Goal: Task Accomplishment & Management: Complete application form

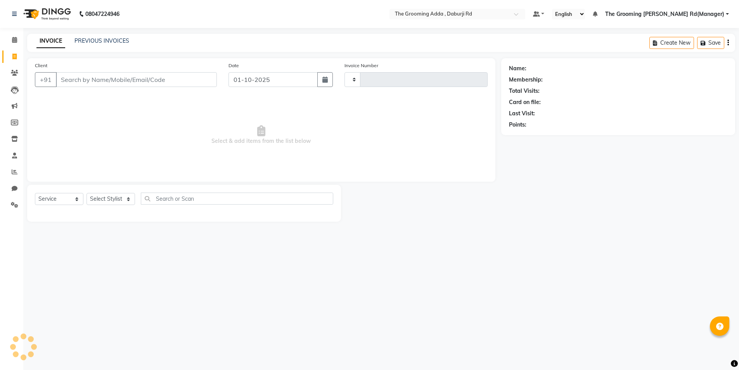
select select "service"
type input "2416"
click at [74, 74] on input "Client" at bounding box center [137, 79] width 163 height 15
select select "8001"
click at [74, 77] on input "Client" at bounding box center [137, 79] width 163 height 15
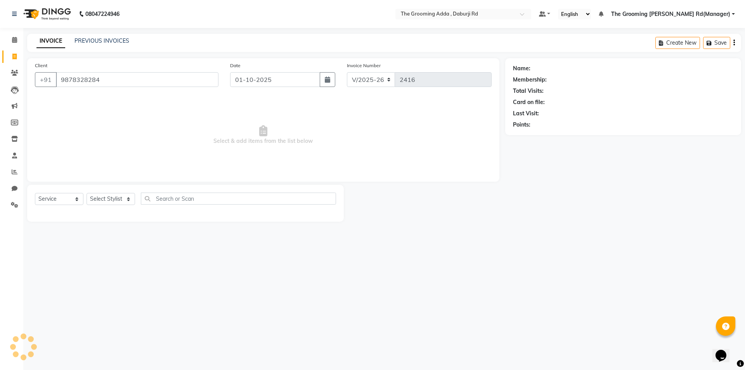
type input "9878328284"
select select "1: Object"
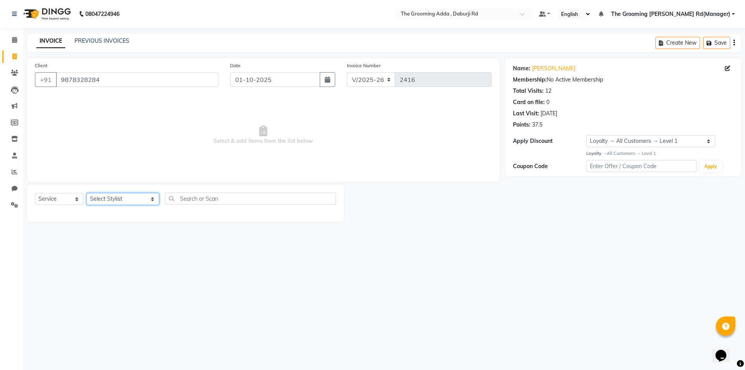
drag, startPoint x: 123, startPoint y: 199, endPoint x: 124, endPoint y: 204, distance: 5.1
click at [123, 199] on select "Select Stylist Baljinder Bhawna Harsimrat Jobandeep Singh Karan Mehak Muskan Gu…" at bounding box center [123, 199] width 73 height 12
select select "79355"
click at [87, 193] on select "Select Stylist Baljinder Bhawna Harsimrat Jobandeep Singh Karan Mehak Muskan Gu…" at bounding box center [123, 199] width 73 height 12
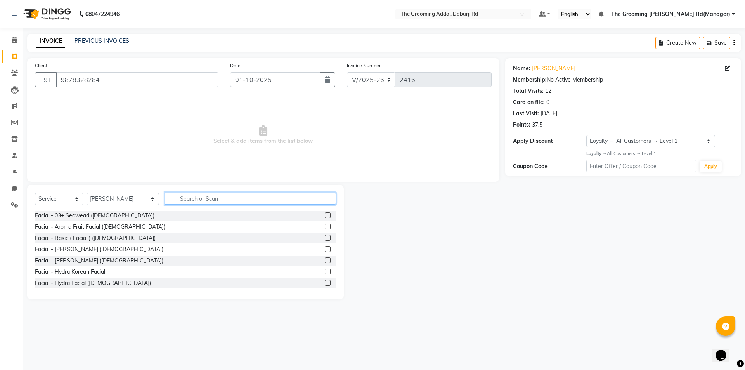
click at [189, 201] on input "text" at bounding box center [250, 198] width 171 height 12
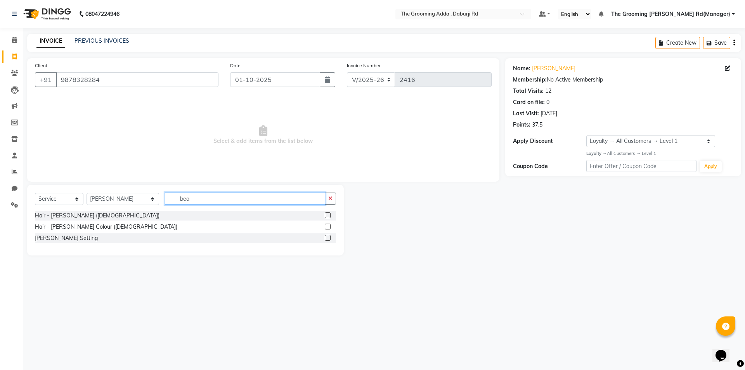
type input "bea"
click at [332, 216] on div at bounding box center [330, 216] width 11 height 10
click at [327, 216] on label at bounding box center [328, 215] width 6 height 6
click at [327, 216] on input "checkbox" at bounding box center [327, 215] width 5 height 5
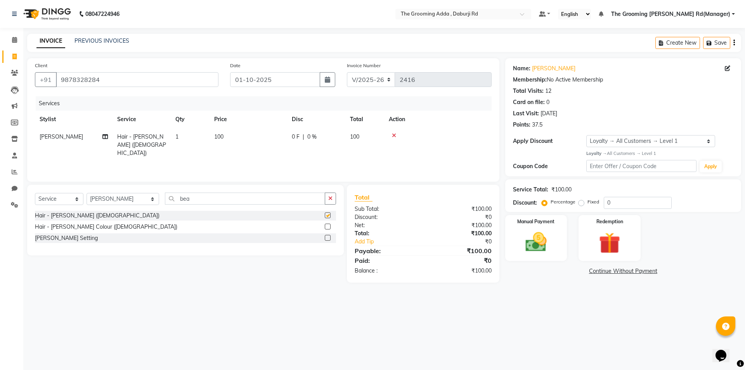
checkbox input "false"
click at [518, 236] on img at bounding box center [536, 242] width 36 height 26
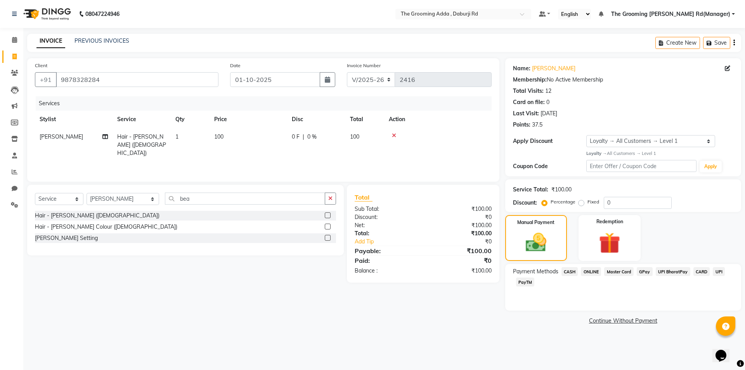
click at [600, 271] on span "ONLINE" at bounding box center [591, 271] width 20 height 9
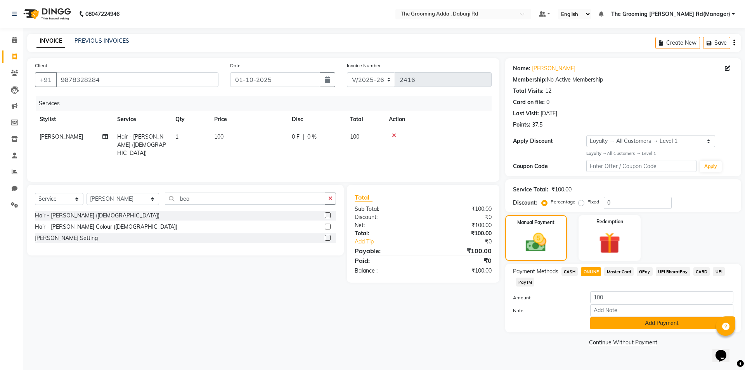
click at [603, 326] on button "Add Payment" at bounding box center [661, 323] width 143 height 12
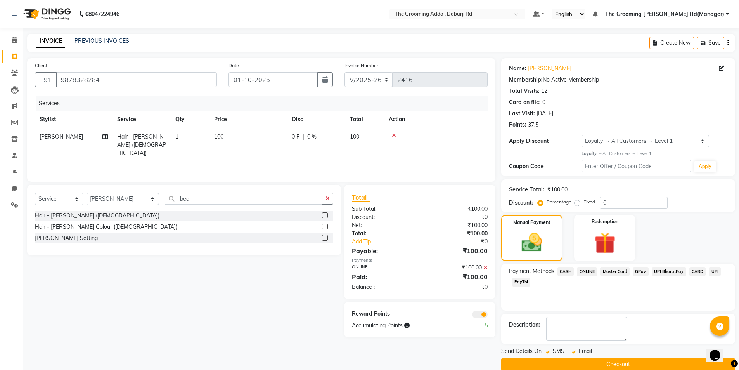
click at [573, 349] on label at bounding box center [574, 351] width 6 height 6
click at [573, 349] on input "checkbox" at bounding box center [573, 351] width 5 height 5
checkbox input "false"
click at [547, 350] on label at bounding box center [548, 351] width 6 height 6
click at [547, 350] on input "checkbox" at bounding box center [547, 351] width 5 height 5
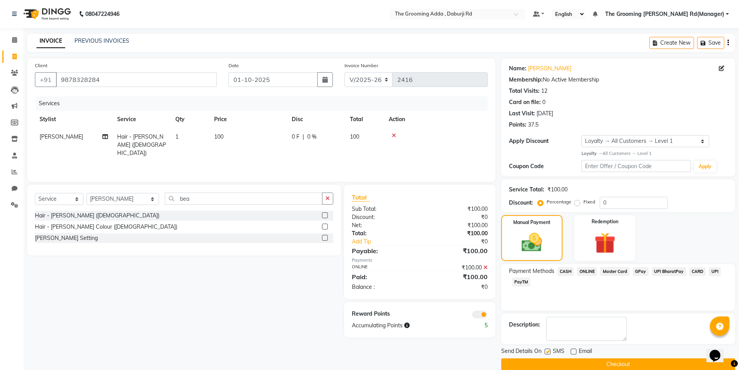
checkbox input "false"
click at [550, 364] on button "Checkout" at bounding box center [618, 364] width 234 height 12
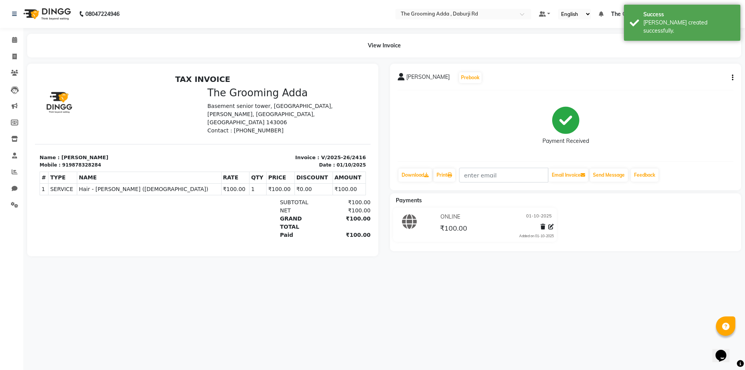
select select "service"
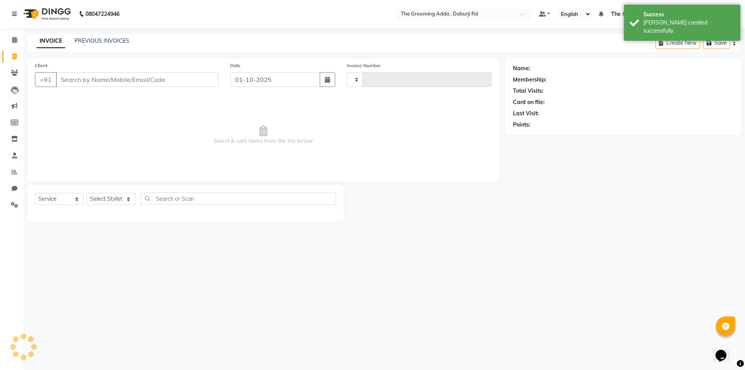
type input "2417"
select select "8001"
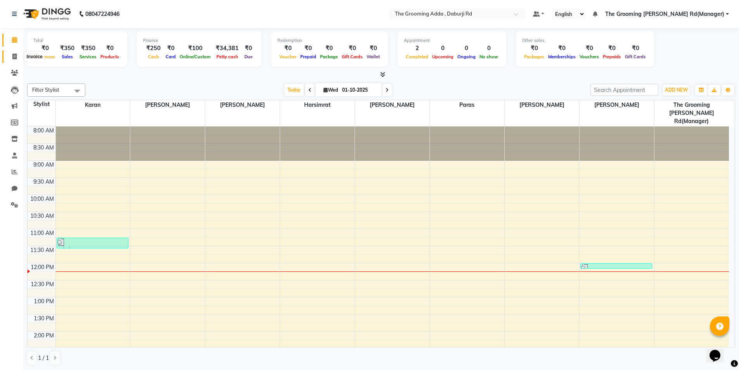
click at [16, 50] on link "Invoice" at bounding box center [11, 56] width 19 height 13
select select "service"
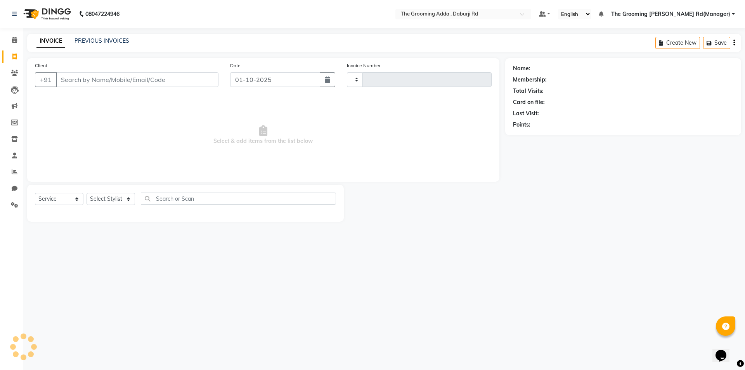
type input "2417"
select select "8001"
click at [61, 77] on input "Client" at bounding box center [137, 79] width 163 height 15
type input "9056369578"
select select "1: Object"
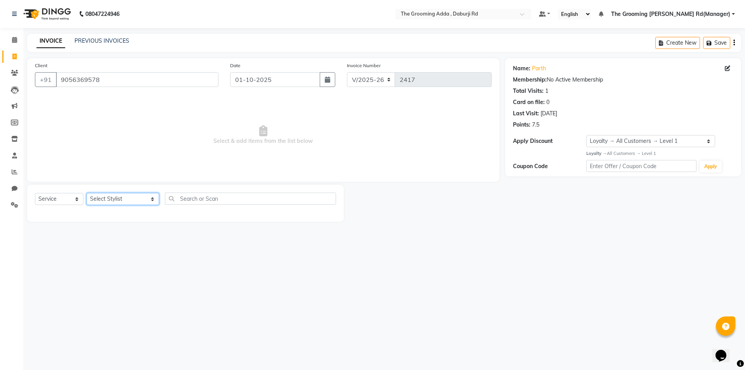
click at [115, 199] on select "Select Stylist Baljinder Bhawna Harsimrat Jobandeep Singh Karan Mehak Muskan Gu…" at bounding box center [123, 199] width 73 height 12
select select "79352"
click at [87, 193] on select "Select Stylist Baljinder Bhawna Harsimrat Jobandeep Singh Karan Mehak Muskan Gu…" at bounding box center [123, 199] width 73 height 12
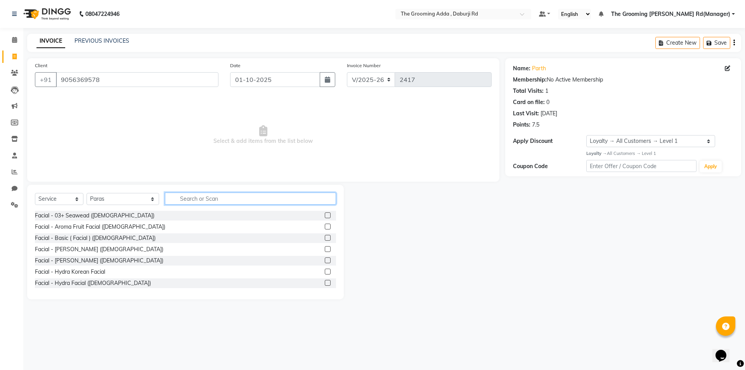
click at [181, 203] on input "text" at bounding box center [250, 198] width 171 height 12
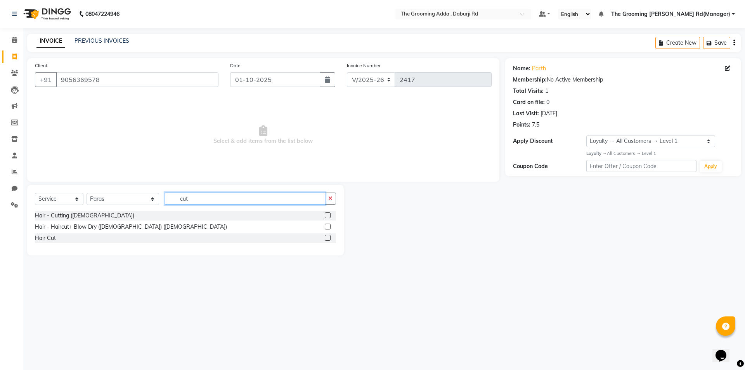
type input "cut"
click at [326, 215] on label at bounding box center [328, 215] width 6 height 6
click at [326, 215] on input "checkbox" at bounding box center [327, 215] width 5 height 5
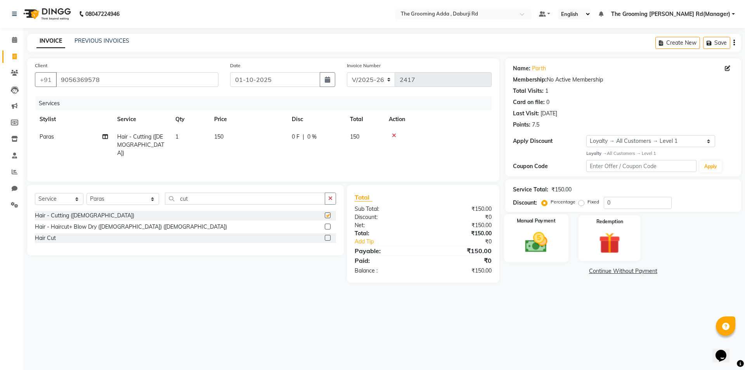
checkbox input "false"
click at [526, 240] on img at bounding box center [536, 242] width 36 height 26
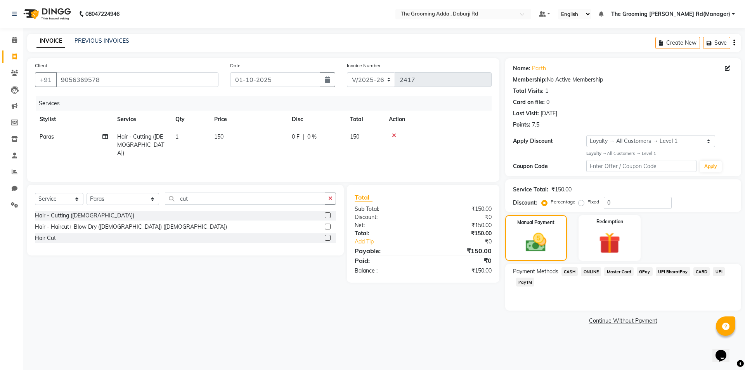
click at [570, 271] on span "CASH" at bounding box center [569, 271] width 17 height 9
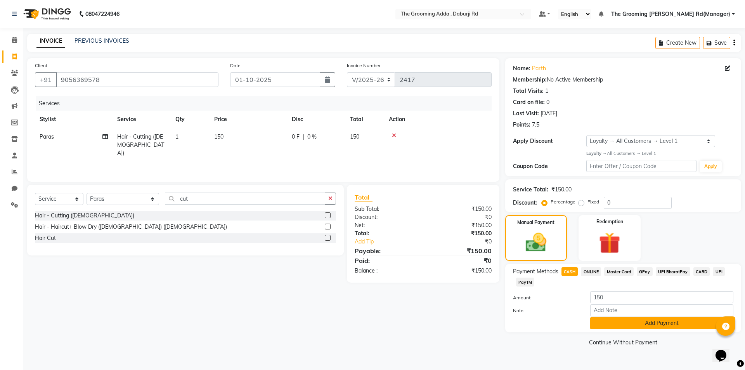
click at [606, 322] on button "Add Payment" at bounding box center [661, 323] width 143 height 12
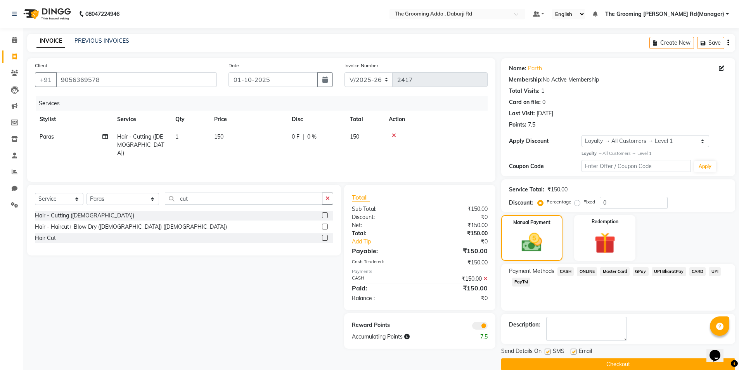
drag, startPoint x: 572, startPoint y: 346, endPoint x: 571, endPoint y: 355, distance: 8.7
click at [572, 347] on div "Email" at bounding box center [585, 352] width 28 height 10
click at [575, 349] on label at bounding box center [574, 351] width 6 height 6
click at [575, 349] on input "checkbox" at bounding box center [573, 351] width 5 height 5
checkbox input "false"
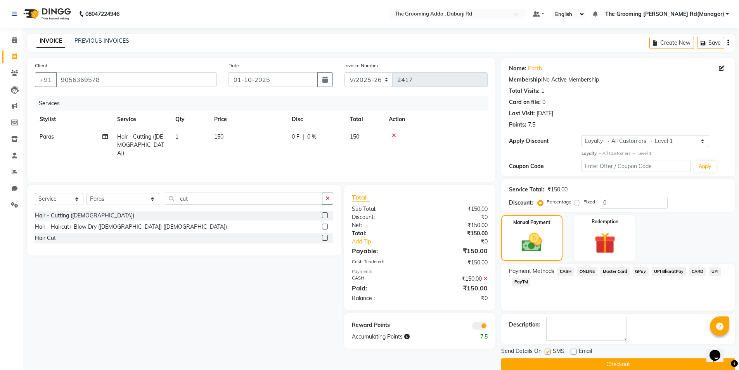
click at [549, 350] on label at bounding box center [548, 351] width 6 height 6
click at [549, 350] on input "checkbox" at bounding box center [547, 351] width 5 height 5
checkbox input "false"
click at [547, 360] on button "Checkout" at bounding box center [618, 364] width 234 height 12
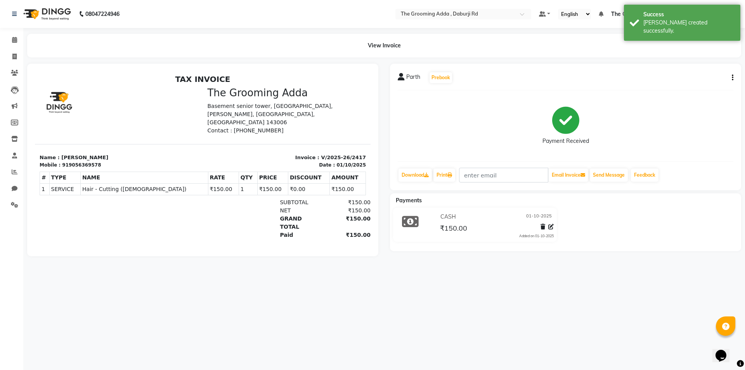
select select "service"
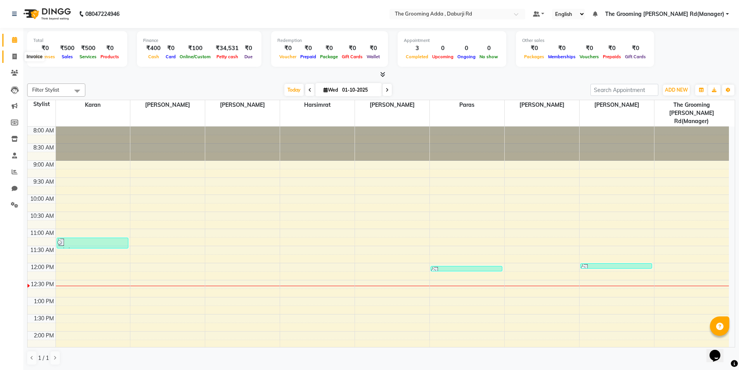
click at [13, 55] on icon at bounding box center [14, 57] width 4 height 6
select select "service"
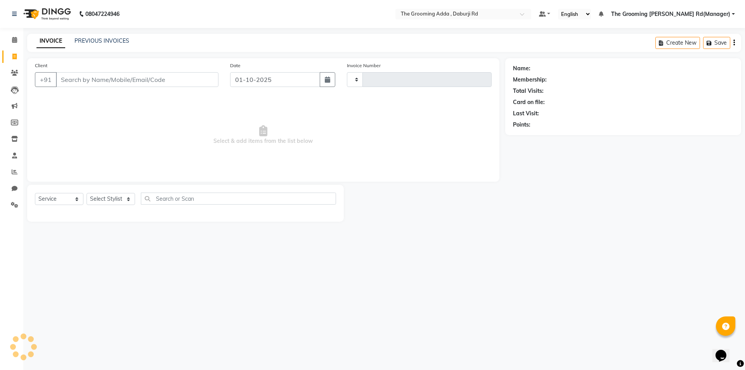
type input "2418"
select select "8001"
click at [81, 82] on input "Client" at bounding box center [137, 79] width 163 height 15
type input "6239605175"
select select "1: Object"
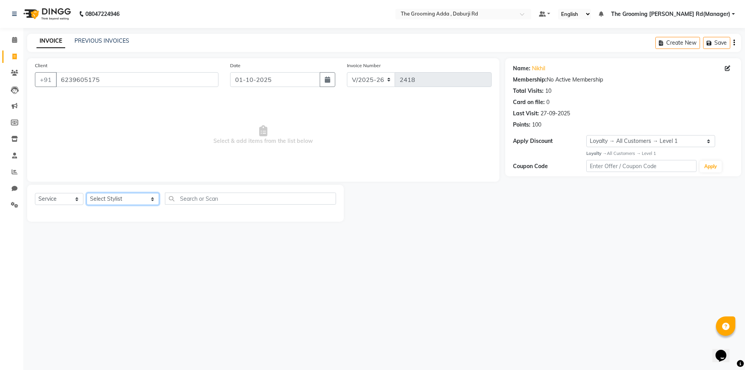
click at [111, 201] on select "Select Stylist Baljinder Bhawna Harsimrat Jobandeep Singh Karan Mehak Muskan Gu…" at bounding box center [123, 199] width 73 height 12
select select "79355"
click at [87, 193] on select "Select Stylist Baljinder Bhawna Harsimrat Jobandeep Singh Karan Mehak Muskan Gu…" at bounding box center [123, 199] width 73 height 12
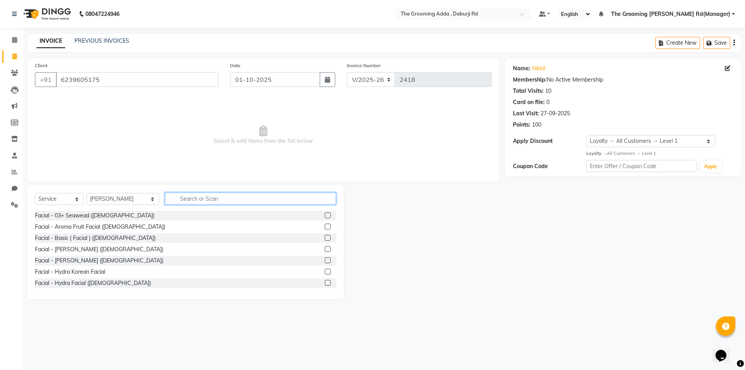
click at [200, 198] on input "text" at bounding box center [250, 198] width 171 height 12
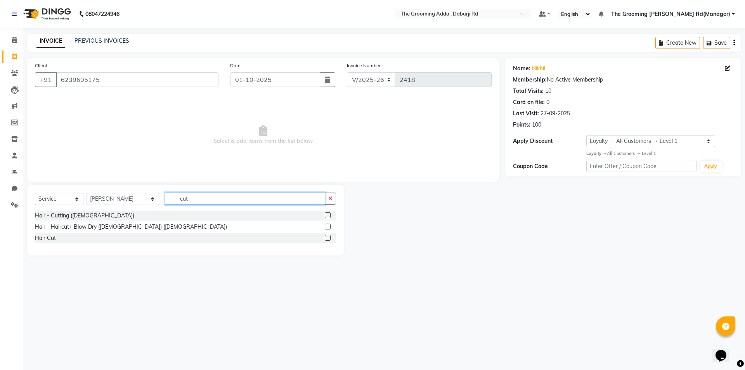
type input "cut"
click at [327, 216] on label at bounding box center [328, 215] width 6 height 6
click at [327, 216] on input "checkbox" at bounding box center [327, 215] width 5 height 5
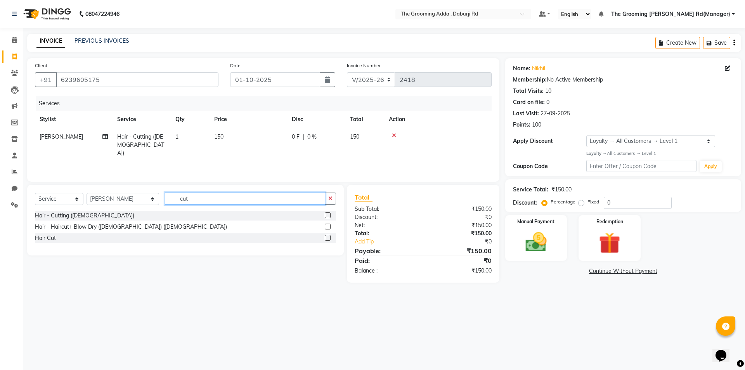
checkbox input "false"
drag, startPoint x: 263, startPoint y: 199, endPoint x: 163, endPoint y: 202, distance: 99.4
click at [165, 202] on input "cut" at bounding box center [245, 198] width 160 height 12
type input "bea"
click at [327, 214] on label at bounding box center [328, 215] width 6 height 6
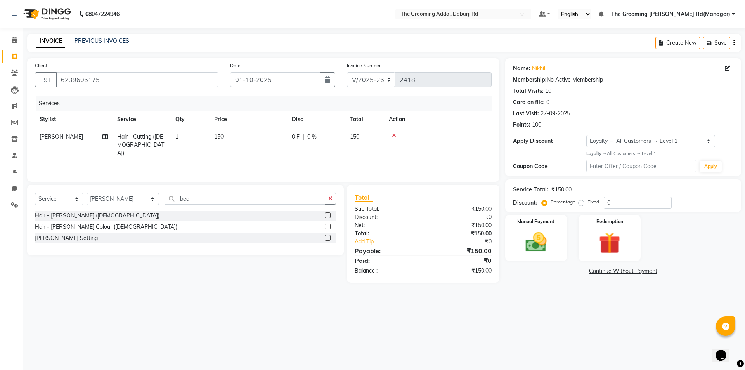
click at [327, 214] on input "checkbox" at bounding box center [327, 215] width 5 height 5
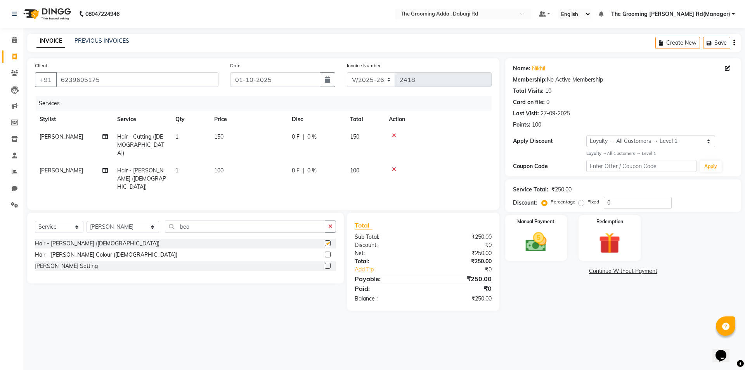
checkbox input "false"
drag, startPoint x: 211, startPoint y: 207, endPoint x: 166, endPoint y: 208, distance: 45.8
click at [166, 220] on input "bea" at bounding box center [245, 226] width 160 height 12
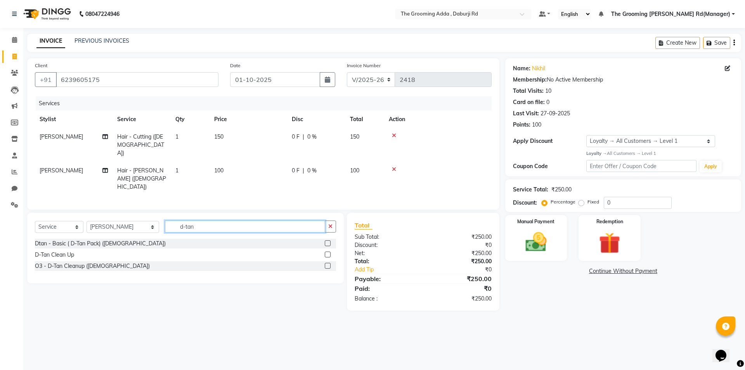
type input "d-tan"
click at [328, 240] on label at bounding box center [328, 243] width 6 height 6
click at [328, 241] on input "checkbox" at bounding box center [327, 243] width 5 height 5
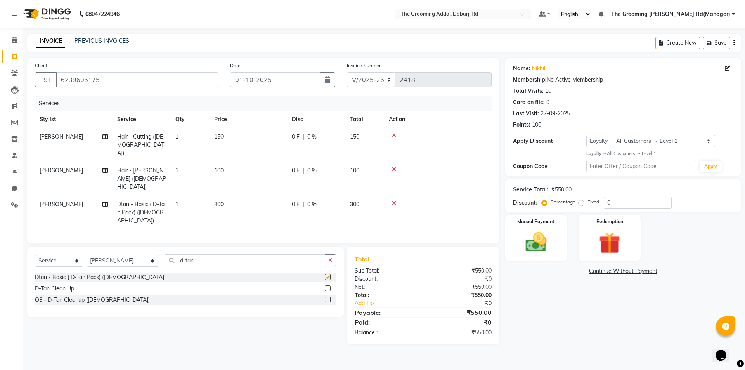
checkbox input "false"
drag, startPoint x: 224, startPoint y: 231, endPoint x: 129, endPoint y: 218, distance: 95.5
click at [129, 218] on div "Client +91 6239605175 Date 01-10-2025 Invoice Number V/2025 V/2025-26 2418 Serv…" at bounding box center [263, 201] width 484 height 286
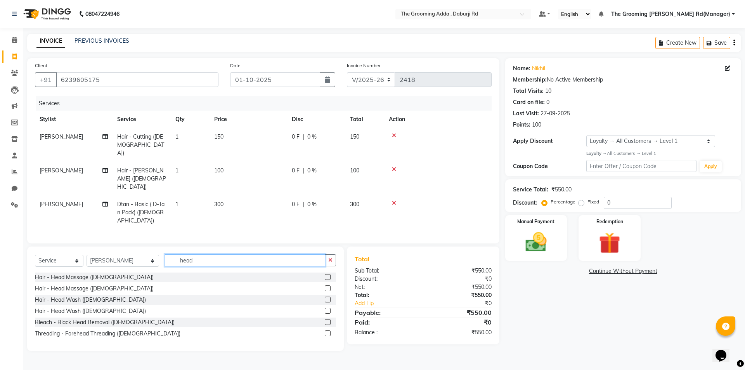
type input "head"
click at [326, 274] on label at bounding box center [328, 277] width 6 height 6
click at [326, 275] on input "checkbox" at bounding box center [327, 277] width 5 height 5
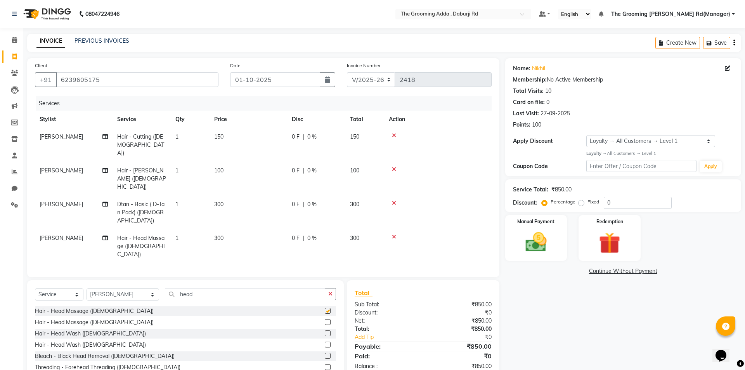
checkbox input "false"
click at [226, 196] on td "300" at bounding box center [249, 213] width 78 height 34
select select "79355"
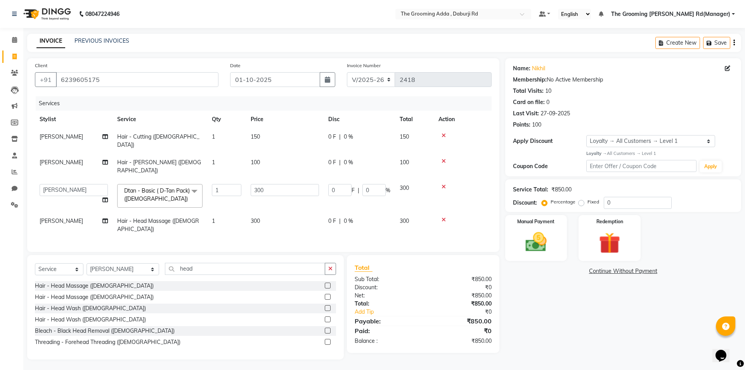
click at [272, 212] on td "300" at bounding box center [285, 225] width 78 height 26
select select "79355"
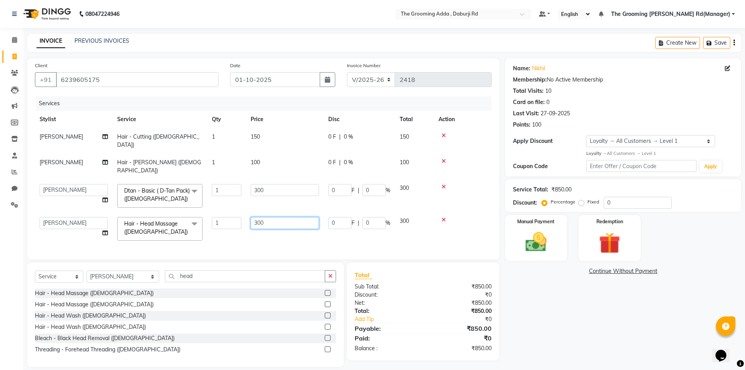
drag, startPoint x: 279, startPoint y: 206, endPoint x: 234, endPoint y: 205, distance: 45.0
click at [234, 212] on tr "Baljinder Bhawna Harsimrat Jobandeep Singh Karan Mehak Muskan Gupta Paras The G…" at bounding box center [263, 228] width 457 height 33
type input "400"
click at [572, 280] on div "Name: Nikhil Membership: No Active Membership Total Visits: 10 Card on file: 0 …" at bounding box center [626, 212] width 242 height 308
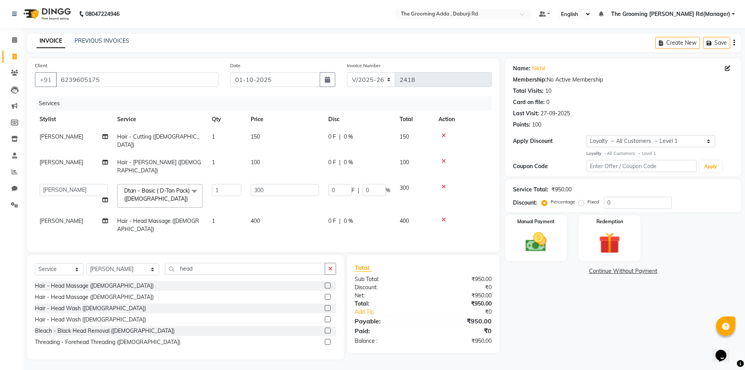
click at [580, 199] on div "Fixed" at bounding box center [589, 201] width 19 height 9
click at [587, 203] on label "Fixed" at bounding box center [593, 201] width 12 height 7
click at [584, 203] on input "Fixed" at bounding box center [582, 201] width 5 height 5
radio input "true"
drag, startPoint x: 614, startPoint y: 203, endPoint x: 606, endPoint y: 202, distance: 8.3
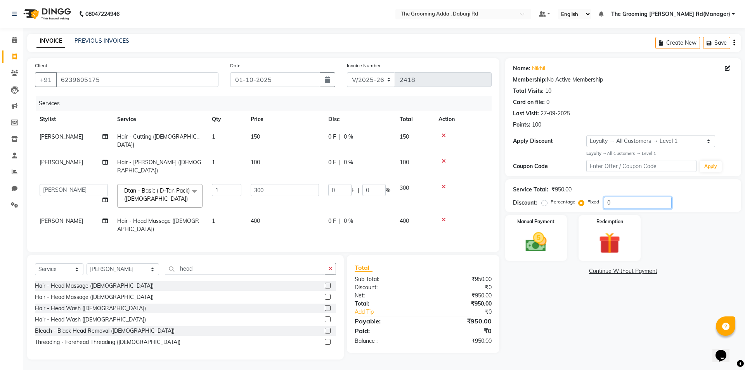
click at [606, 202] on input "0" at bounding box center [638, 203] width 68 height 12
type input "2"
type input "0.63"
type input "0.21"
type input "20"
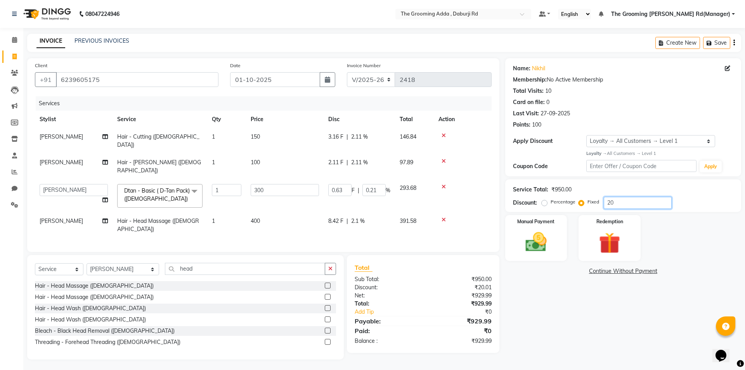
type input "6.32"
type input "2.11"
type input "200"
type input "63.16"
type input "21.05"
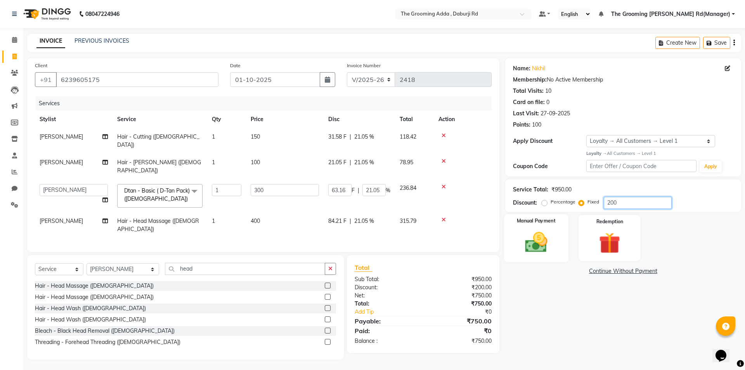
type input "200"
click at [521, 242] on img at bounding box center [536, 242] width 36 height 26
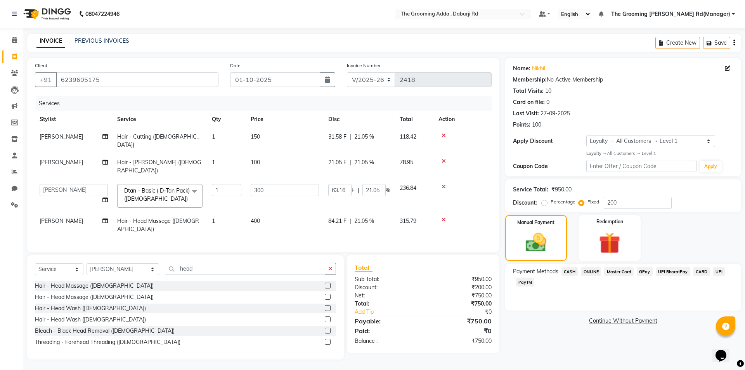
click at [574, 274] on span "CASH" at bounding box center [569, 271] width 17 height 9
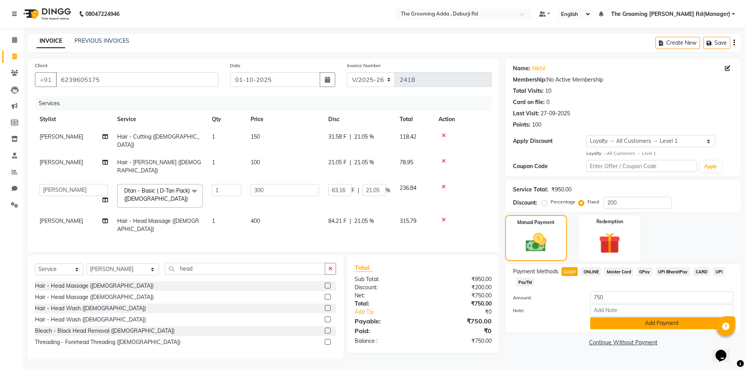
click at [592, 324] on button "Add Payment" at bounding box center [661, 323] width 143 height 12
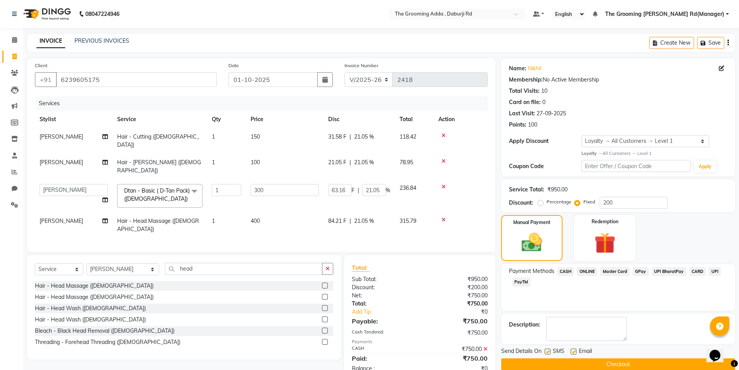
click at [575, 349] on label at bounding box center [574, 351] width 6 height 6
click at [575, 349] on input "checkbox" at bounding box center [573, 351] width 5 height 5
checkbox input "false"
click at [553, 366] on button "Checkout" at bounding box center [618, 364] width 234 height 12
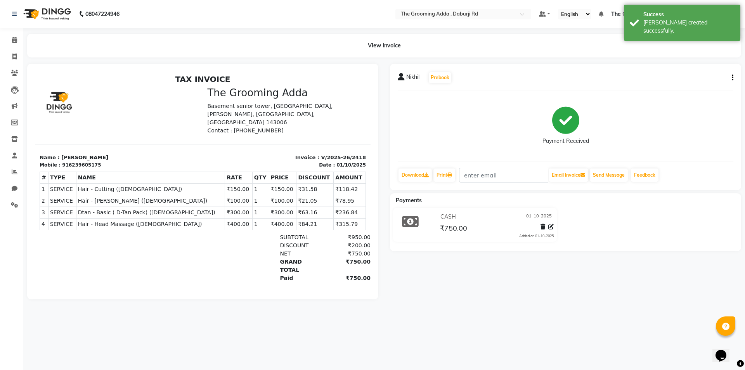
select select "service"
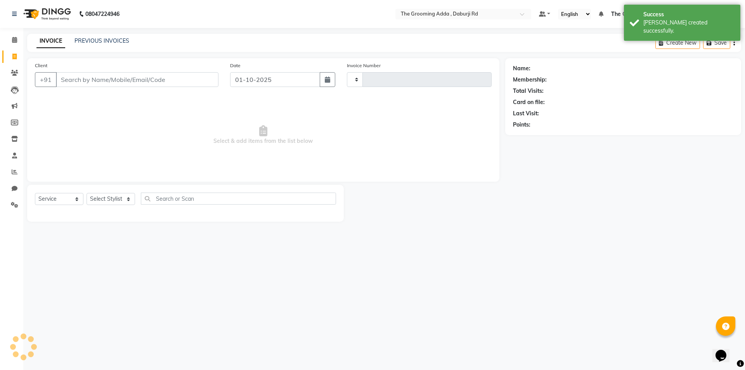
type input "2419"
select select "8001"
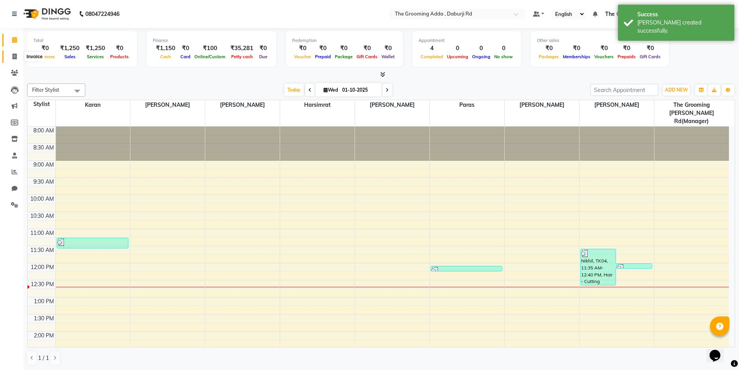
click at [10, 50] on link "Invoice" at bounding box center [11, 56] width 19 height 13
select select "service"
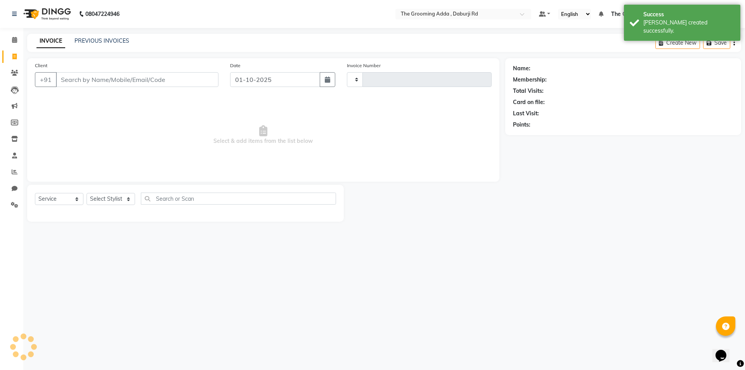
click at [76, 81] on input "Client" at bounding box center [137, 79] width 163 height 15
type input "2419"
select select "8001"
type input "9872933113"
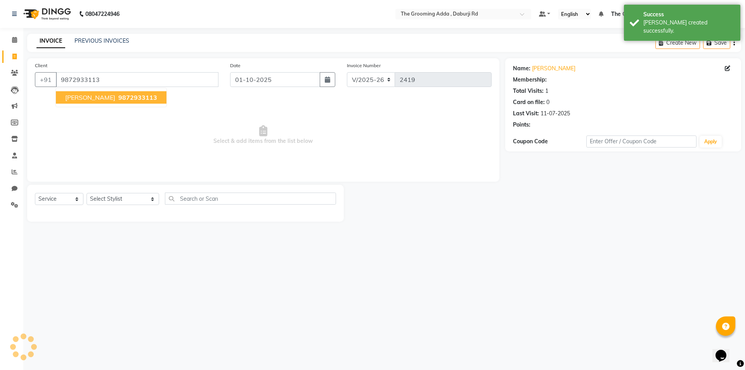
select select "1: Object"
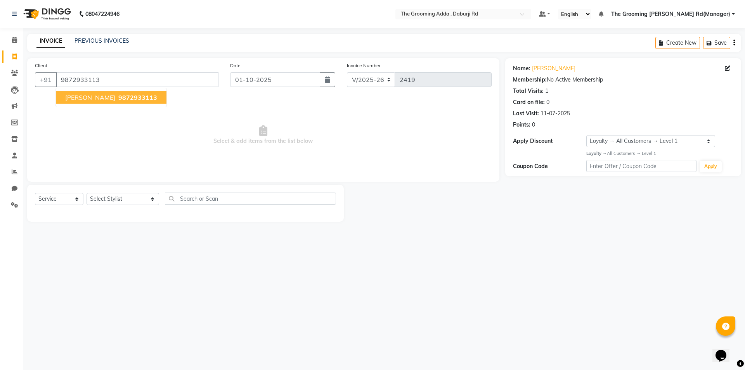
click at [96, 102] on button "randeep arora 9872933113" at bounding box center [111, 97] width 111 height 12
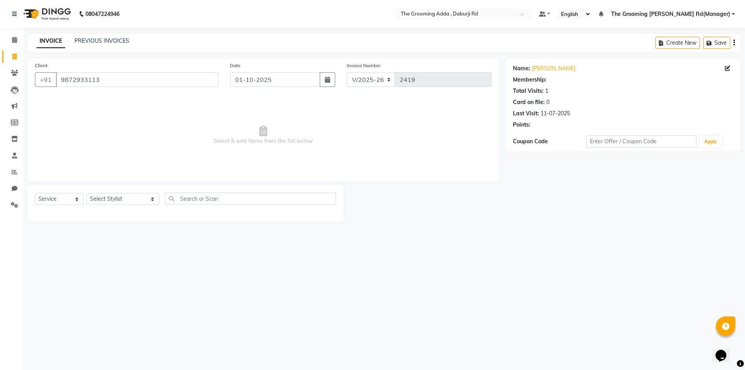
select select "1: Object"
click at [102, 198] on select "Select Stylist Baljinder Bhawna Harsimrat Jobandeep Singh Karan Mehak Muskan Gu…" at bounding box center [123, 199] width 73 height 12
select select "79351"
click at [87, 193] on select "Select Stylist Baljinder Bhawna Harsimrat Jobandeep Singh Karan Mehak Muskan Gu…" at bounding box center [123, 199] width 73 height 12
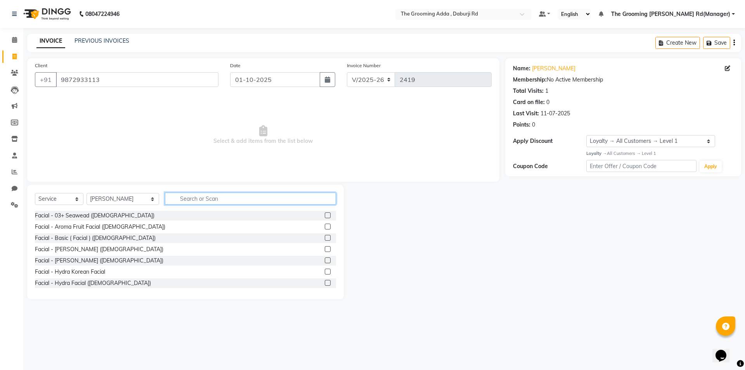
click at [190, 201] on input "text" at bounding box center [250, 198] width 171 height 12
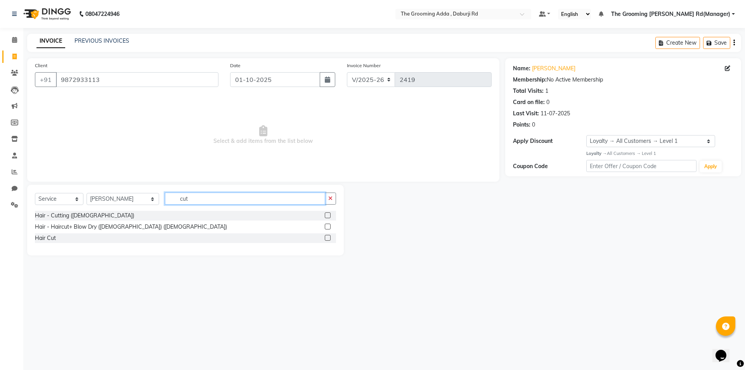
type input "cut"
click at [328, 217] on label at bounding box center [328, 215] width 6 height 6
click at [328, 217] on input "checkbox" at bounding box center [327, 215] width 5 height 5
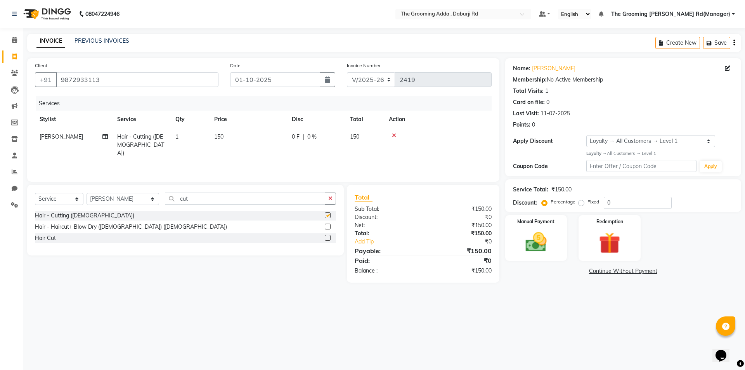
checkbox input "false"
drag, startPoint x: 206, startPoint y: 198, endPoint x: 166, endPoint y: 197, distance: 40.4
click at [166, 197] on input "cut" at bounding box center [245, 198] width 160 height 12
type input "bea"
click at [329, 216] on label at bounding box center [328, 215] width 6 height 6
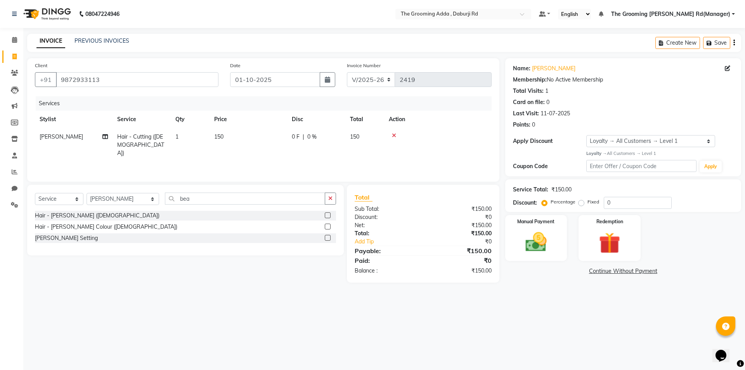
click at [329, 216] on input "checkbox" at bounding box center [327, 215] width 5 height 5
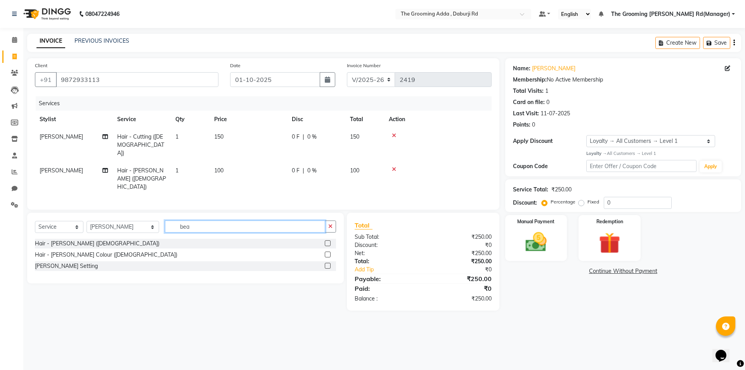
checkbox input "false"
drag, startPoint x: 261, startPoint y: 211, endPoint x: 156, endPoint y: 203, distance: 105.1
click at [156, 220] on div "Select Service Product Membership Package Voucher Prepaid Gift Card Select Styl…" at bounding box center [185, 229] width 301 height 18
type input "colour"
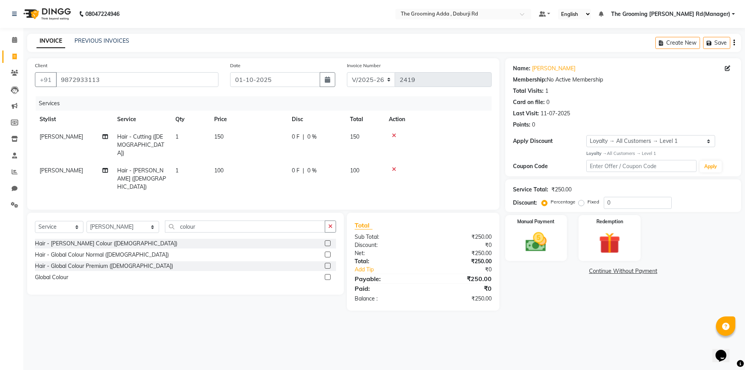
click at [329, 251] on div at bounding box center [327, 255] width 5 height 8
click at [327, 251] on label at bounding box center [328, 254] width 6 height 6
click at [327, 252] on input "checkbox" at bounding box center [327, 254] width 5 height 5
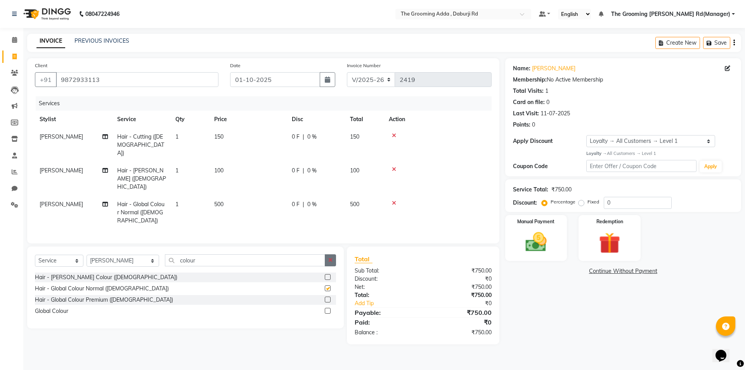
checkbox input "false"
click at [536, 252] on img at bounding box center [536, 242] width 36 height 26
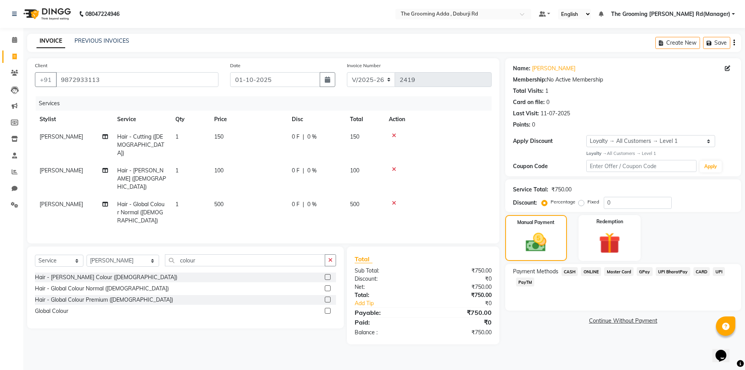
click at [563, 274] on span "CASH" at bounding box center [569, 271] width 17 height 9
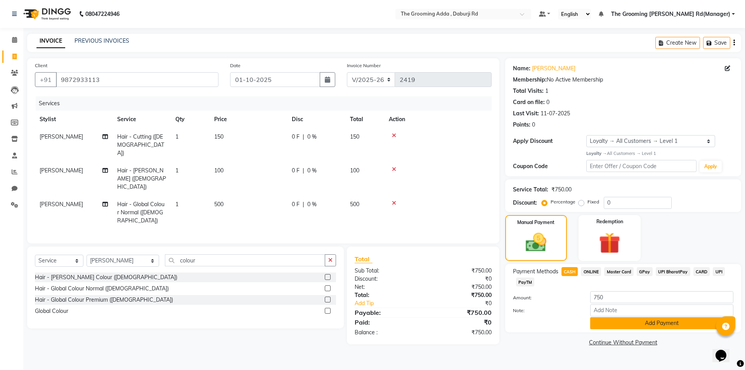
click at [595, 321] on button "Add Payment" at bounding box center [661, 323] width 143 height 12
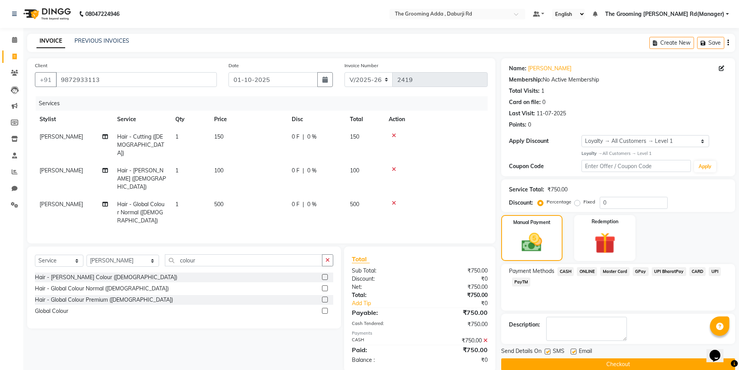
click at [573, 350] on label at bounding box center [574, 351] width 6 height 6
click at [573, 350] on input "checkbox" at bounding box center [573, 351] width 5 height 5
checkbox input "false"
click at [549, 354] on label at bounding box center [548, 351] width 6 height 6
click at [549, 354] on input "checkbox" at bounding box center [547, 351] width 5 height 5
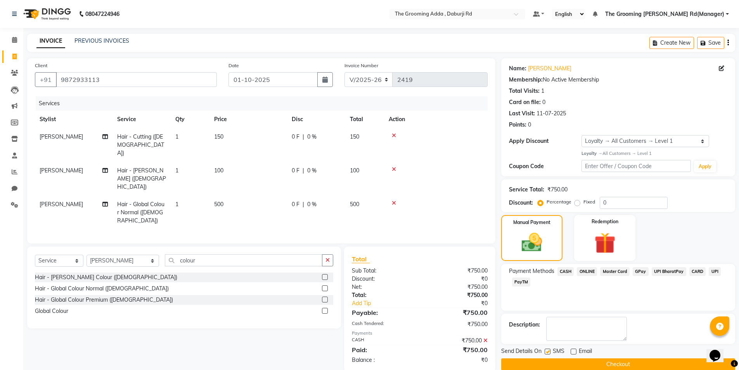
checkbox input "false"
click at [549, 361] on button "Checkout" at bounding box center [618, 364] width 234 height 12
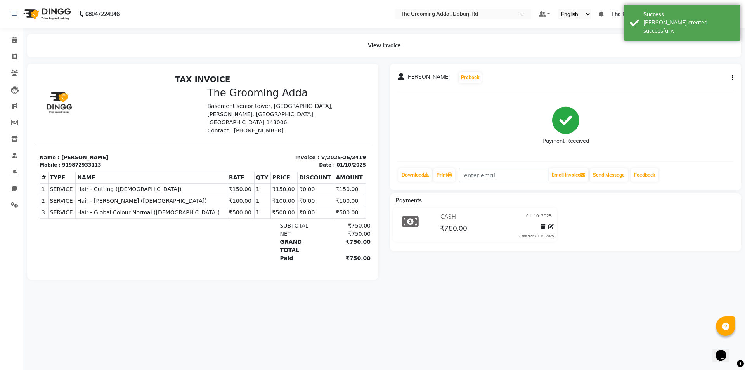
select select "service"
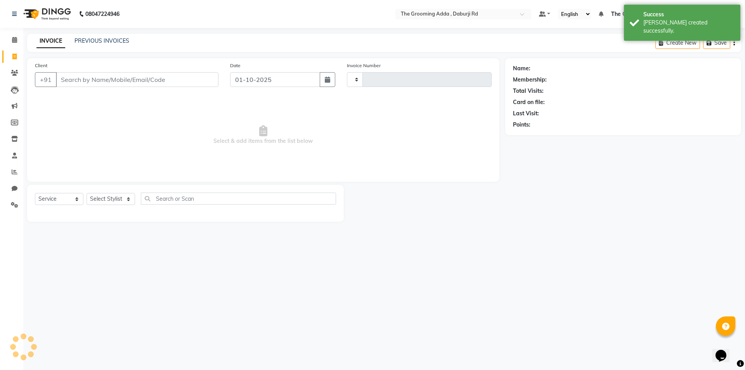
type input "2420"
select select "8001"
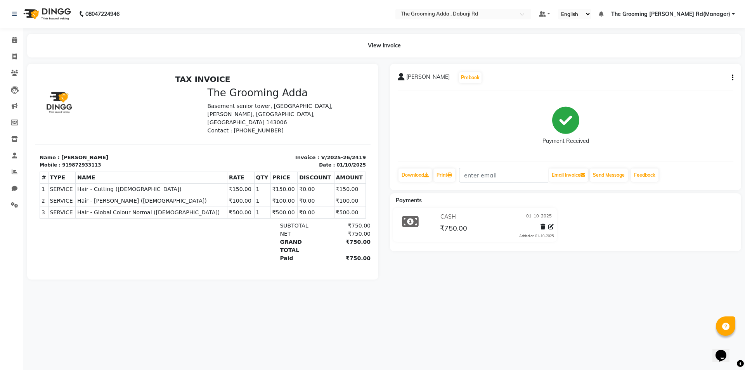
select select "service"
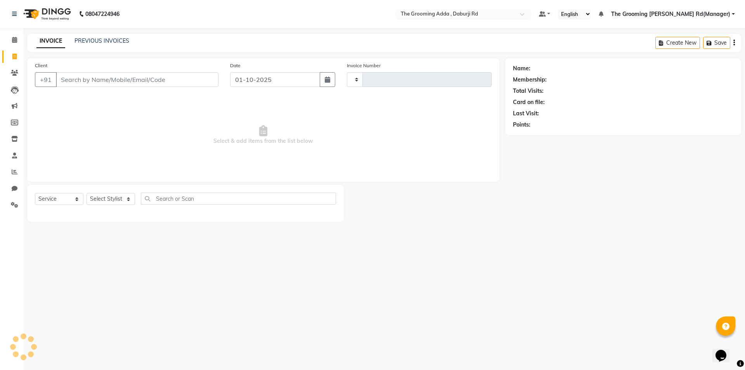
type input "2420"
select select "8001"
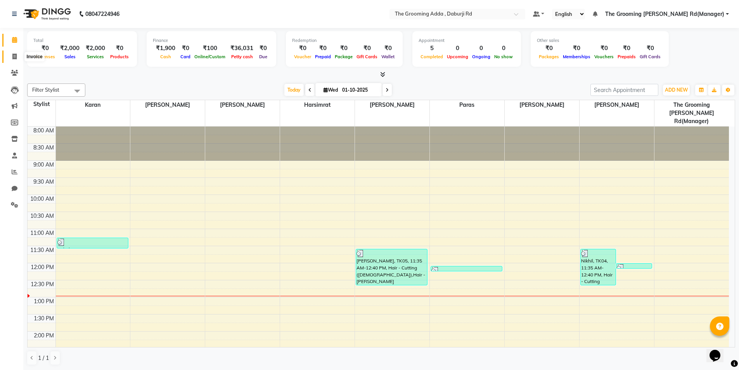
click at [10, 59] on span at bounding box center [15, 56] width 14 height 9
select select "service"
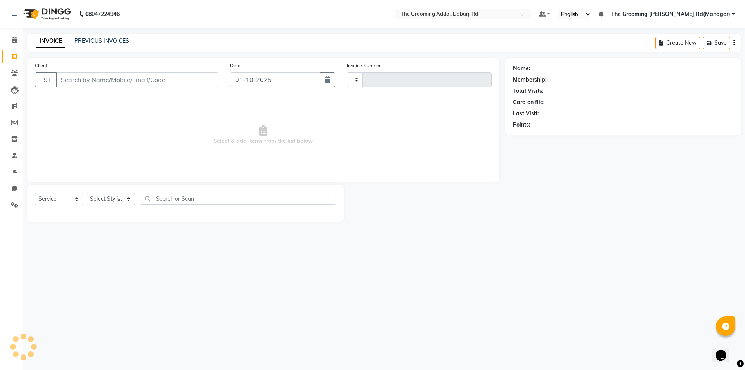
type input "2420"
click at [66, 80] on input "Client" at bounding box center [137, 79] width 163 height 15
select select "8001"
type input "9781267205"
select select "1: Object"
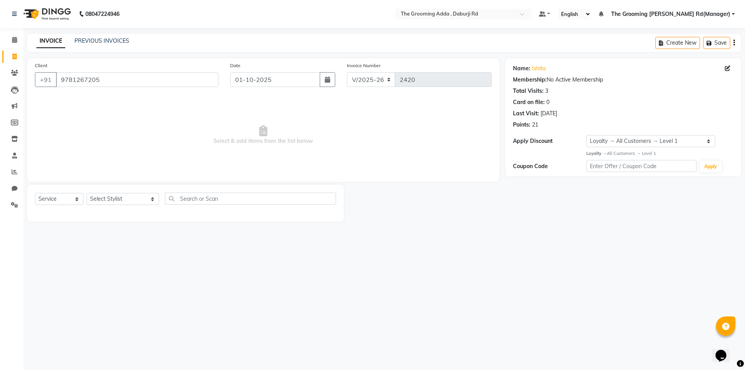
click at [250, 358] on div "08047224946 Select Location × The Grooming Adda , Daburji Rd Default Panel My P…" at bounding box center [372, 185] width 745 height 370
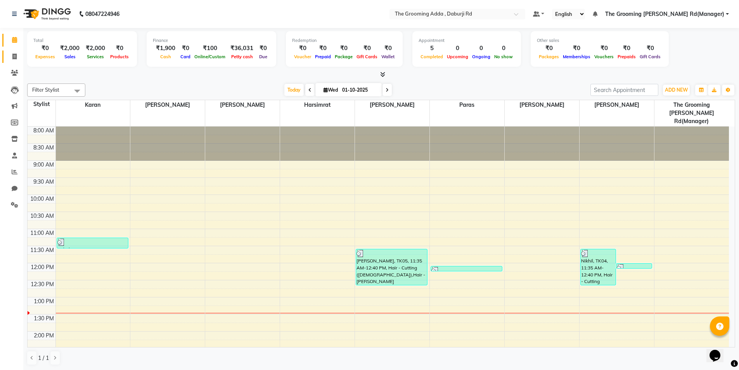
click at [17, 56] on span at bounding box center [15, 56] width 14 height 9
select select "service"
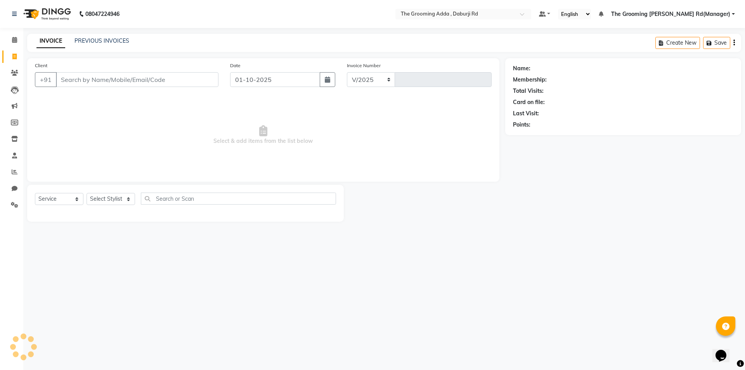
select select "8001"
type input "2420"
click at [121, 80] on input "Client" at bounding box center [137, 79] width 163 height 15
click at [79, 83] on input "Client" at bounding box center [137, 79] width 163 height 15
paste input "7009873005"
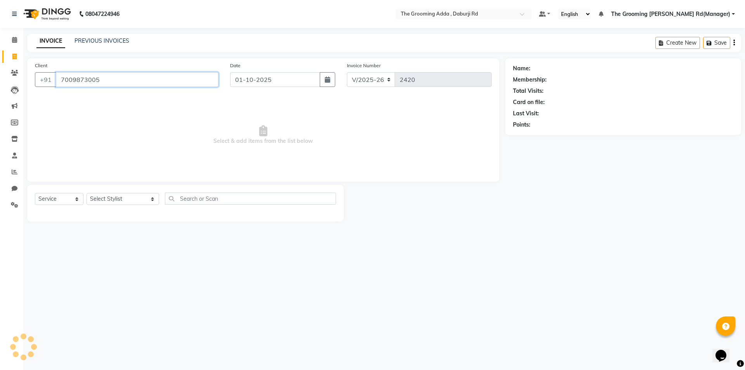
type input "7009873005"
select select "1: Object"
drag, startPoint x: 103, startPoint y: 80, endPoint x: 29, endPoint y: 83, distance: 73.8
click at [29, 83] on div "Client +91 7009873005" at bounding box center [126, 77] width 195 height 32
paste input "97812672"
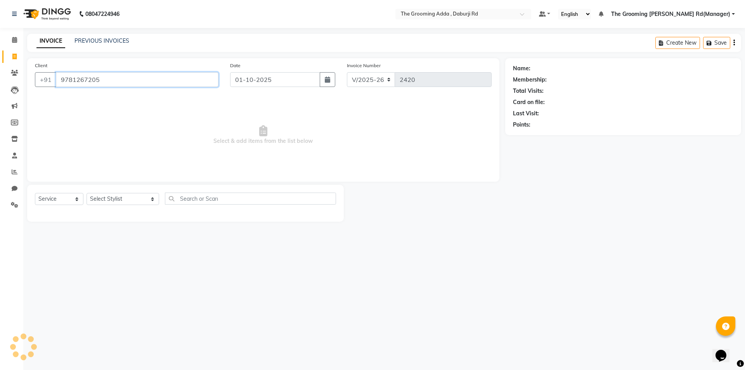
type input "9781267205"
select select "1: Object"
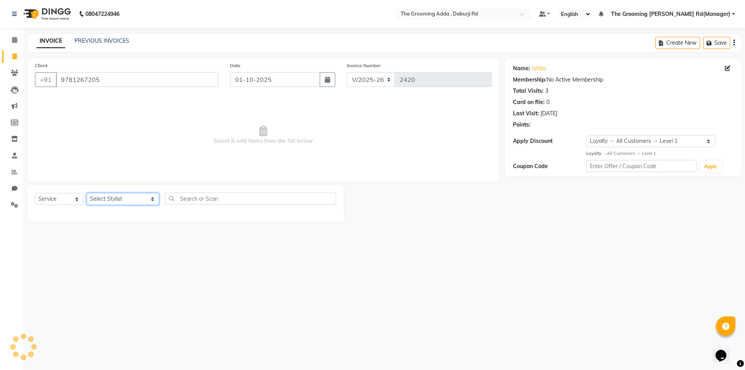
click at [106, 201] on select "Select Stylist Baljinder Bhawna Harsimrat Jobandeep Singh Karan Mehak Muskan Gu…" at bounding box center [123, 199] width 73 height 12
select select "79350"
click at [87, 193] on select "Select Stylist Baljinder Bhawna Harsimrat Jobandeep Singh Karan Mehak Muskan Gu…" at bounding box center [123, 199] width 73 height 12
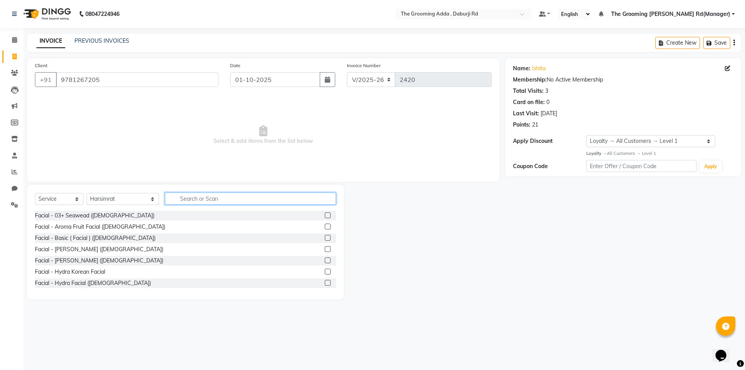
click at [208, 199] on input "text" at bounding box center [250, 198] width 171 height 12
type input "thread"
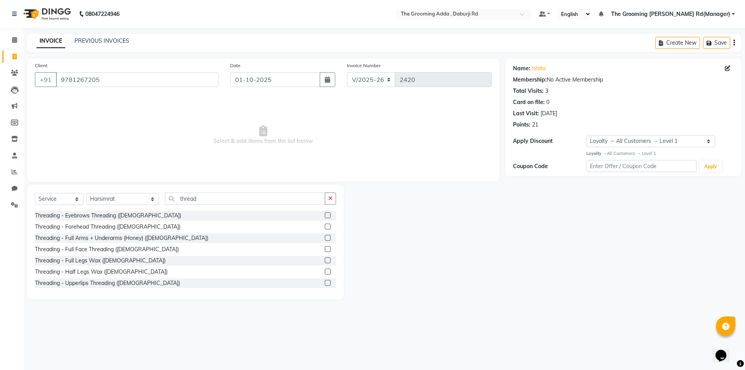
click at [325, 215] on label at bounding box center [328, 215] width 6 height 6
click at [325, 215] on input "checkbox" at bounding box center [327, 215] width 5 height 5
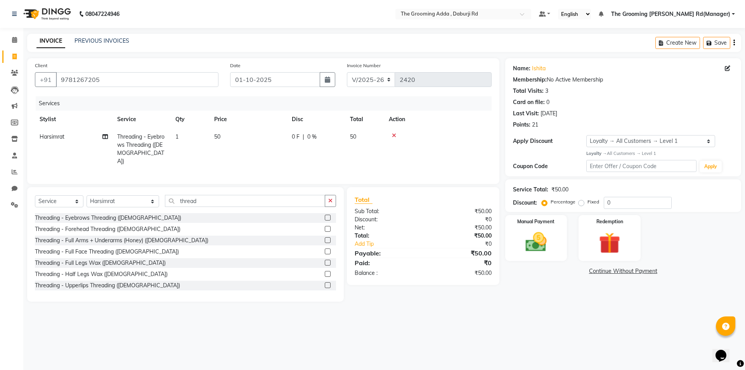
click at [325, 215] on label at bounding box center [328, 218] width 6 height 6
click at [325, 215] on input "checkbox" at bounding box center [327, 217] width 5 height 5
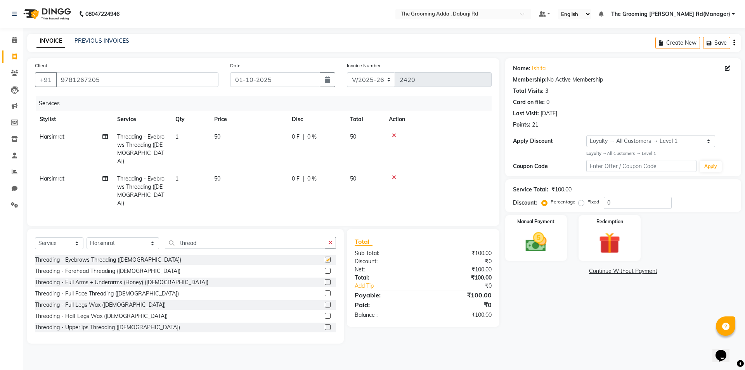
checkbox input "false"
click at [135, 237] on select "Select Stylist Baljinder Bhawna Harsimrat Jobandeep Singh Karan Mehak Muskan Gu…" at bounding box center [123, 243] width 73 height 12
select select "79344"
click at [87, 237] on select "Select Stylist Baljinder Bhawna Harsimrat Jobandeep Singh Karan Mehak Muskan Gu…" at bounding box center [123, 243] width 73 height 12
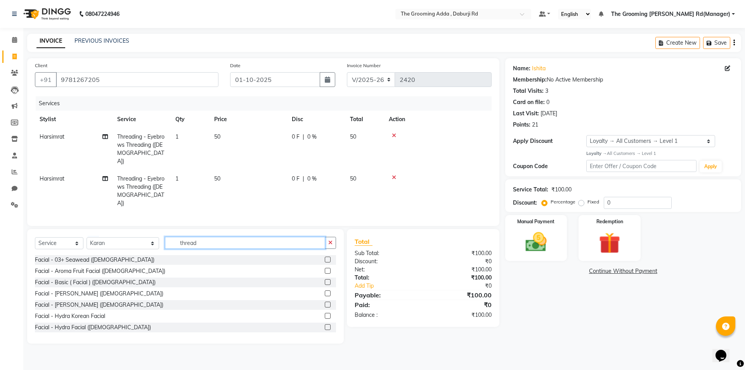
drag, startPoint x: 174, startPoint y: 230, endPoint x: 156, endPoint y: 230, distance: 18.6
click at [156, 237] on div "Select Service Product Membership Package Voucher Prepaid Gift Card Select Styl…" at bounding box center [185, 246] width 301 height 18
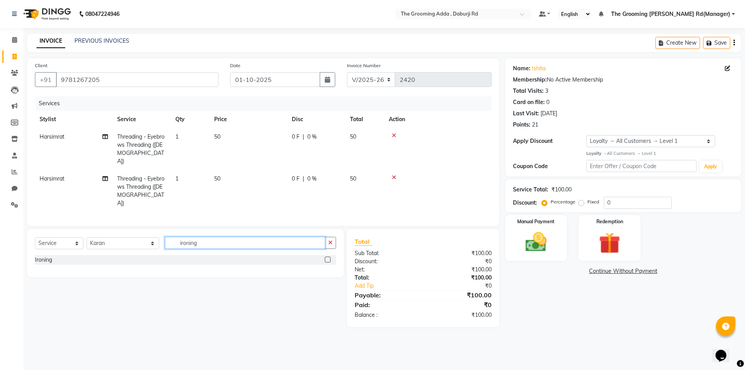
type input "ironing"
click at [329, 256] on label at bounding box center [328, 259] width 6 height 6
click at [329, 257] on input "checkbox" at bounding box center [327, 259] width 5 height 5
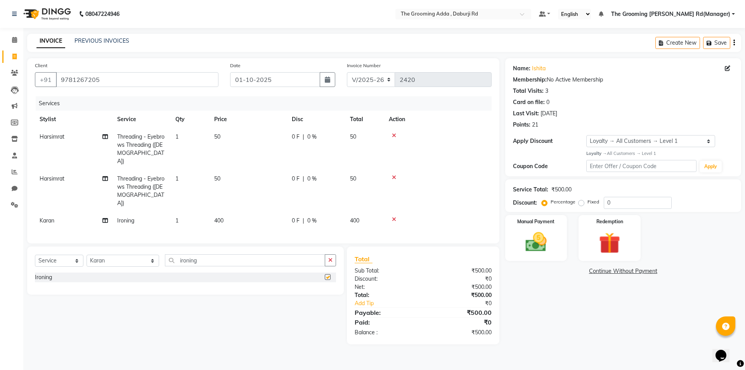
checkbox input "false"
click at [126, 255] on select "Select Stylist Baljinder Bhawna Harsimrat Jobandeep Singh Karan Mehak Muskan Gu…" at bounding box center [123, 261] width 73 height 12
select select "79352"
click at [87, 255] on select "Select Stylist Baljinder Bhawna Harsimrat Jobandeep Singh Karan Mehak Muskan Gu…" at bounding box center [123, 261] width 73 height 12
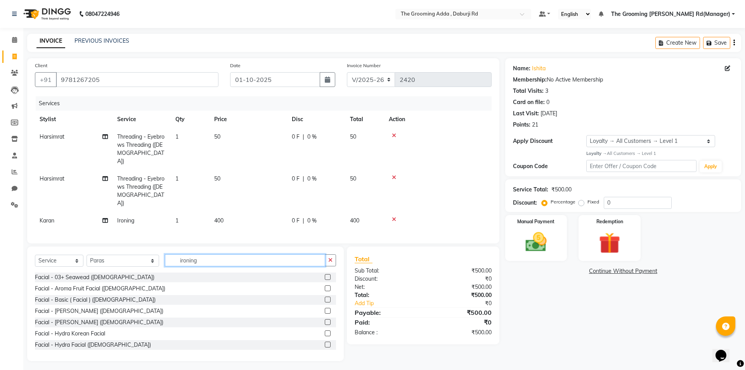
drag, startPoint x: 203, startPoint y: 249, endPoint x: 160, endPoint y: 258, distance: 44.0
click at [160, 258] on div "Select Service Product Membership Package Voucher Prepaid Gift Card Select Styl…" at bounding box center [185, 263] width 301 height 18
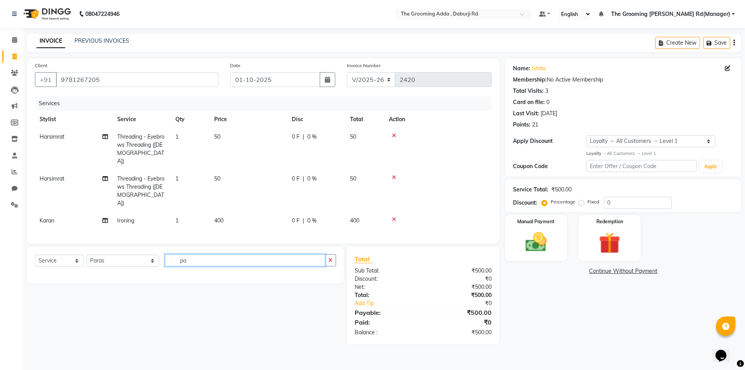
type input "p"
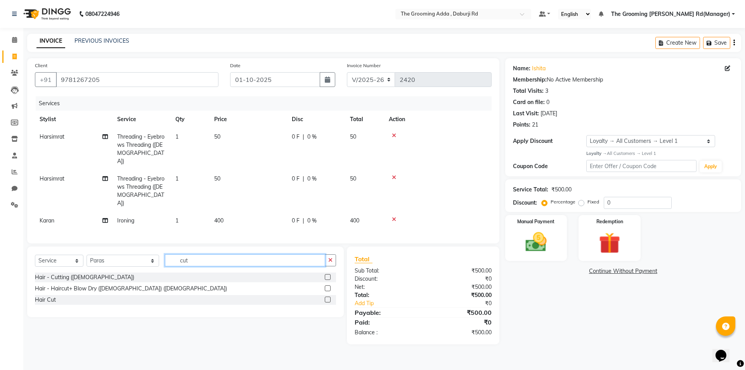
type input "cut"
click at [329, 274] on label at bounding box center [328, 277] width 6 height 6
click at [329, 275] on input "checkbox" at bounding box center [327, 277] width 5 height 5
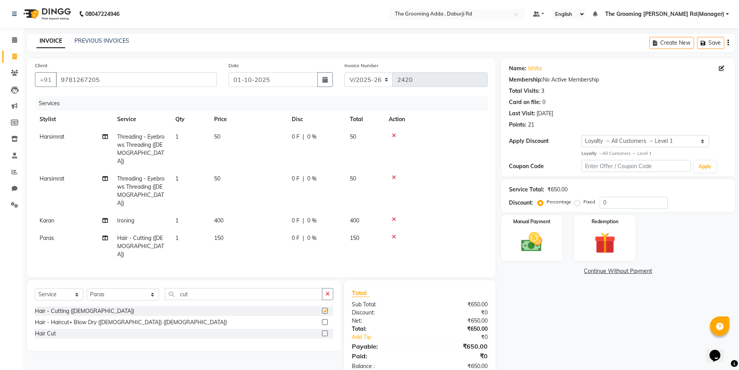
checkbox input "false"
click at [546, 223] on label "Manual Payment" at bounding box center [532, 220] width 39 height 7
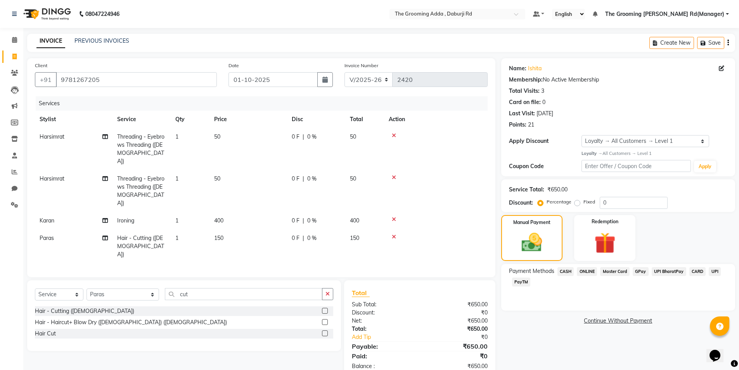
click at [562, 269] on span "CASH" at bounding box center [566, 271] width 17 height 9
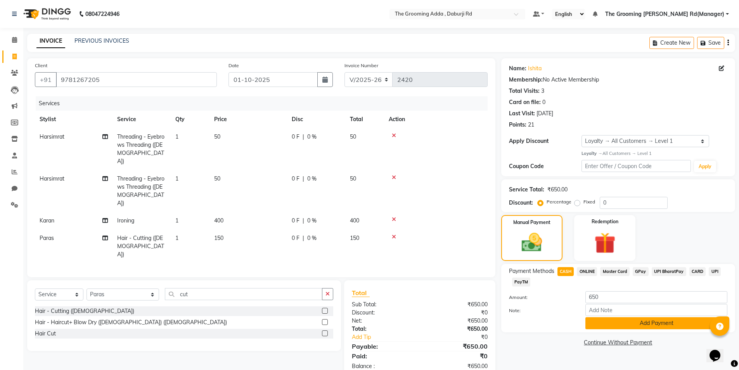
click at [590, 321] on button "Add Payment" at bounding box center [656, 323] width 142 height 12
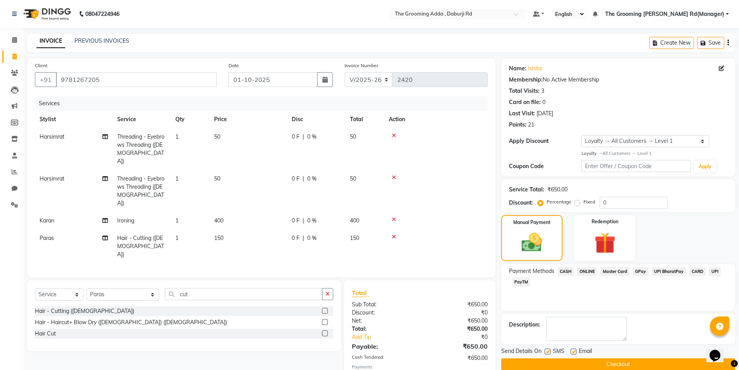
click at [579, 349] on span "Email" at bounding box center [585, 352] width 13 height 10
click at [572, 353] on label at bounding box center [574, 351] width 6 height 6
click at [572, 353] on input "checkbox" at bounding box center [573, 351] width 5 height 5
checkbox input "false"
click at [549, 351] on label at bounding box center [548, 351] width 6 height 6
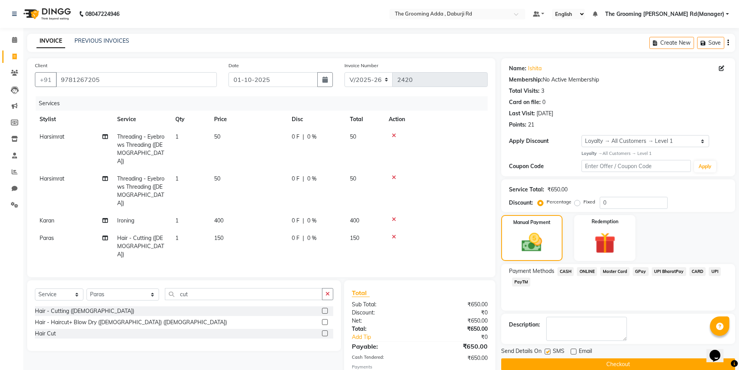
click at [549, 351] on input "checkbox" at bounding box center [547, 351] width 5 height 5
checkbox input "false"
click at [546, 363] on button "Checkout" at bounding box center [618, 364] width 234 height 12
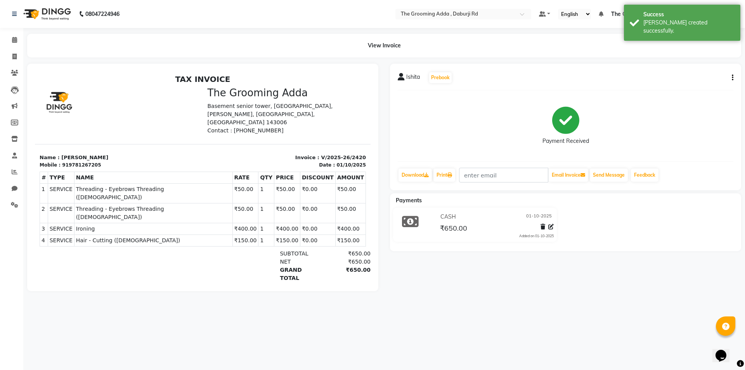
select select "service"
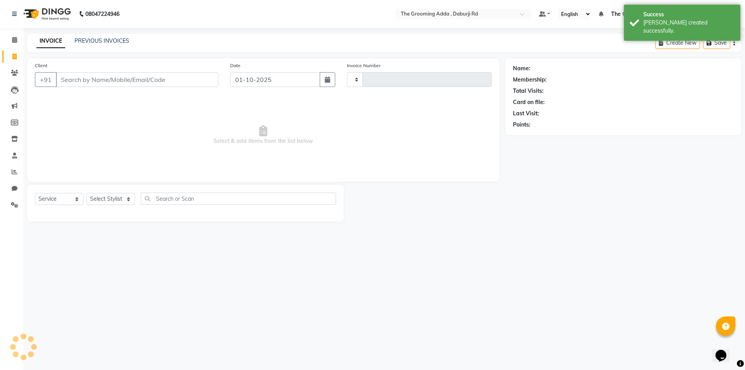
type input "2421"
select select "8001"
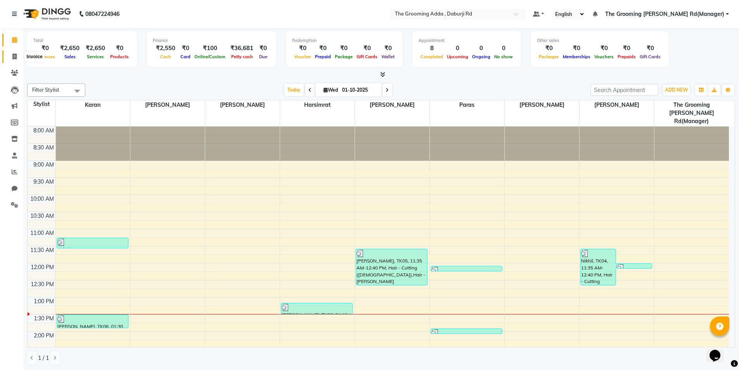
click at [14, 56] on icon at bounding box center [14, 57] width 4 height 6
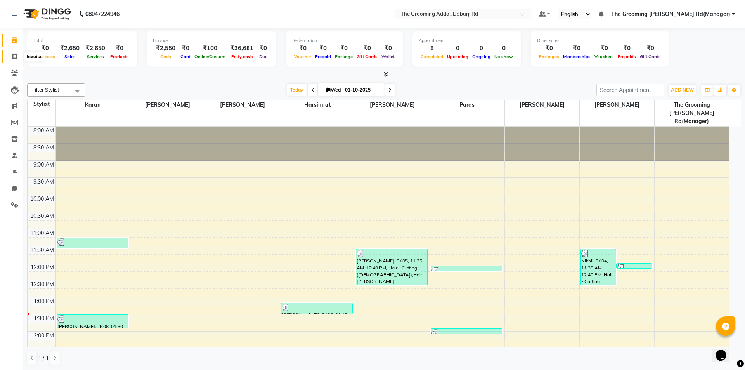
select select "service"
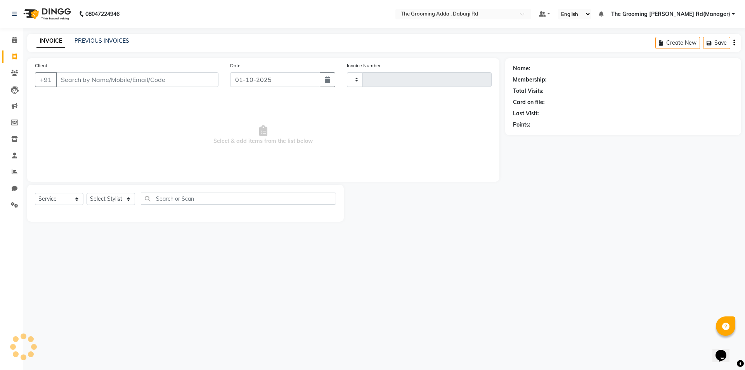
click at [83, 81] on input "Client" at bounding box center [137, 79] width 163 height 15
type input "8558919163"
type input "2421"
select select "8001"
click at [119, 97] on span "8558919163" at bounding box center [137, 98] width 39 height 8
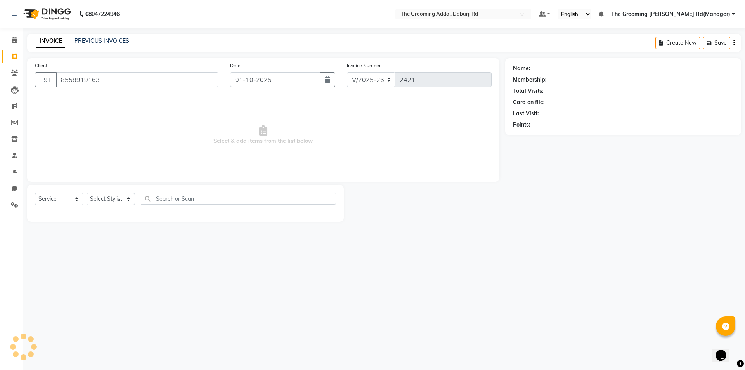
type input "8558919163"
select select "1: Object"
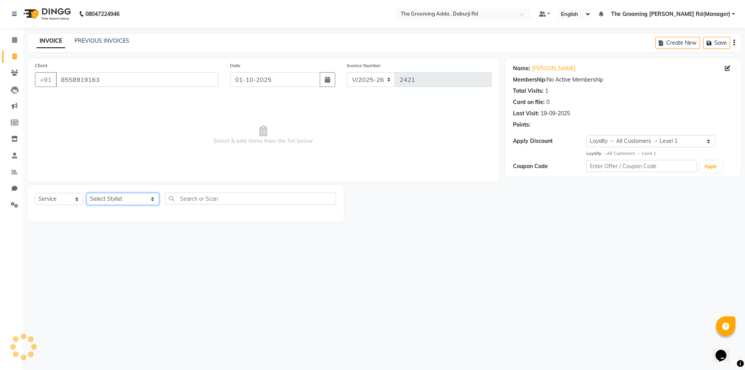
click at [105, 201] on select "Select Stylist Baljinder Bhawna Harsimrat Jobandeep Singh Karan Mehak Muskan Gu…" at bounding box center [123, 199] width 73 height 12
select select "79351"
click at [87, 193] on select "Select Stylist Baljinder Bhawna Harsimrat Jobandeep Singh Karan Mehak Muskan Gu…" at bounding box center [123, 199] width 73 height 12
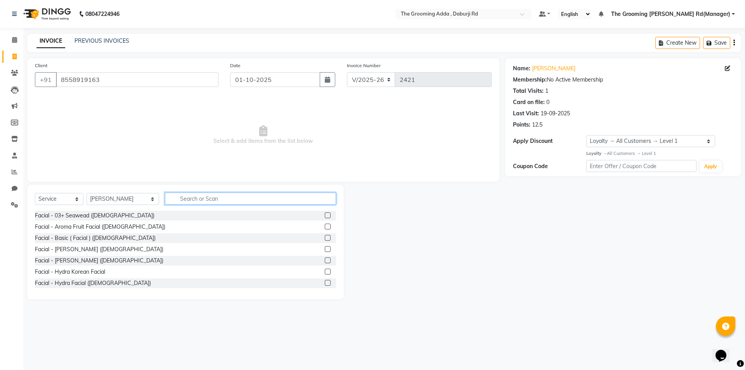
click at [194, 201] on input "text" at bounding box center [250, 198] width 171 height 12
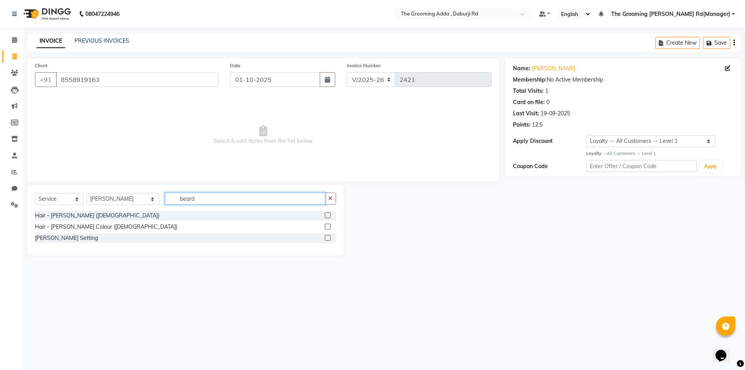
type input "beard"
click at [327, 214] on label at bounding box center [328, 215] width 6 height 6
click at [327, 214] on input "checkbox" at bounding box center [327, 215] width 5 height 5
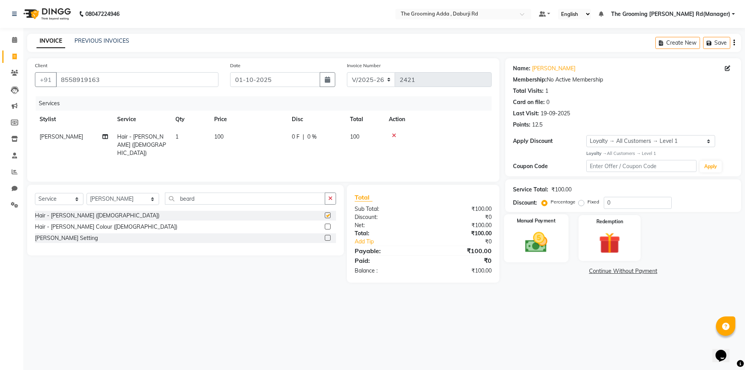
checkbox input "false"
click at [544, 231] on img at bounding box center [536, 242] width 36 height 26
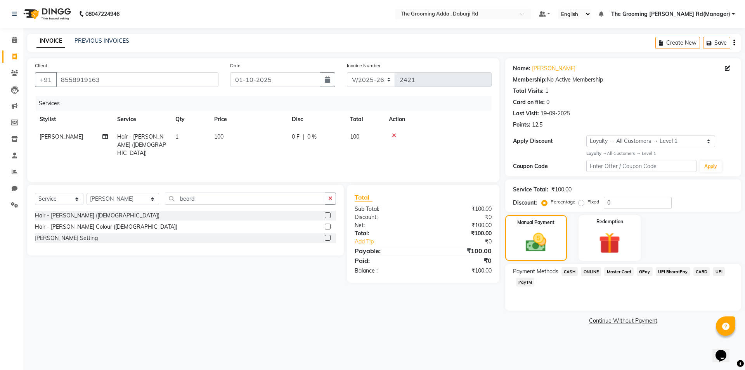
click at [583, 269] on span "ONLINE" at bounding box center [591, 271] width 20 height 9
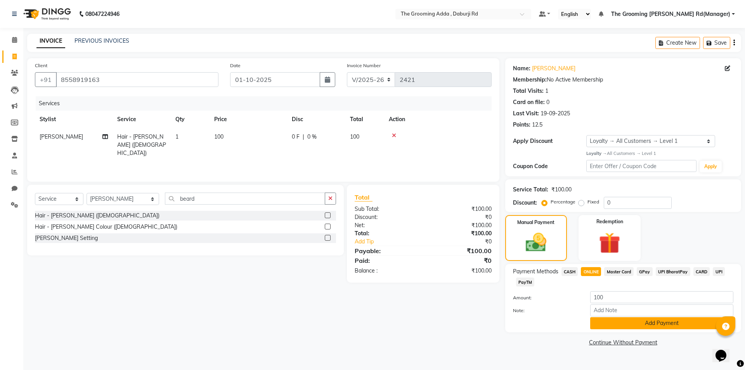
click at [598, 326] on button "Add Payment" at bounding box center [661, 323] width 143 height 12
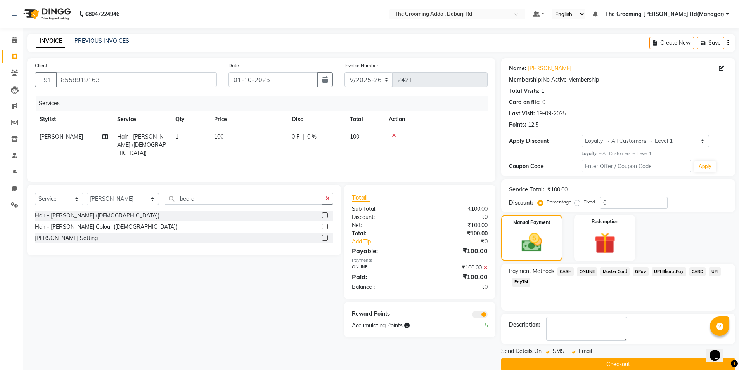
click at [575, 350] on label at bounding box center [574, 351] width 6 height 6
click at [575, 350] on input "checkbox" at bounding box center [573, 351] width 5 height 5
checkbox input "false"
click at [547, 350] on label at bounding box center [548, 351] width 6 height 6
click at [547, 350] on input "checkbox" at bounding box center [547, 351] width 5 height 5
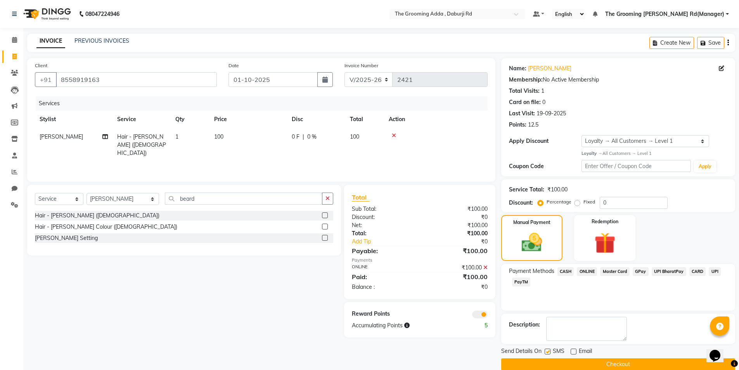
checkbox input "false"
click at [537, 367] on button "Checkout" at bounding box center [618, 364] width 234 height 12
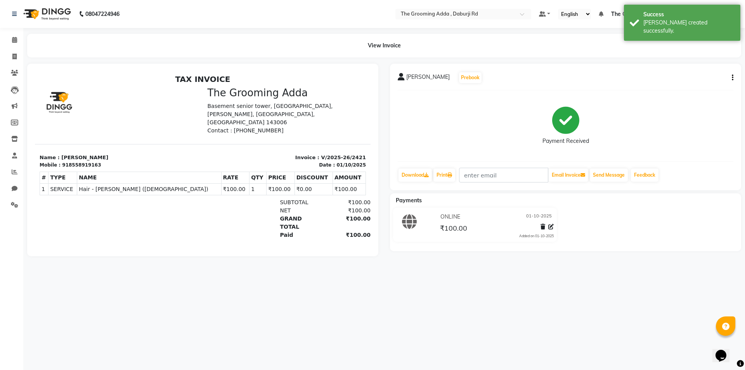
select select "service"
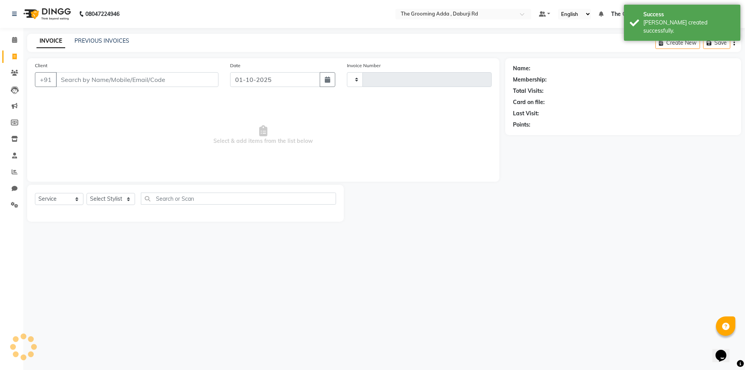
type input "2422"
select select "8001"
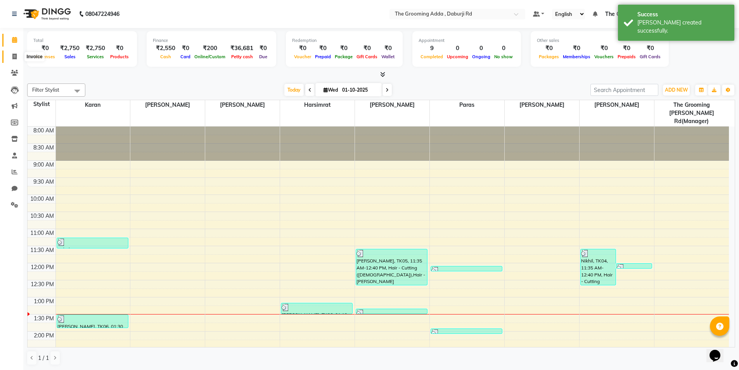
click at [14, 58] on icon at bounding box center [14, 57] width 4 height 6
select select "8001"
select select "service"
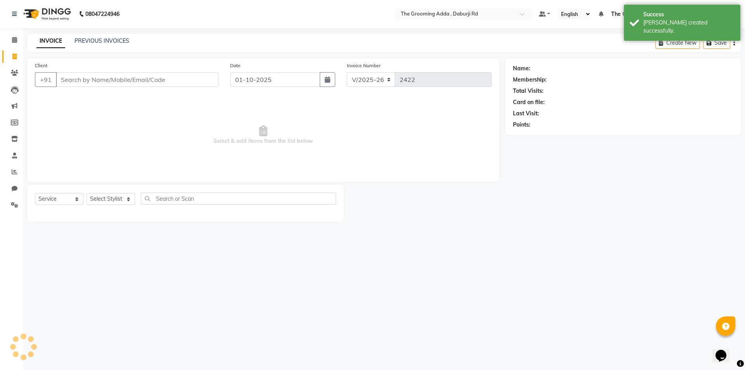
click at [66, 85] on input "Client" at bounding box center [137, 79] width 163 height 15
type input "7009873005"
select select "1: Object"
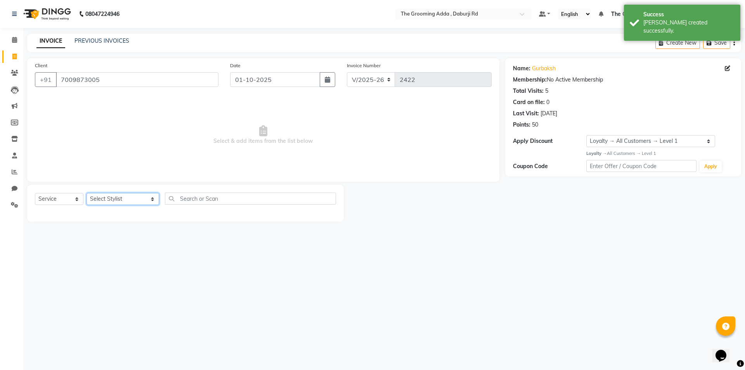
click at [131, 197] on select "Select Stylist Baljinder Bhawna Harsimrat Jobandeep Singh Karan Mehak Muskan Gu…" at bounding box center [123, 199] width 73 height 12
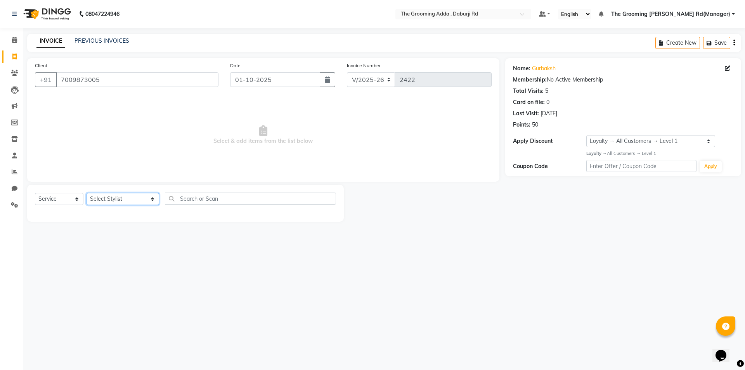
select select "79355"
click at [87, 193] on select "Select Stylist Baljinder Bhawna Harsimrat Jobandeep Singh Karan Mehak Muskan Gu…" at bounding box center [123, 199] width 73 height 12
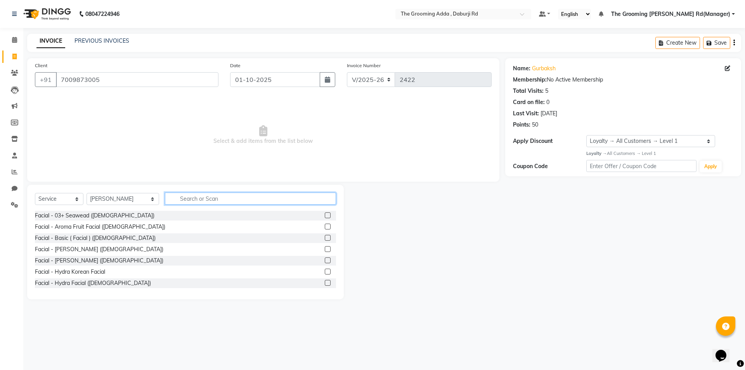
click at [175, 196] on input "text" at bounding box center [250, 198] width 171 height 12
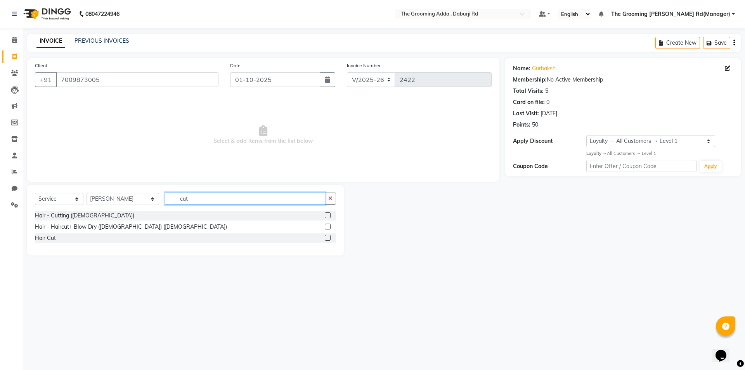
type input "cut"
click at [327, 215] on label at bounding box center [328, 215] width 6 height 6
click at [327, 215] on input "checkbox" at bounding box center [327, 215] width 5 height 5
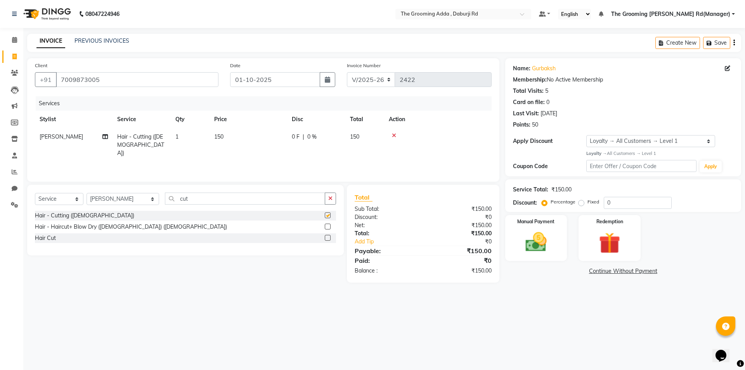
checkbox input "false"
click at [205, 204] on div "Select Service Product Membership Package Voucher Prepaid Gift Card Select Styl…" at bounding box center [185, 201] width 301 height 18
drag, startPoint x: 206, startPoint y: 199, endPoint x: 138, endPoint y: 202, distance: 68.0
click at [138, 202] on div "Select Service Product Membership Package Voucher Prepaid Gift Card Select Styl…" at bounding box center [185, 201] width 301 height 18
type input "bea"
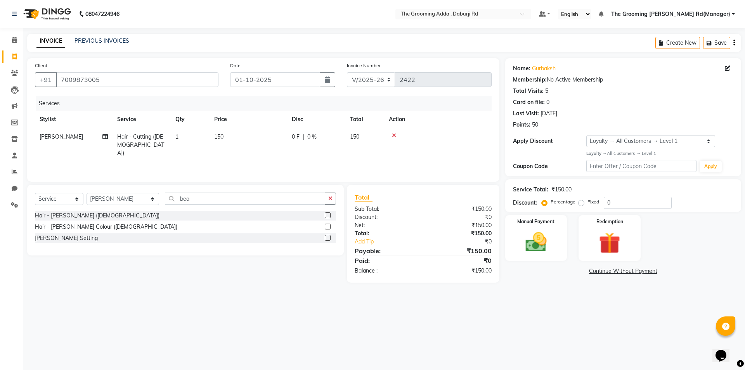
click at [327, 215] on label at bounding box center [328, 215] width 6 height 6
click at [327, 215] on input "checkbox" at bounding box center [327, 215] width 5 height 5
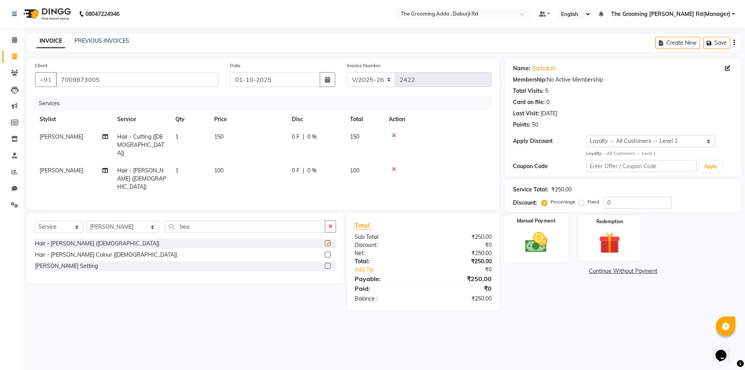
checkbox input "false"
click at [542, 243] on img at bounding box center [536, 242] width 36 height 26
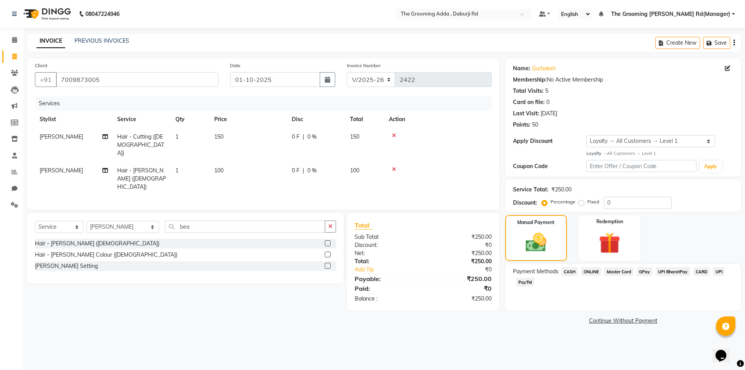
click at [572, 270] on span "CASH" at bounding box center [569, 271] width 17 height 9
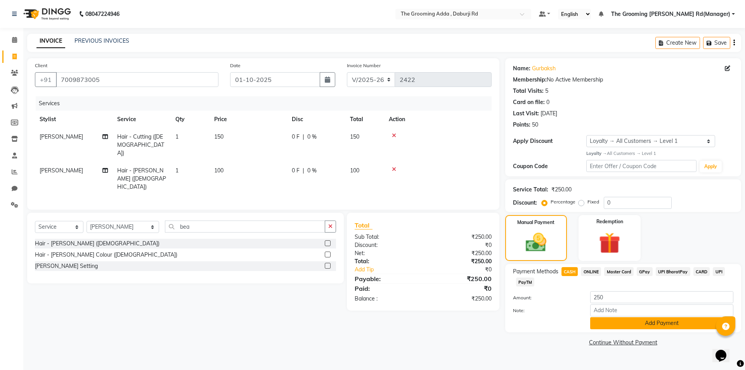
click at [597, 326] on button "Add Payment" at bounding box center [661, 323] width 143 height 12
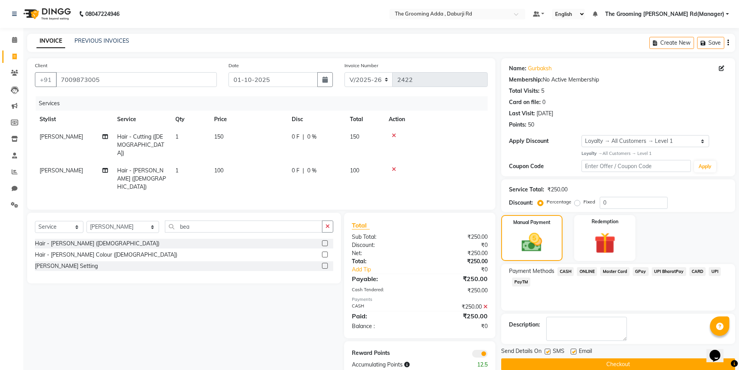
click at [573, 350] on label at bounding box center [574, 351] width 6 height 6
click at [573, 350] on input "checkbox" at bounding box center [573, 351] width 5 height 5
checkbox input "false"
click at [546, 350] on label at bounding box center [548, 351] width 6 height 6
click at [546, 350] on input "checkbox" at bounding box center [547, 351] width 5 height 5
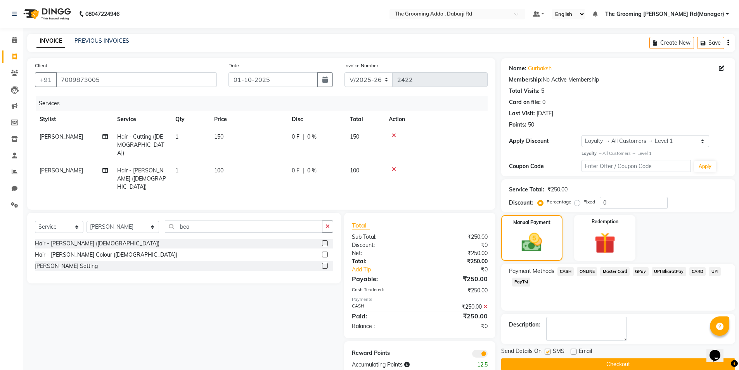
checkbox input "false"
click at [542, 362] on button "Checkout" at bounding box center [618, 364] width 234 height 12
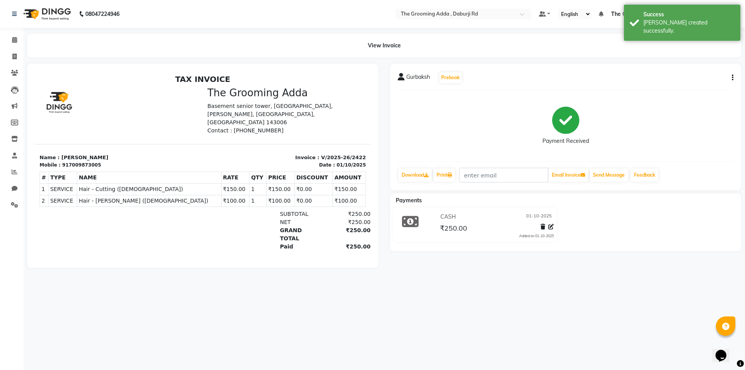
select select "8001"
select select "service"
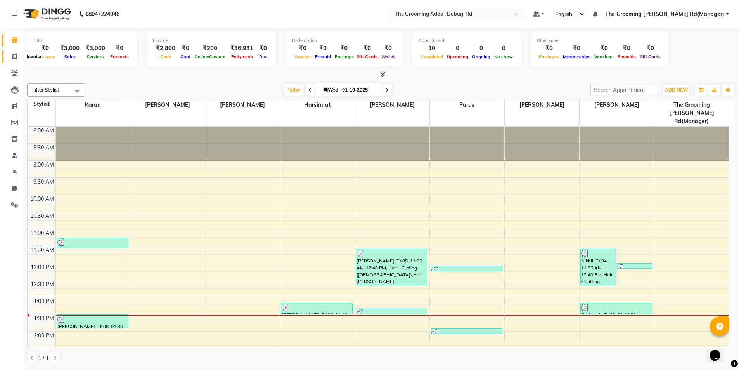
click at [12, 57] on icon at bounding box center [14, 57] width 4 height 6
select select "service"
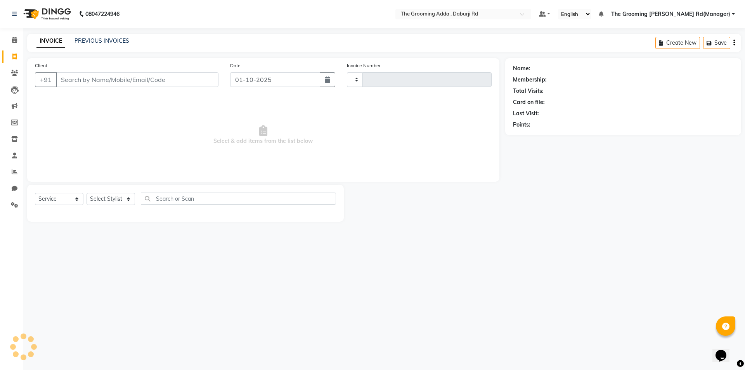
click at [81, 78] on input "Client" at bounding box center [137, 79] width 163 height 15
select select "8001"
type input "2423"
type input "6280603047"
click at [196, 82] on span "Add Client" at bounding box center [198, 80] width 31 height 8
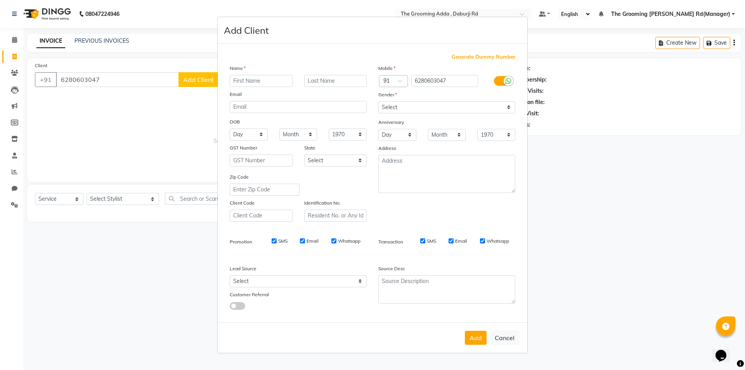
click at [244, 81] on input "text" at bounding box center [261, 81] width 63 height 12
type input "Anmol"
click at [439, 99] on div "Gender" at bounding box center [446, 95] width 149 height 11
click at [433, 114] on div "Mobile Country Code × 91 6280603047 Gender Select Male Female Other Prefer Not …" at bounding box center [446, 143] width 149 height 158
drag, startPoint x: 430, startPoint y: 107, endPoint x: 430, endPoint y: 112, distance: 5.0
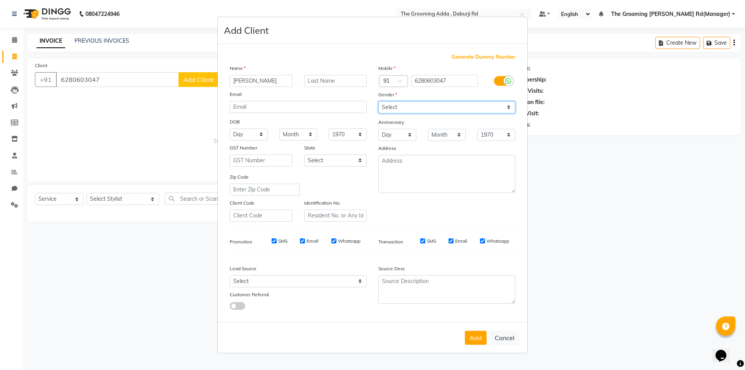
click at [430, 107] on select "Select Male Female Other Prefer Not To Say" at bounding box center [446, 107] width 137 height 12
select select "female"
click at [378, 101] on select "Select Male Female Other Prefer Not To Say" at bounding box center [446, 107] width 137 height 12
drag, startPoint x: 421, startPoint y: 139, endPoint x: 138, endPoint y: 116, distance: 284.5
click at [146, 121] on ngb-modal-window "Add Client Generate Dummy Number Name Anmol Email DOB Day 01 02 03 04 05 06 07 …" at bounding box center [372, 185] width 745 height 370
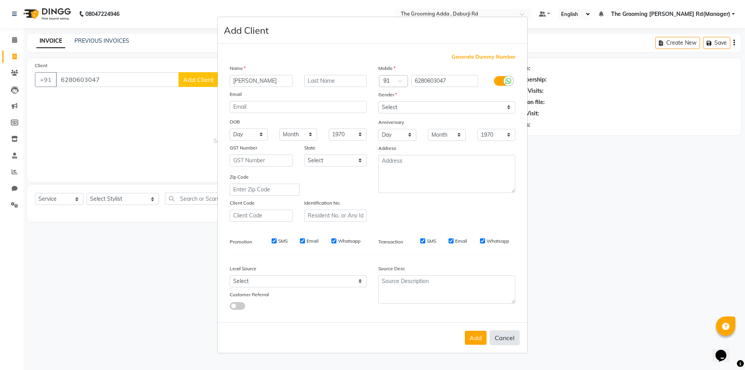
click at [501, 336] on button "Cancel" at bounding box center [505, 337] width 30 height 15
select select
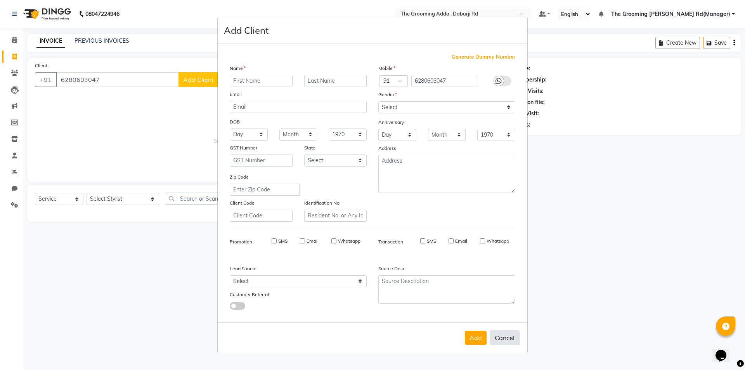
select select
checkbox input "false"
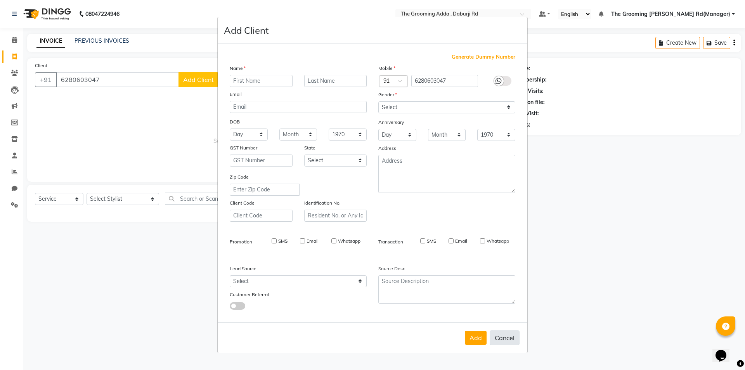
checkbox input "false"
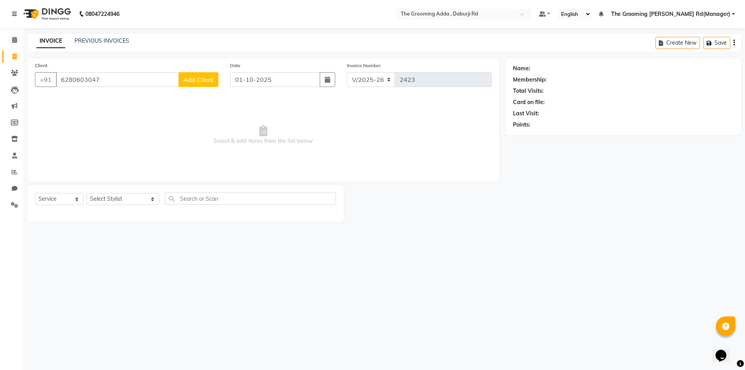
click at [199, 78] on span "Add Client" at bounding box center [198, 80] width 31 height 8
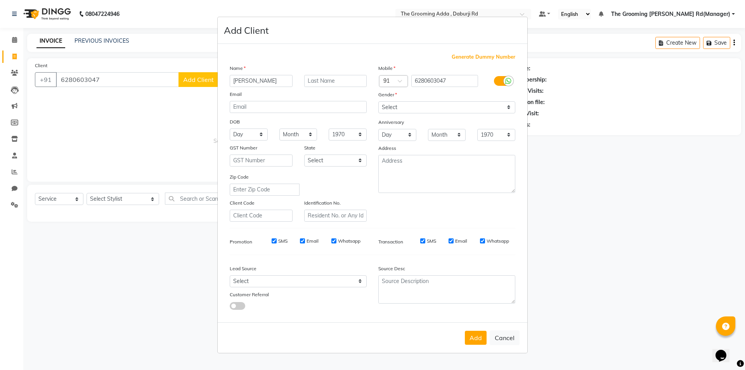
type input "Anmol"
click at [399, 108] on select "Select Male Female Other Prefer Not To Say" at bounding box center [446, 107] width 137 height 12
select select "female"
click at [378, 101] on select "Select Male Female Other Prefer Not To Say" at bounding box center [446, 107] width 137 height 12
click at [476, 334] on button "Add" at bounding box center [476, 338] width 22 height 14
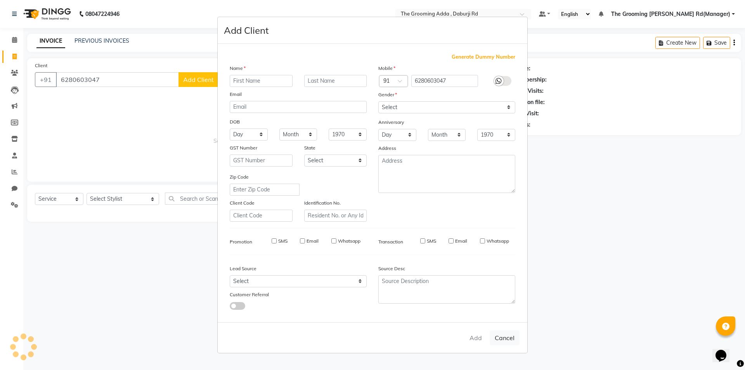
select select
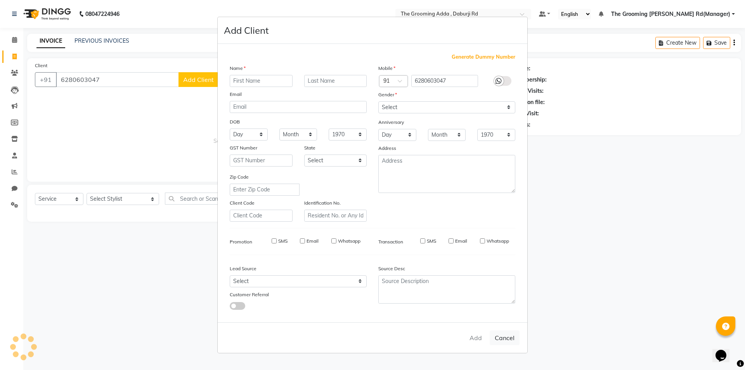
select select
checkbox input "false"
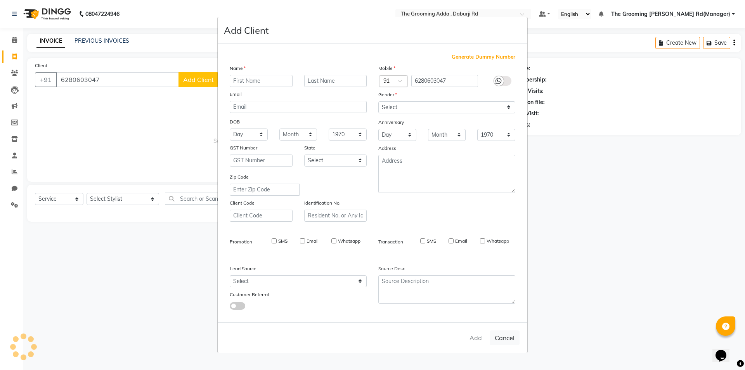
checkbox input "false"
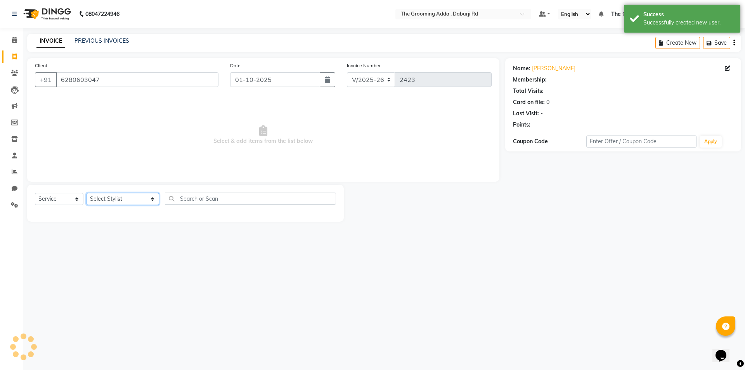
select select "1: Object"
click at [127, 202] on select "Select Stylist Baljinder Bhawna Harsimrat Jobandeep Singh Karan Mehak Muskan Gu…" at bounding box center [123, 199] width 73 height 12
select select "79350"
click at [87, 193] on select "Select Stylist Baljinder Bhawna Harsimrat Jobandeep Singh Karan Mehak Muskan Gu…" at bounding box center [123, 199] width 73 height 12
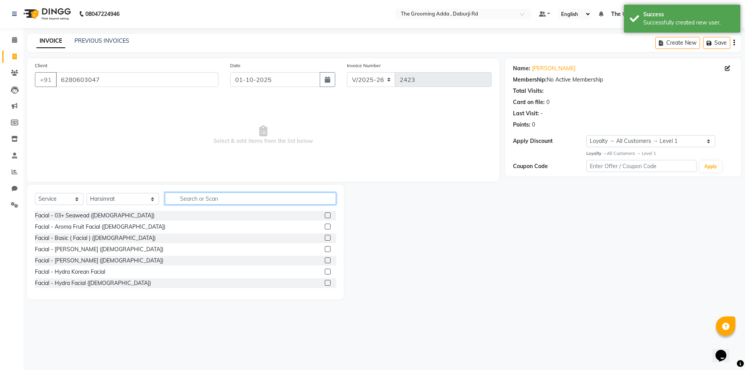
click at [185, 199] on input "text" at bounding box center [250, 198] width 171 height 12
type input "makeup"
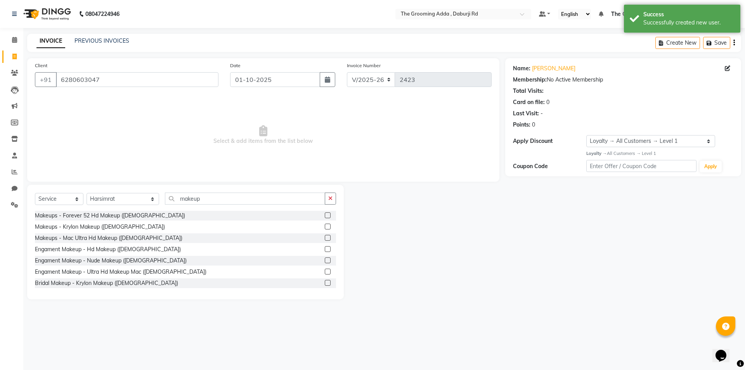
click at [325, 218] on label at bounding box center [328, 215] width 6 height 6
click at [325, 218] on input "checkbox" at bounding box center [327, 215] width 5 height 5
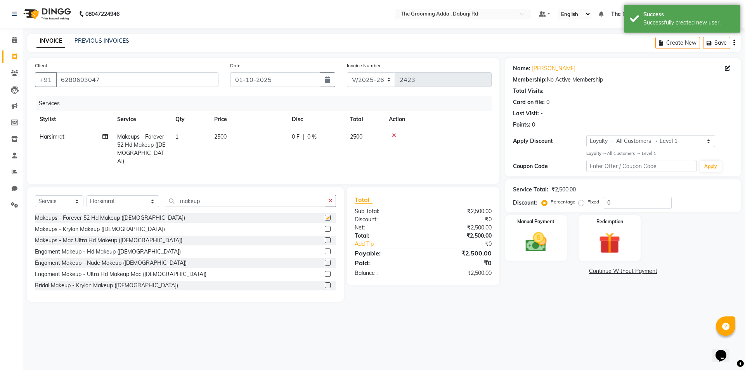
checkbox input "false"
click at [105, 138] on icon at bounding box center [104, 136] width 5 height 5
select select "79350"
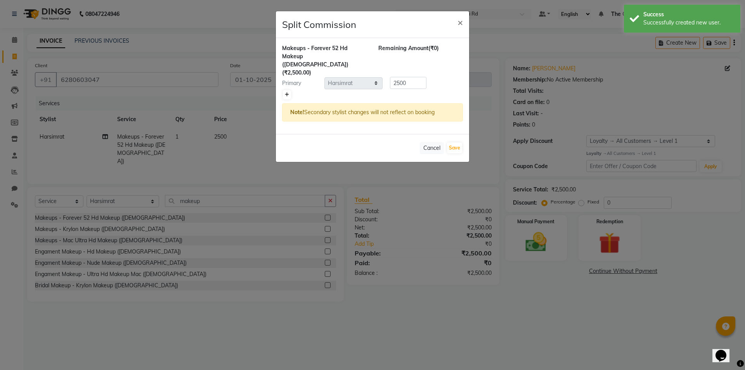
click at [287, 90] on link at bounding box center [287, 94] width 8 height 9
type input "1250"
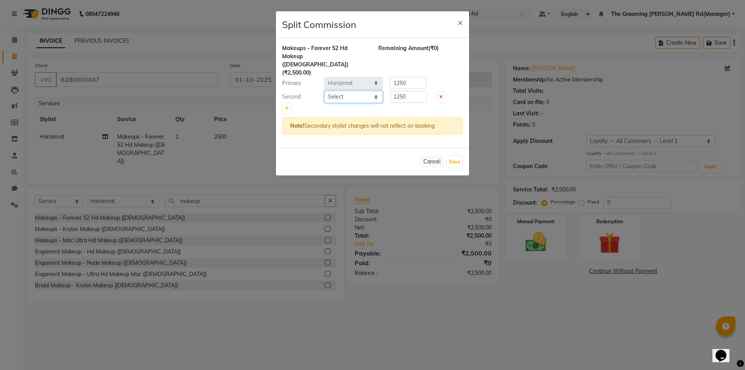
drag, startPoint x: 334, startPoint y: 81, endPoint x: 334, endPoint y: 86, distance: 4.7
click at [334, 91] on select "Select Baljinder Bhawna Harsimrat Jobandeep Singh Karan Mehak Muskan Gupta Para…" at bounding box center [353, 97] width 58 height 12
select select "79352"
click at [324, 91] on select "Select Baljinder Bhawna Harsimrat Jobandeep Singh Karan Mehak Muskan Gupta Para…" at bounding box center [353, 97] width 58 height 12
click at [450, 156] on button "Save" at bounding box center [454, 161] width 15 height 11
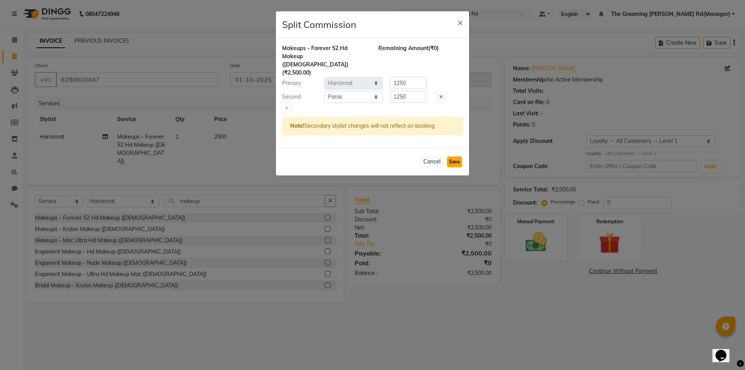
select select "Select"
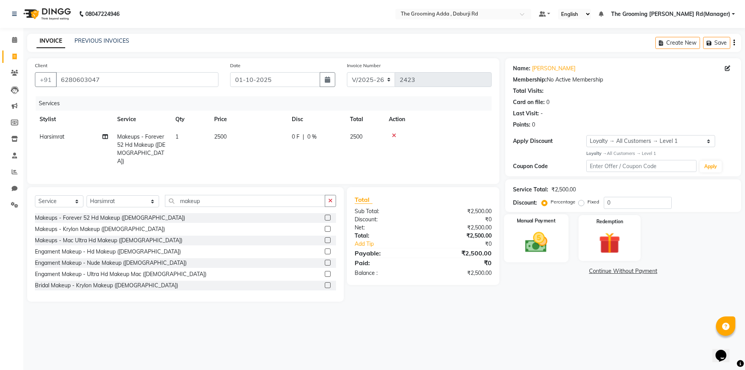
click at [532, 234] on img at bounding box center [536, 242] width 36 height 26
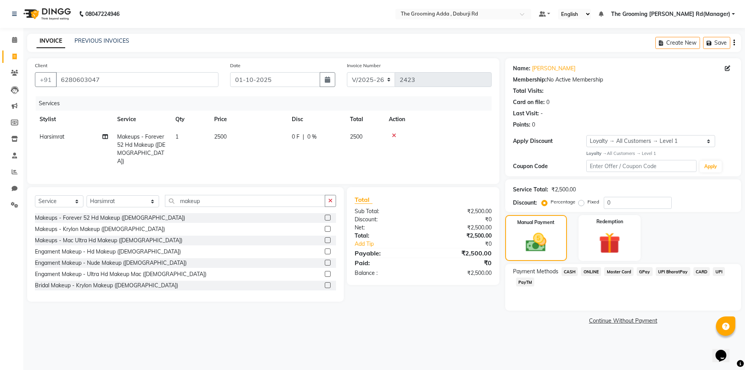
click at [567, 273] on span "CASH" at bounding box center [569, 271] width 17 height 9
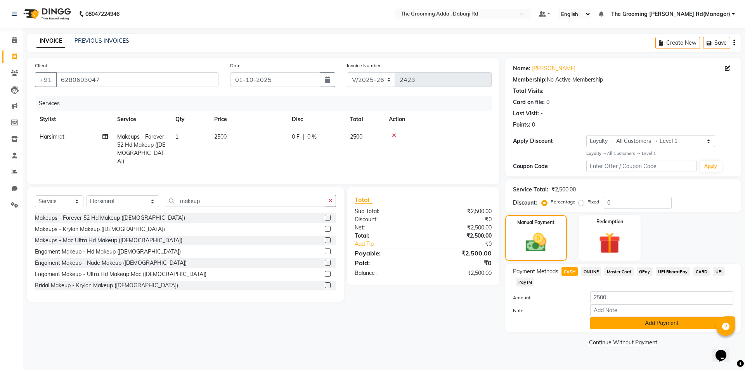
click at [597, 326] on button "Add Payment" at bounding box center [661, 323] width 143 height 12
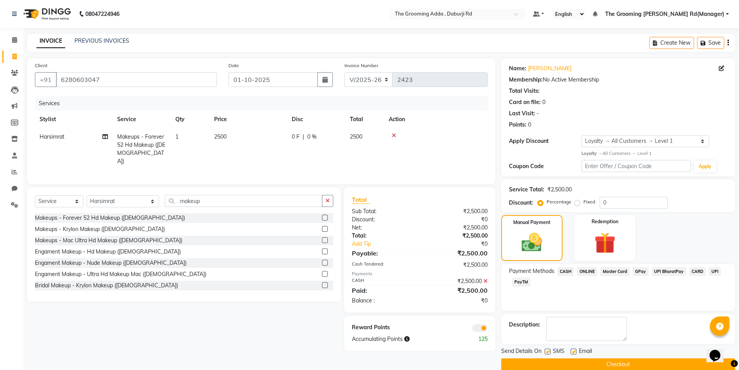
click at [575, 353] on label at bounding box center [574, 351] width 6 height 6
click at [575, 353] on input "checkbox" at bounding box center [573, 351] width 5 height 5
checkbox input "false"
click at [547, 352] on label at bounding box center [548, 351] width 6 height 6
click at [547, 352] on input "checkbox" at bounding box center [547, 351] width 5 height 5
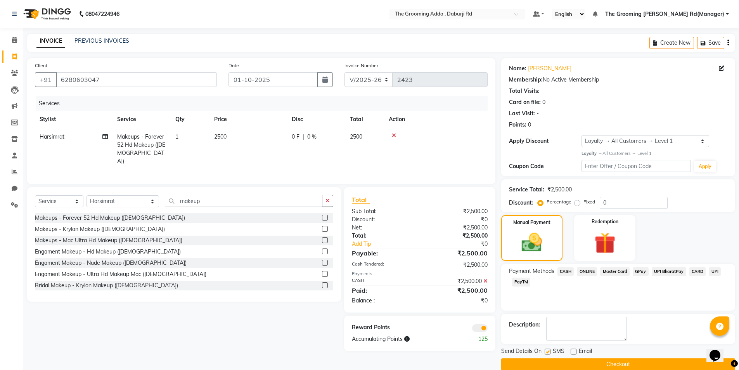
checkbox input "false"
click at [545, 364] on button "Checkout" at bounding box center [618, 364] width 234 height 12
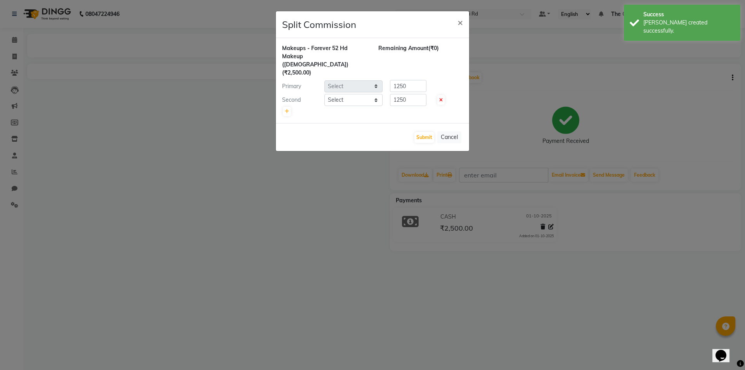
select select "79350"
select select "79352"
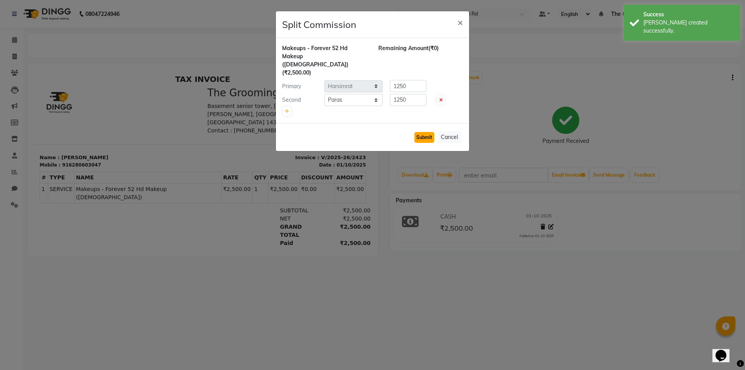
click at [417, 132] on button "Submit" at bounding box center [424, 137] width 20 height 11
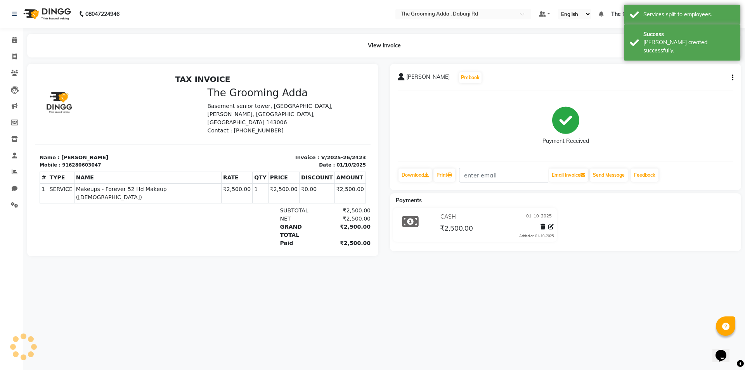
select select "service"
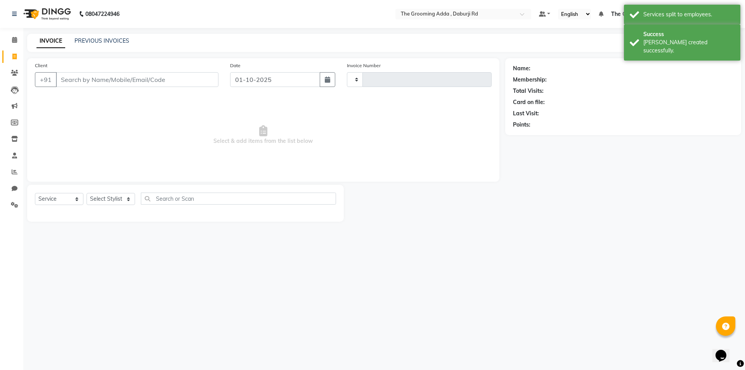
type input "2424"
select select "8001"
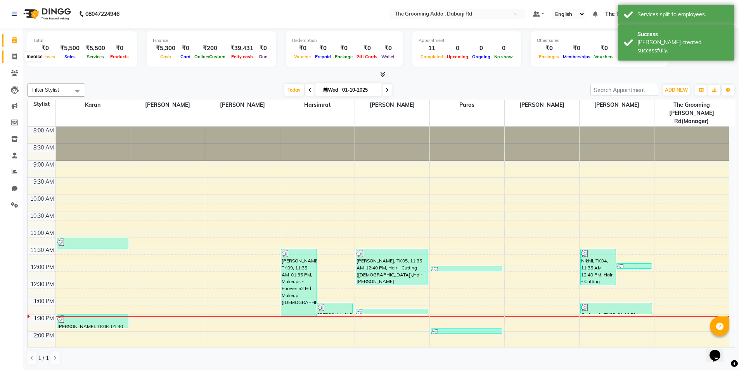
click at [12, 53] on span at bounding box center [15, 56] width 14 height 9
select select "service"
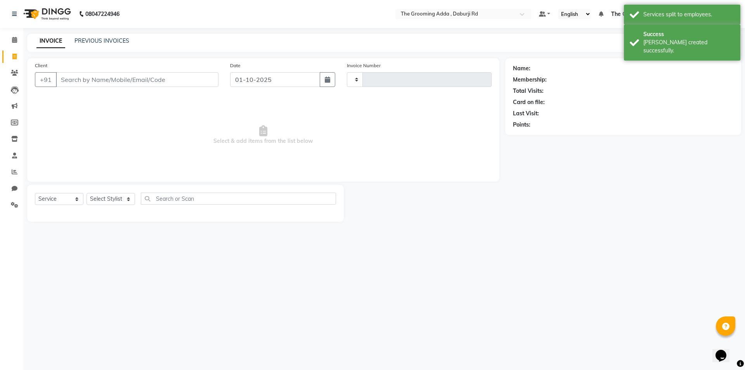
type input "2424"
select select "8001"
click at [77, 77] on input "Client" at bounding box center [137, 79] width 163 height 15
type input "8727952751"
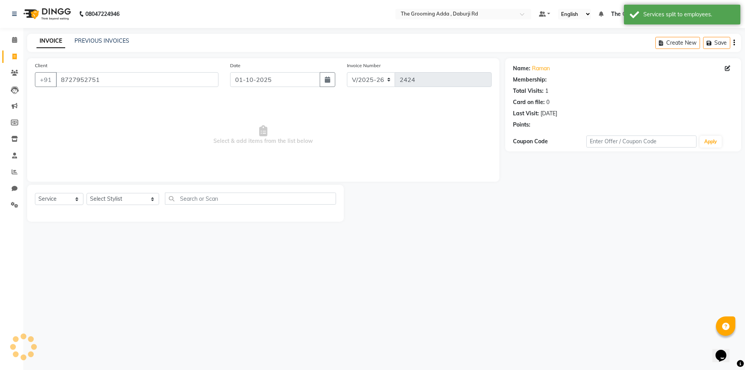
select select "1: Object"
click at [111, 199] on select "Select Stylist Baljinder Bhawna Harsimrat Jobandeep Singh Karan Mehak Muskan Gu…" at bounding box center [123, 199] width 73 height 12
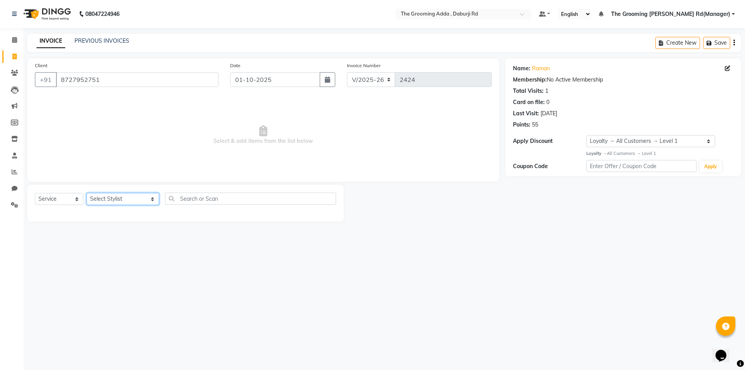
select select "79344"
click at [87, 193] on select "Select Stylist Baljinder Bhawna Harsimrat Jobandeep Singh Karan Mehak Muskan Gu…" at bounding box center [123, 199] width 73 height 12
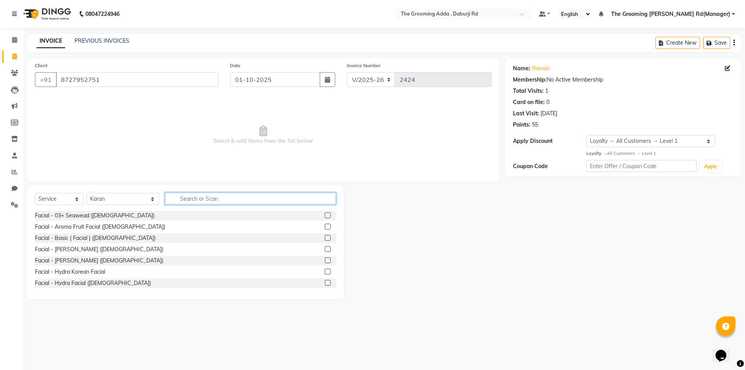
click at [196, 199] on input "text" at bounding box center [250, 198] width 171 height 12
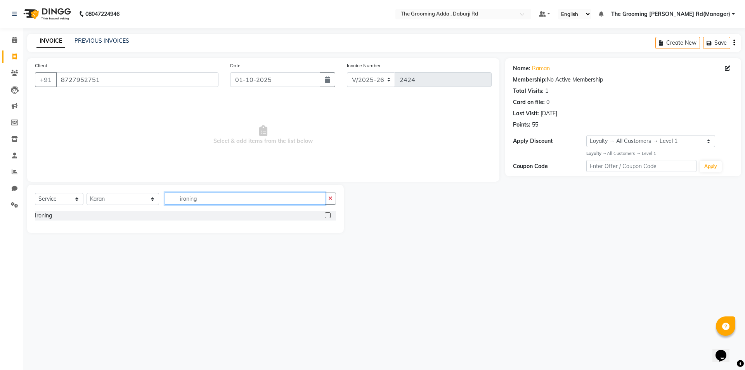
type input "ironing"
click at [328, 216] on label at bounding box center [328, 215] width 6 height 6
click at [328, 216] on input "checkbox" at bounding box center [327, 215] width 5 height 5
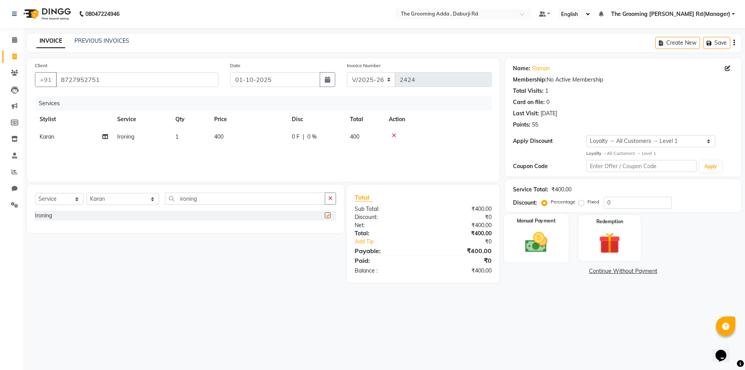
checkbox input "false"
click at [519, 253] on img at bounding box center [536, 242] width 36 height 26
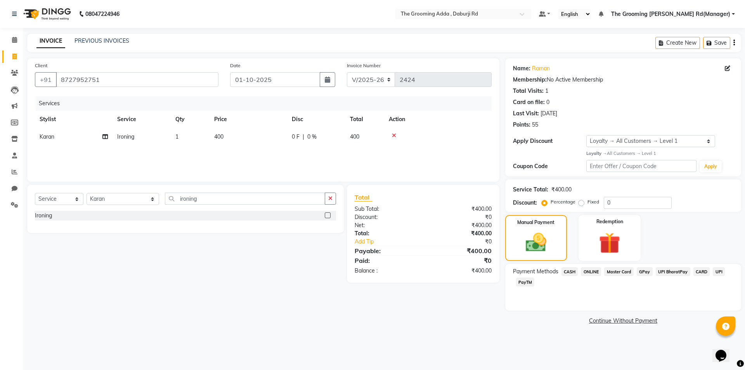
click at [583, 272] on span "ONLINE" at bounding box center [591, 271] width 20 height 9
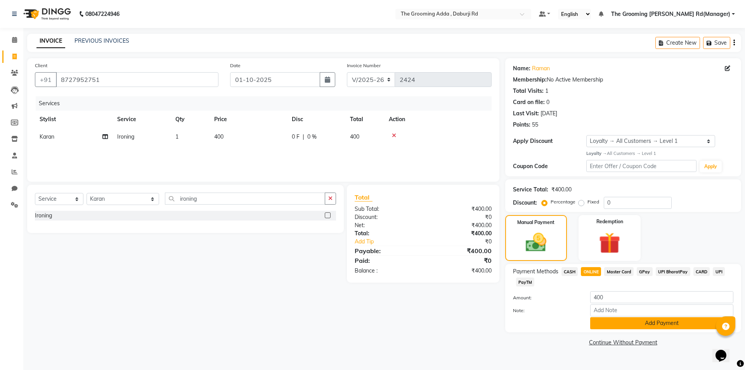
click at [600, 318] on button "Add Payment" at bounding box center [661, 323] width 143 height 12
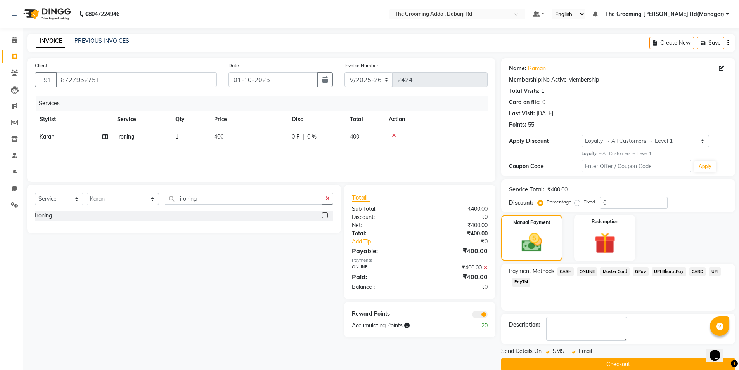
drag, startPoint x: 577, startPoint y: 350, endPoint x: 572, endPoint y: 350, distance: 4.7
click at [573, 350] on div "Email" at bounding box center [585, 352] width 28 height 10
click at [572, 350] on label at bounding box center [574, 351] width 6 height 6
click at [572, 350] on input "checkbox" at bounding box center [573, 351] width 5 height 5
checkbox input "false"
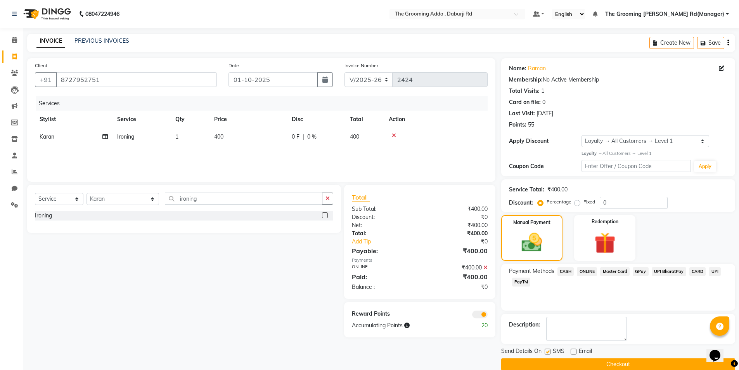
click at [547, 350] on label at bounding box center [548, 351] width 6 height 6
click at [547, 350] on input "checkbox" at bounding box center [547, 351] width 5 height 5
checkbox input "false"
click at [545, 361] on button "Checkout" at bounding box center [618, 364] width 234 height 12
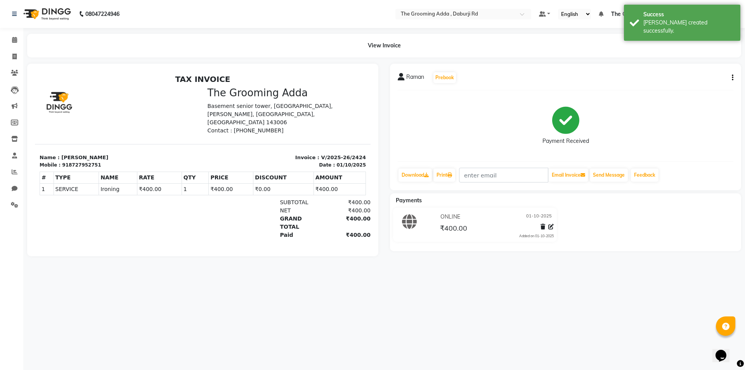
select select "service"
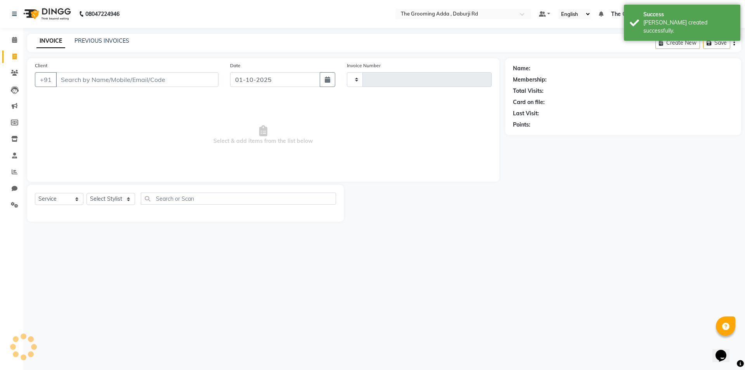
type input "2425"
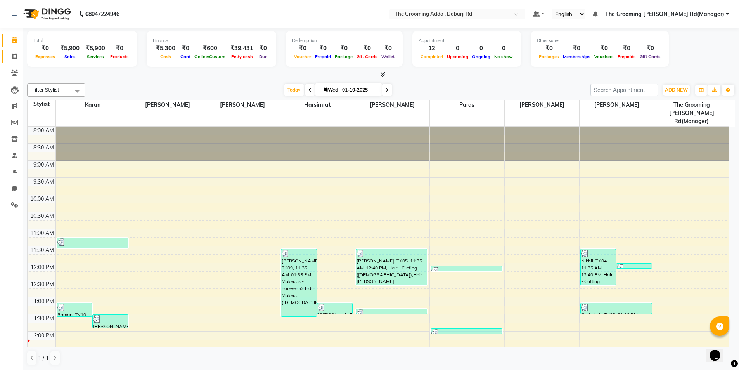
click at [11, 55] on span at bounding box center [15, 56] width 14 height 9
select select "service"
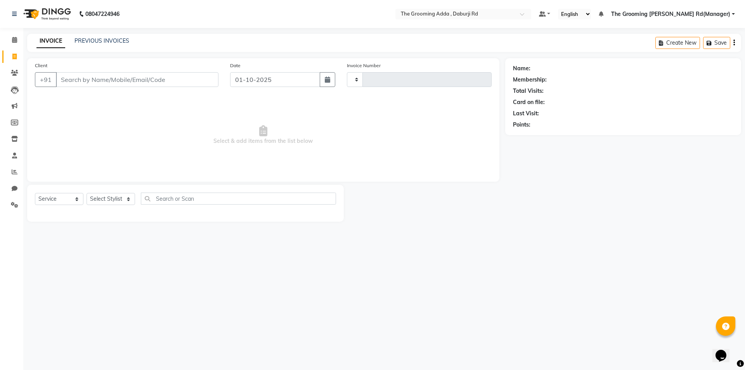
type input "2425"
select select "8001"
click at [89, 81] on input "Client" at bounding box center [137, 79] width 163 height 15
type input "8283837794"
select select "1: Object"
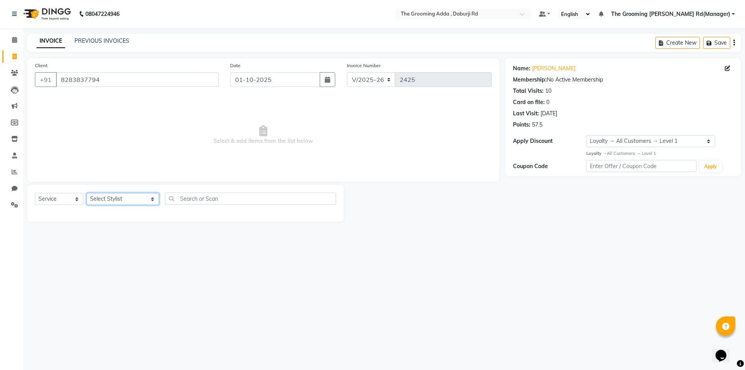
click at [122, 202] on select "Select Stylist Baljinder Bhawna Harsimrat Jobandeep Singh Karan Mehak Muskan Gu…" at bounding box center [123, 199] width 73 height 12
select select "79344"
click at [87, 193] on select "Select Stylist Baljinder Bhawna Harsimrat Jobandeep Singh Karan Mehak Muskan Gu…" at bounding box center [123, 199] width 73 height 12
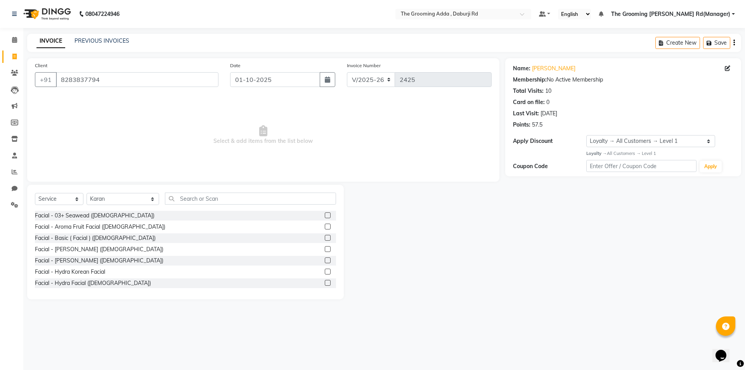
click at [188, 204] on div "Select Service Product Membership Package Voucher Prepaid Gift Card Select Styl…" at bounding box center [185, 201] width 301 height 18
click at [191, 194] on input "text" at bounding box center [250, 198] width 171 height 12
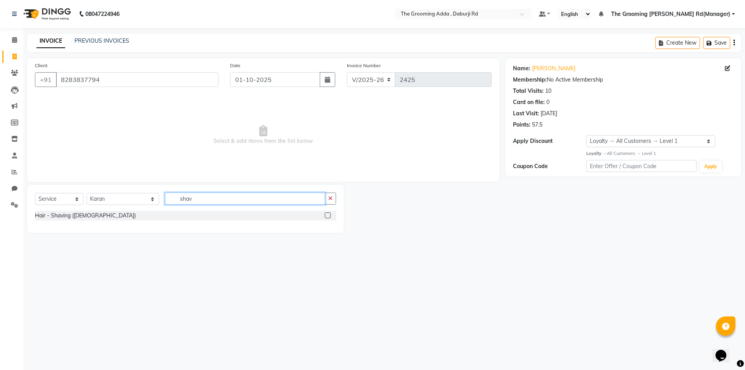
type input "shav"
click at [325, 216] on label at bounding box center [328, 215] width 6 height 6
click at [325, 216] on input "checkbox" at bounding box center [327, 215] width 5 height 5
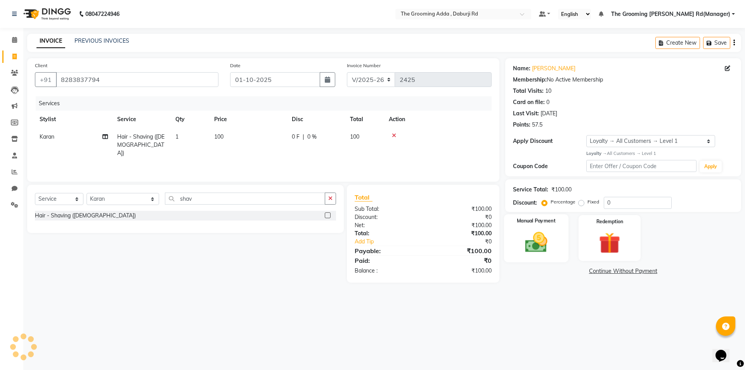
click at [542, 244] on img at bounding box center [536, 242] width 36 height 26
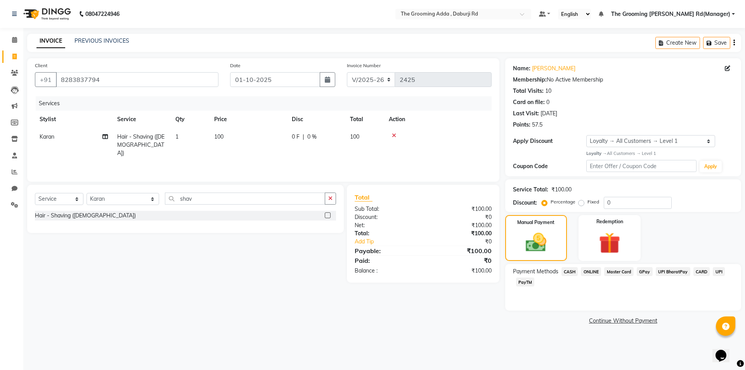
click at [592, 271] on span "ONLINE" at bounding box center [591, 271] width 20 height 9
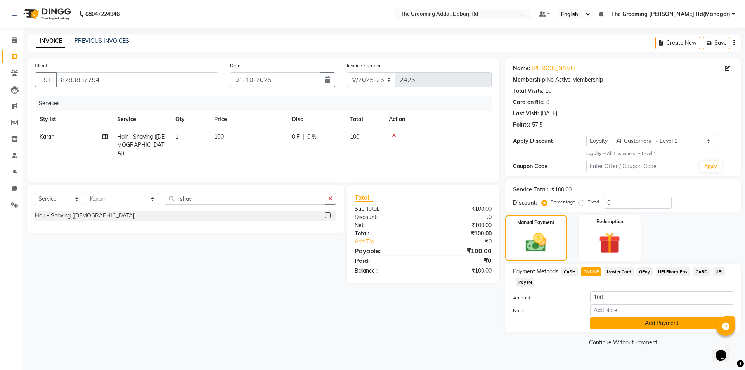
click at [602, 328] on button "Add Payment" at bounding box center [661, 323] width 143 height 12
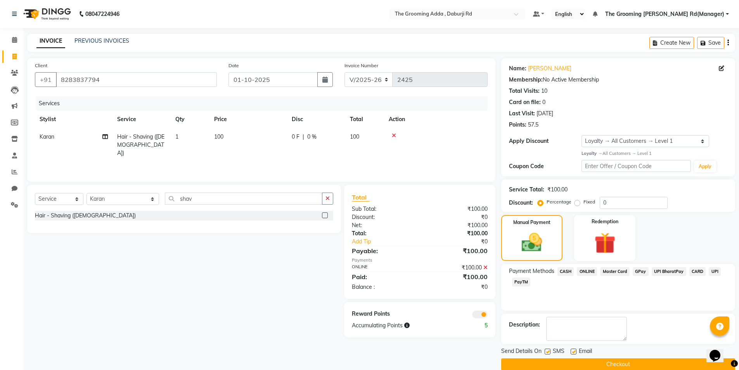
click at [575, 351] on label at bounding box center [574, 351] width 6 height 6
click at [575, 351] on input "checkbox" at bounding box center [573, 351] width 5 height 5
click at [548, 352] on label at bounding box center [548, 351] width 6 height 6
click at [548, 352] on input "checkbox" at bounding box center [547, 351] width 5 height 5
click at [544, 363] on button "Checkout" at bounding box center [618, 364] width 234 height 12
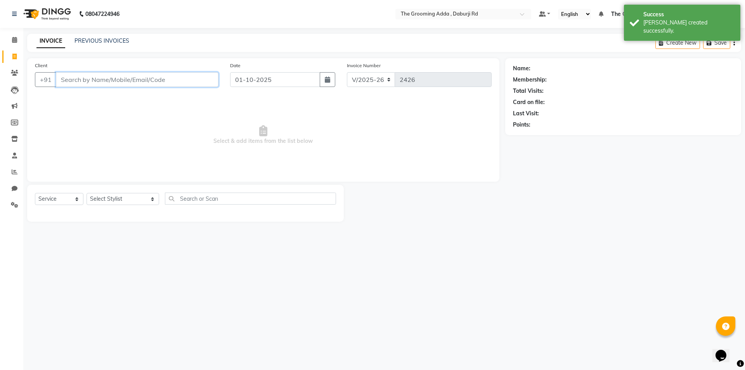
click at [64, 81] on input "Client" at bounding box center [137, 79] width 163 height 15
paste input "7529020624"
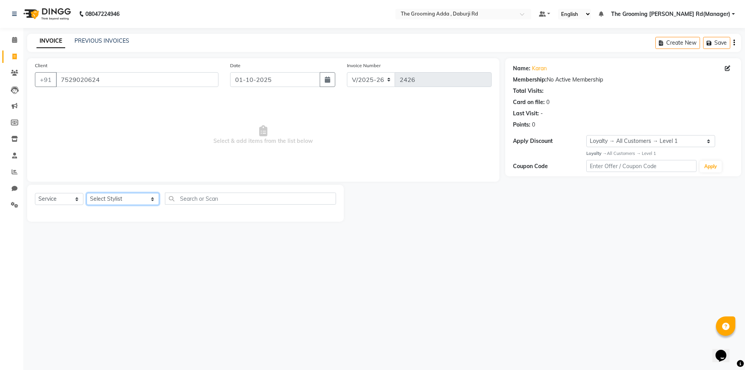
click at [120, 200] on select "Select Stylist Baljinder Bhawna Harsimrat Jobandeep Singh Karan Mehak Muskan Gu…" at bounding box center [123, 199] width 73 height 12
click at [87, 193] on select "Select Stylist Baljinder Bhawna Harsimrat Jobandeep Singh Karan Mehak Muskan Gu…" at bounding box center [123, 199] width 73 height 12
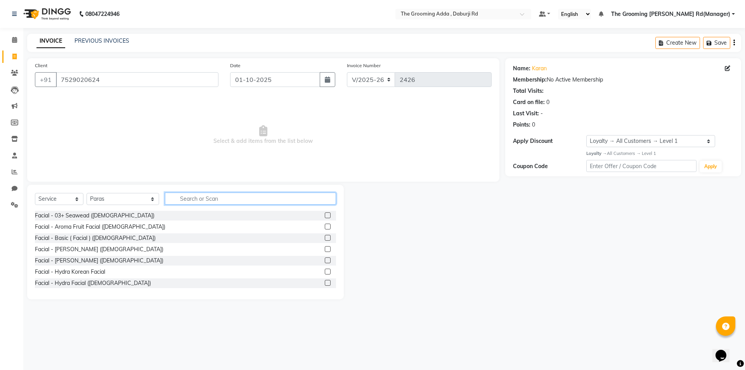
drag, startPoint x: 196, startPoint y: 200, endPoint x: 199, endPoint y: 194, distance: 6.6
click at [199, 194] on input "text" at bounding box center [250, 198] width 171 height 12
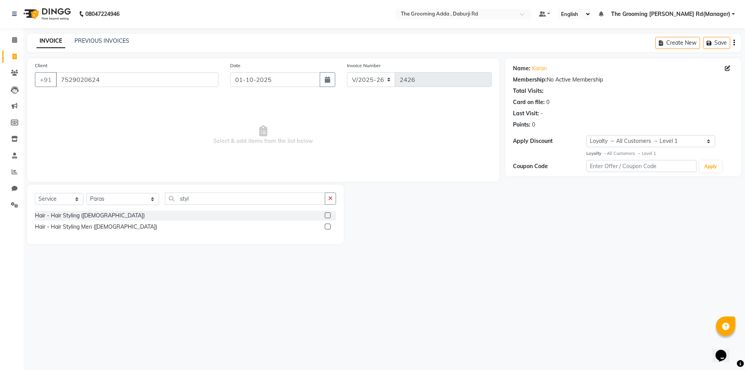
click at [327, 226] on label at bounding box center [328, 226] width 6 height 6
click at [327, 226] on input "checkbox" at bounding box center [327, 226] width 5 height 5
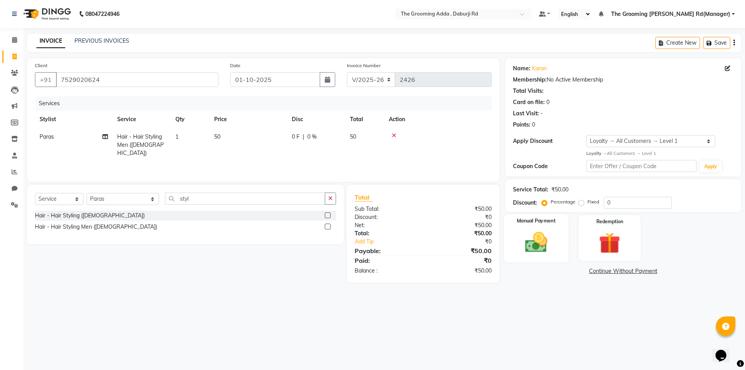
click at [554, 232] on div "Manual Payment" at bounding box center [536, 238] width 64 height 48
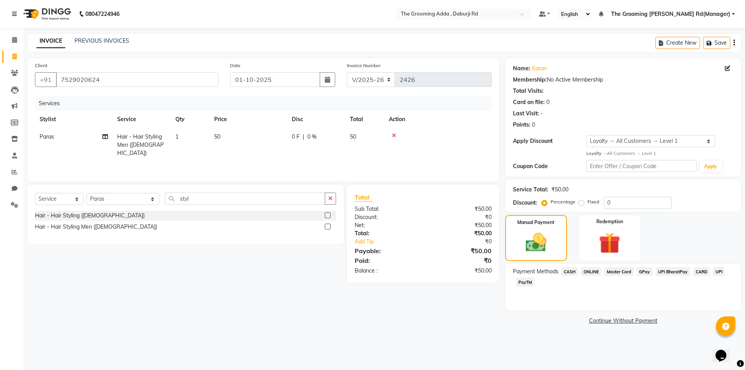
click at [592, 271] on span "ONLINE" at bounding box center [591, 271] width 20 height 9
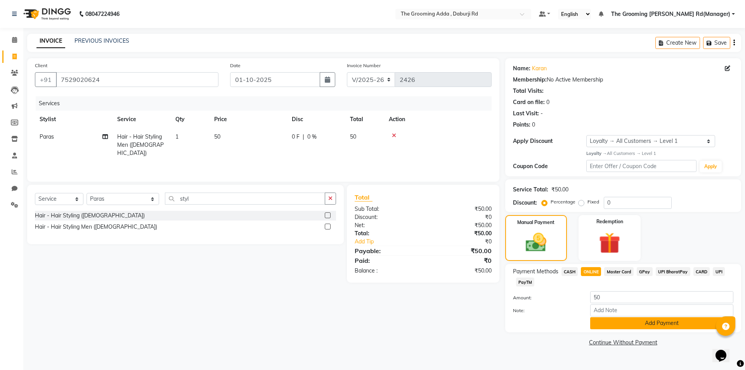
click at [597, 325] on button "Add Payment" at bounding box center [661, 323] width 143 height 12
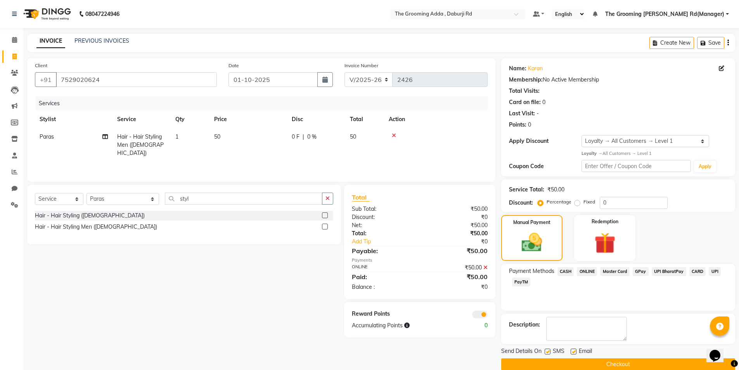
click at [572, 352] on label at bounding box center [574, 351] width 6 height 6
click at [572, 352] on input "checkbox" at bounding box center [573, 351] width 5 height 5
click at [547, 353] on label at bounding box center [548, 351] width 6 height 6
click at [547, 353] on input "checkbox" at bounding box center [547, 351] width 5 height 5
click at [551, 360] on button "Checkout" at bounding box center [618, 364] width 234 height 12
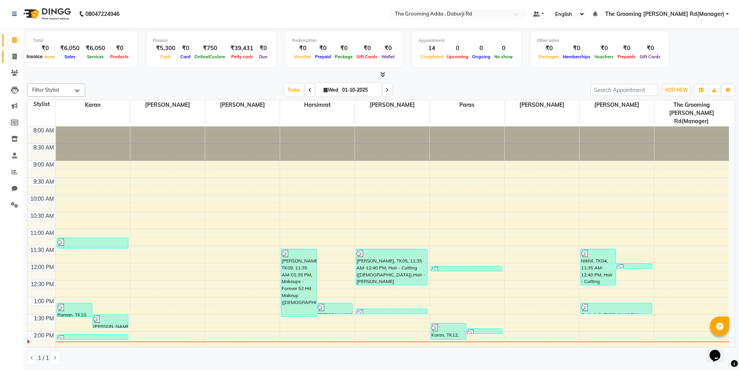
click at [16, 53] on span at bounding box center [15, 56] width 14 height 9
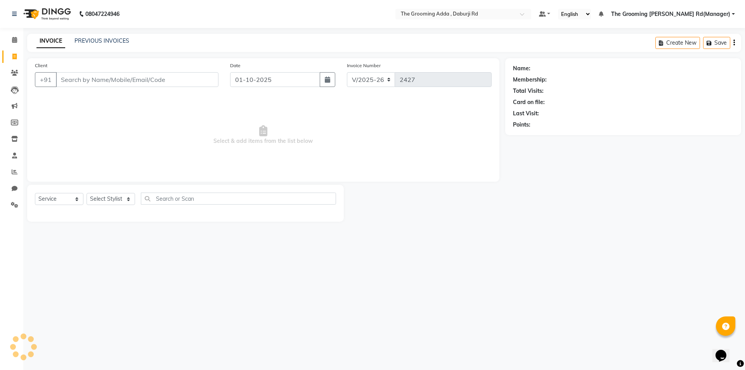
click at [92, 76] on input "Client" at bounding box center [137, 79] width 163 height 15
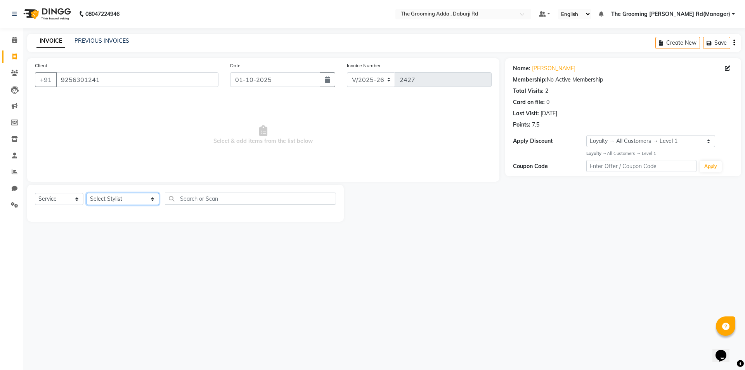
click at [113, 201] on select "Select Stylist Baljinder Bhawna Harsimrat Jobandeep Singh Karan Mehak Muskan Gu…" at bounding box center [123, 199] width 73 height 12
click at [87, 193] on select "Select Stylist Baljinder Bhawna Harsimrat Jobandeep Singh Karan Mehak Muskan Gu…" at bounding box center [123, 199] width 73 height 12
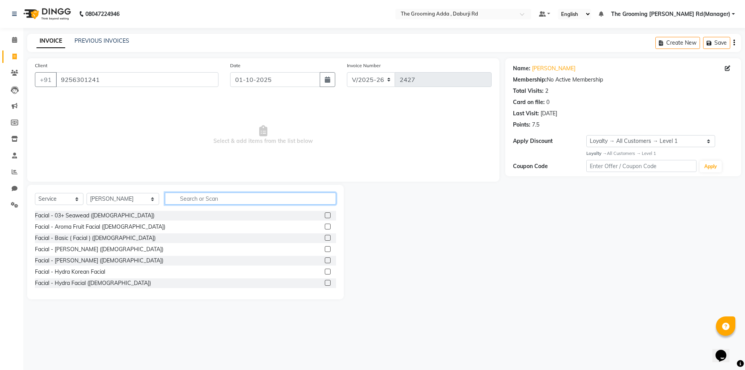
click at [191, 200] on input "text" at bounding box center [250, 198] width 171 height 12
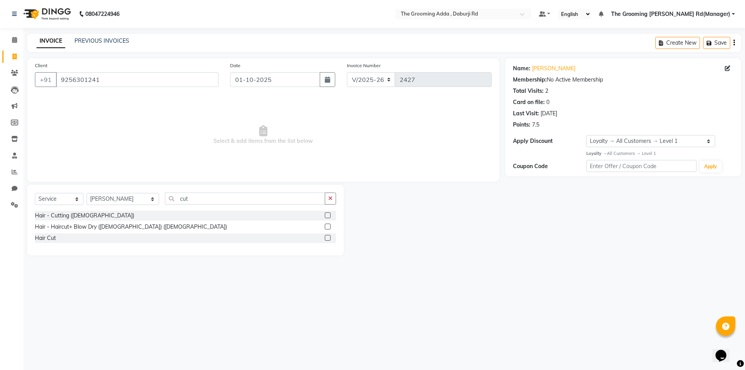
click at [326, 215] on label at bounding box center [328, 215] width 6 height 6
click at [326, 215] on input "checkbox" at bounding box center [327, 215] width 5 height 5
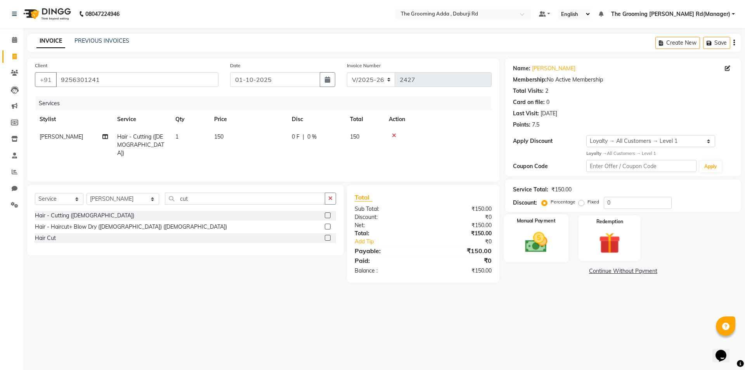
click at [524, 246] on img at bounding box center [536, 242] width 36 height 26
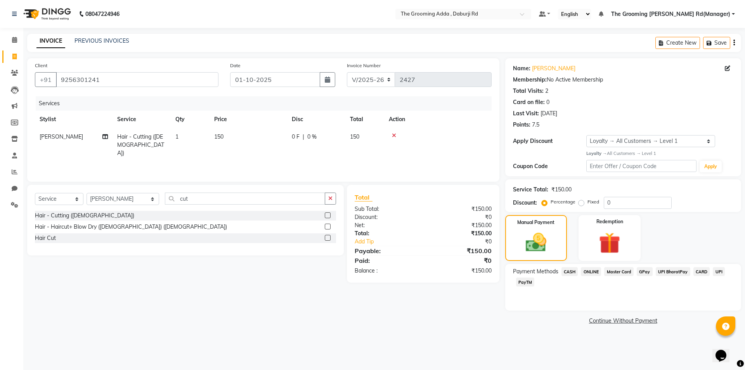
click at [262, 286] on div "Client +91 9256301241 Date 01-10-2025 Invoice Number V/2025 V/2025-26 2427 Serv…" at bounding box center [263, 192] width 484 height 268
click at [571, 269] on span "CASH" at bounding box center [569, 271] width 17 height 9
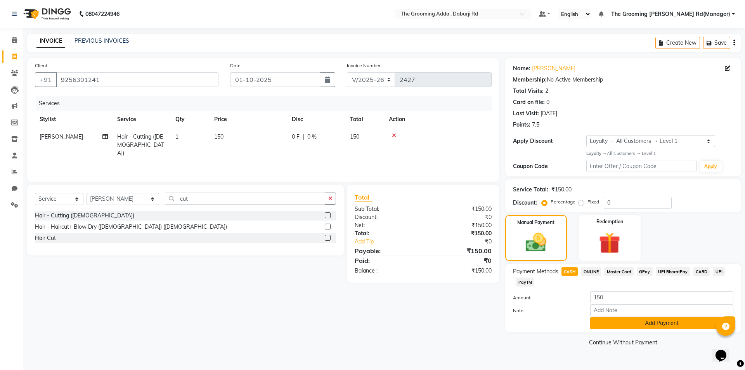
click at [610, 325] on button "Add Payment" at bounding box center [661, 323] width 143 height 12
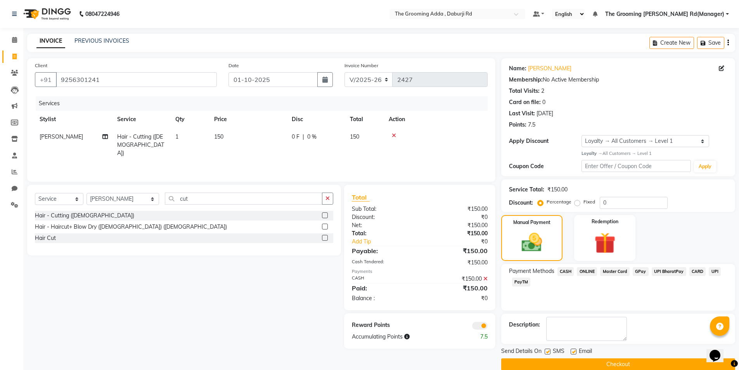
click at [574, 352] on label at bounding box center [574, 351] width 6 height 6
click at [574, 352] on input "checkbox" at bounding box center [573, 351] width 5 height 5
click at [547, 351] on label at bounding box center [548, 351] width 6 height 6
click at [547, 351] on input "checkbox" at bounding box center [547, 351] width 5 height 5
click at [545, 361] on button "Checkout" at bounding box center [618, 364] width 234 height 12
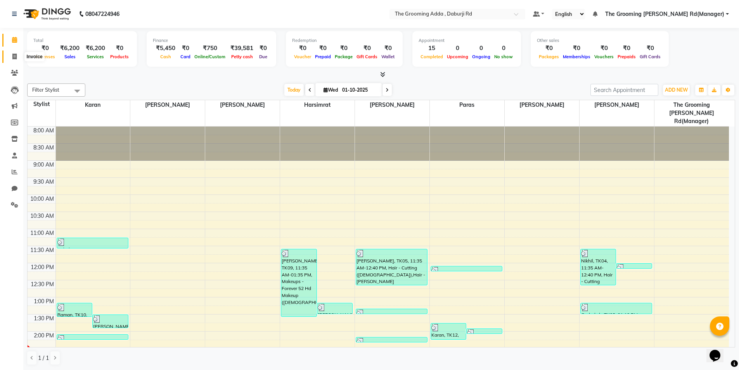
click at [17, 55] on span at bounding box center [15, 56] width 14 height 9
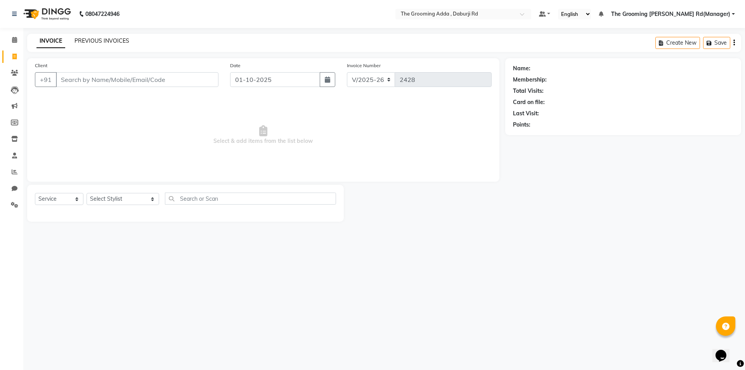
click at [94, 39] on link "PREVIOUS INVOICES" at bounding box center [101, 40] width 55 height 7
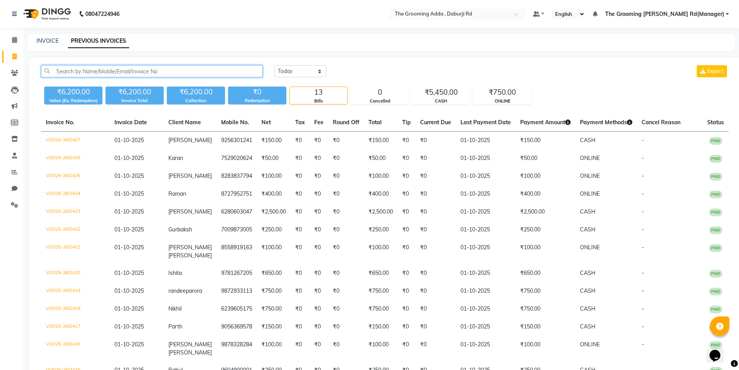
click at [90, 66] on input "text" at bounding box center [152, 71] width 222 height 12
click at [88, 75] on input "text" at bounding box center [152, 71] width 222 height 12
click at [88, 75] on input "deepti" at bounding box center [152, 71] width 222 height 12
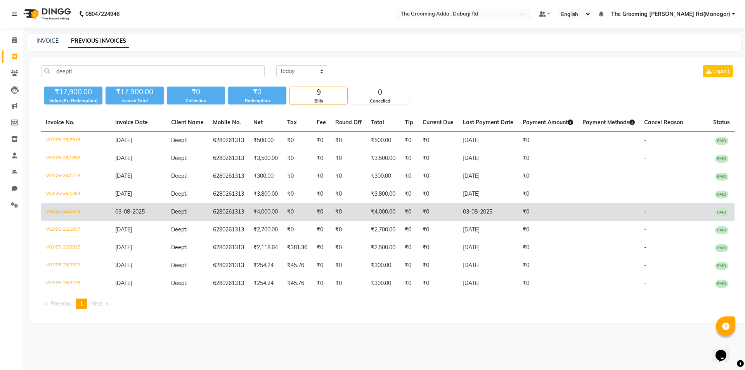
click at [278, 213] on td "₹4,000.00" at bounding box center [266, 212] width 34 height 18
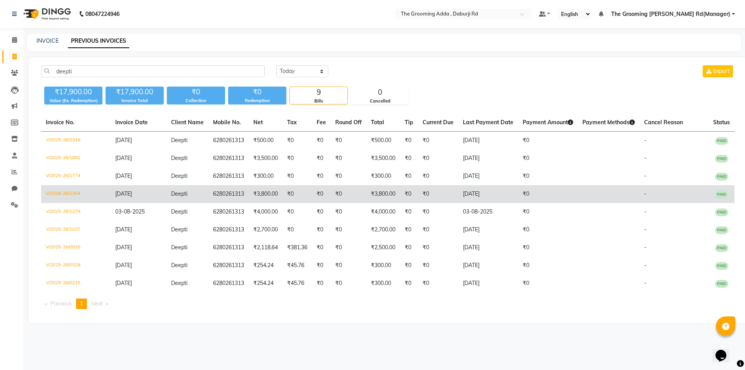
click at [232, 195] on td "6280261313" at bounding box center [228, 194] width 40 height 18
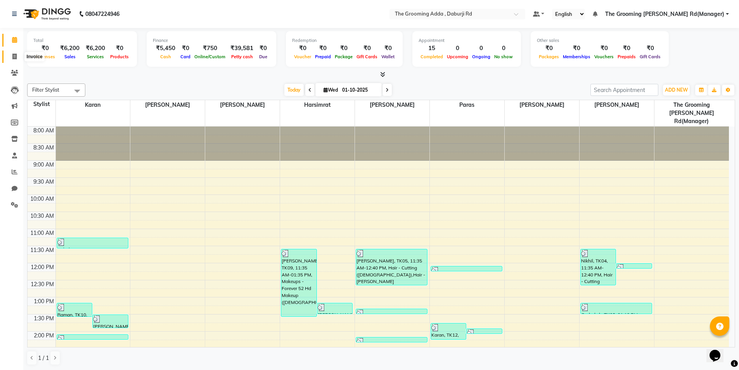
click at [9, 58] on span at bounding box center [15, 56] width 14 height 9
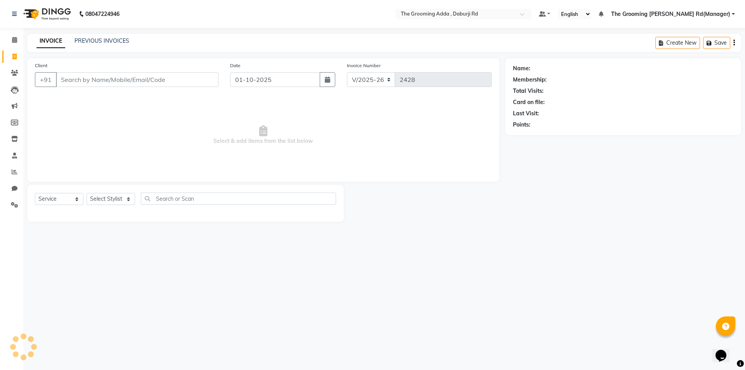
click at [85, 80] on input "Client" at bounding box center [137, 79] width 163 height 15
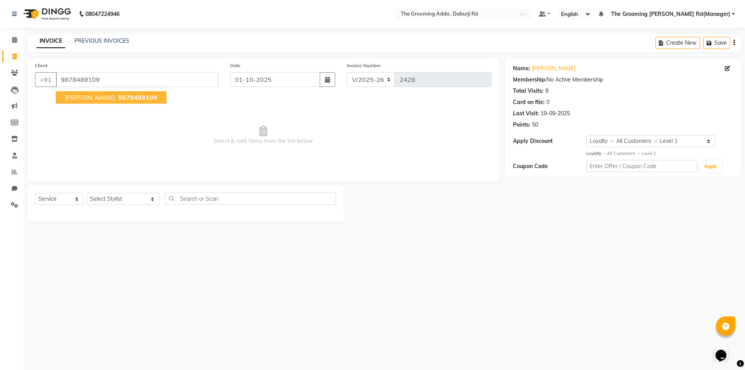
click at [118, 97] on span "9878489109" at bounding box center [137, 98] width 39 height 8
click at [140, 199] on select "Select Stylist Baljinder Bhawna Harsimrat Jobandeep Singh Karan Mehak Muskan Gu…" at bounding box center [123, 199] width 73 height 12
click at [87, 193] on select "Select Stylist Baljinder Bhawna Harsimrat Jobandeep Singh Karan Mehak Muskan Gu…" at bounding box center [123, 199] width 73 height 12
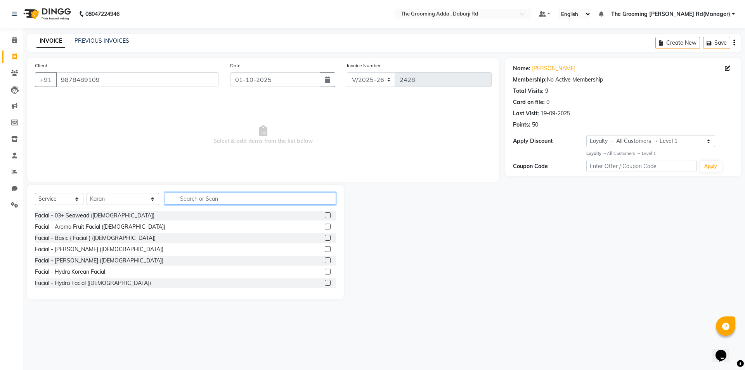
click at [193, 202] on input "text" at bounding box center [250, 198] width 171 height 12
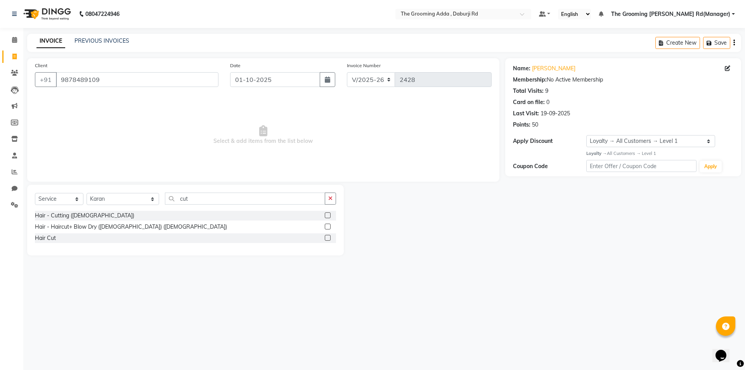
click at [330, 217] on label at bounding box center [328, 215] width 6 height 6
click at [330, 217] on input "checkbox" at bounding box center [327, 215] width 5 height 5
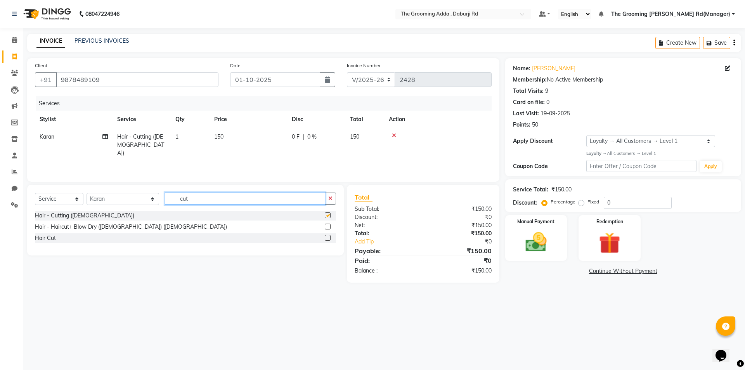
drag, startPoint x: 244, startPoint y: 196, endPoint x: 236, endPoint y: 201, distance: 10.3
click at [244, 196] on input "cut" at bounding box center [245, 198] width 160 height 12
drag, startPoint x: 236, startPoint y: 201, endPoint x: 169, endPoint y: 201, distance: 66.3
click at [169, 201] on input "cut" at bounding box center [245, 198] width 160 height 12
click at [325, 215] on label at bounding box center [328, 215] width 6 height 6
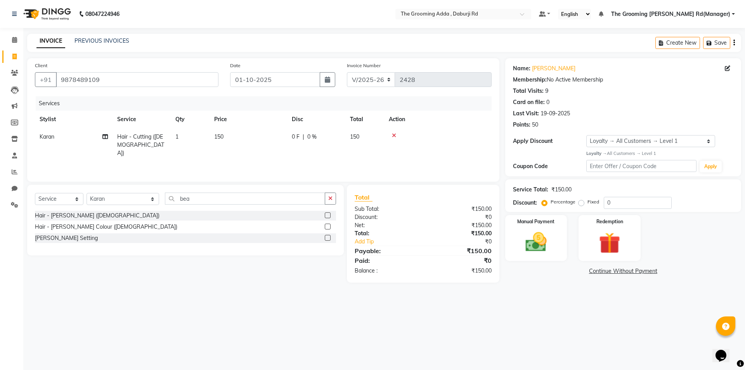
click at [325, 215] on input "checkbox" at bounding box center [327, 215] width 5 height 5
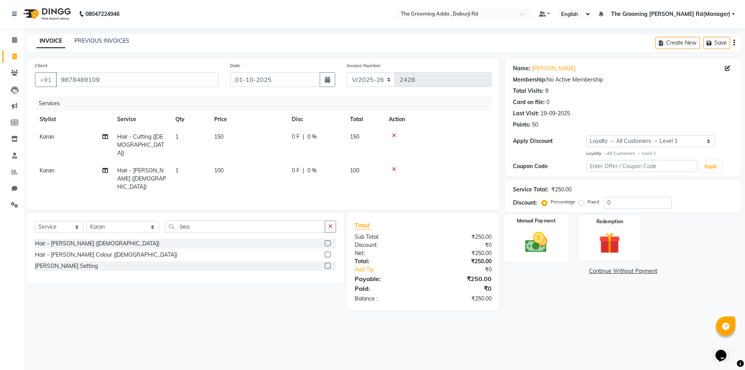
click at [523, 250] on img at bounding box center [536, 242] width 36 height 26
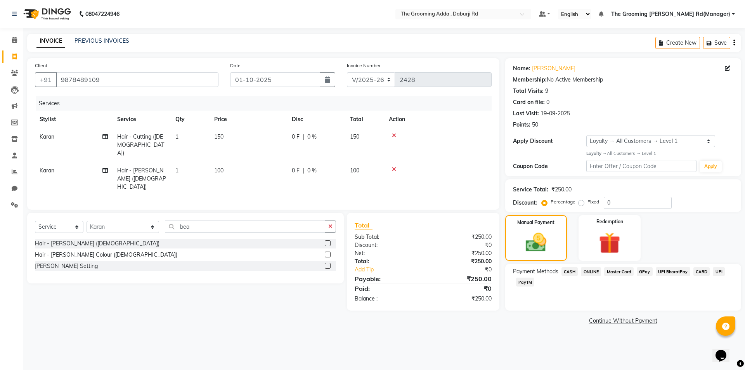
click at [569, 270] on span "CASH" at bounding box center [569, 271] width 17 height 9
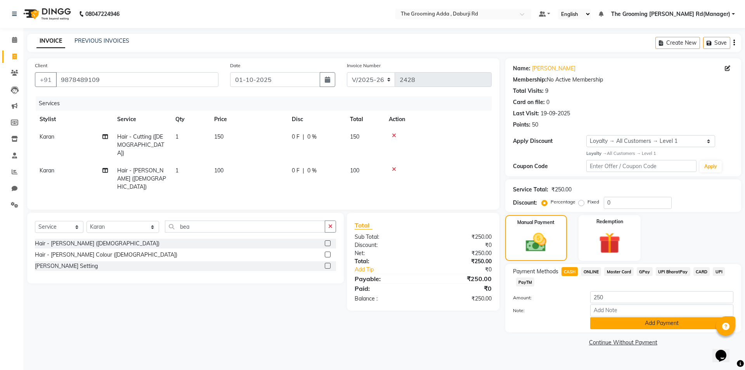
click at [597, 320] on button "Add Payment" at bounding box center [661, 323] width 143 height 12
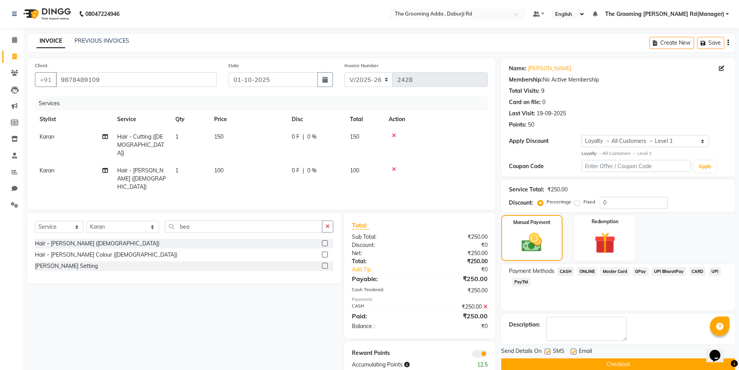
click at [572, 349] on label at bounding box center [574, 351] width 6 height 6
click at [572, 349] on input "checkbox" at bounding box center [573, 351] width 5 height 5
click at [539, 347] on span "Send Details On" at bounding box center [521, 352] width 40 height 10
click at [549, 352] on label at bounding box center [548, 351] width 6 height 6
click at [549, 352] on input "checkbox" at bounding box center [547, 351] width 5 height 5
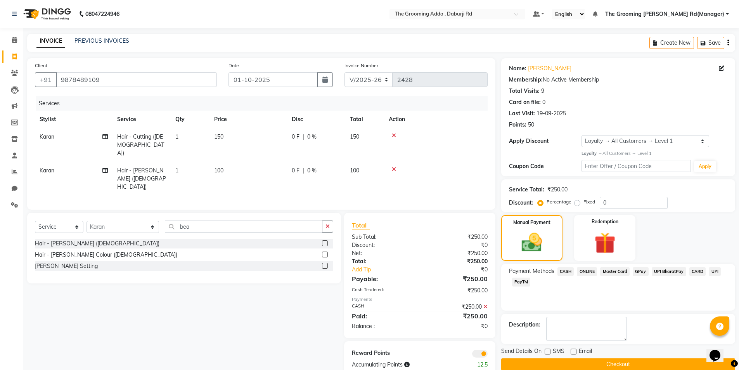
click at [546, 365] on button "Checkout" at bounding box center [618, 364] width 234 height 12
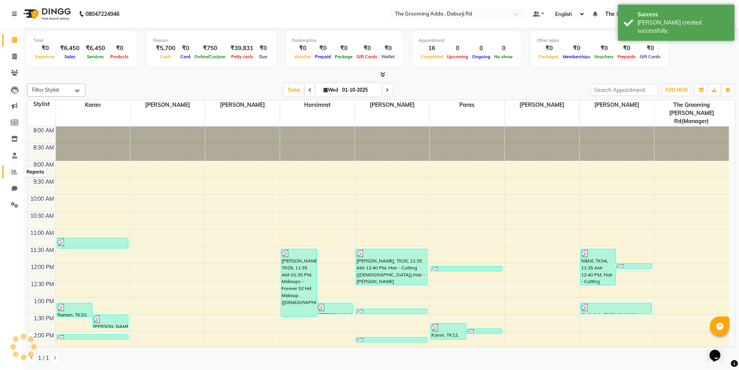
click at [12, 173] on icon at bounding box center [15, 172] width 6 height 6
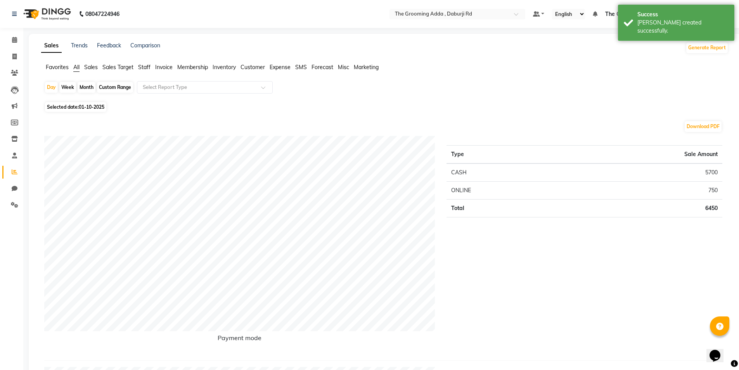
click at [111, 89] on div "Custom Range" at bounding box center [115, 87] width 36 height 11
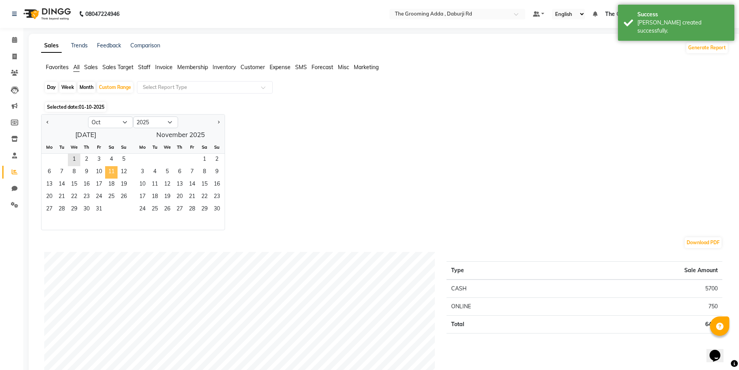
click at [108, 170] on span "11" at bounding box center [111, 172] width 12 height 12
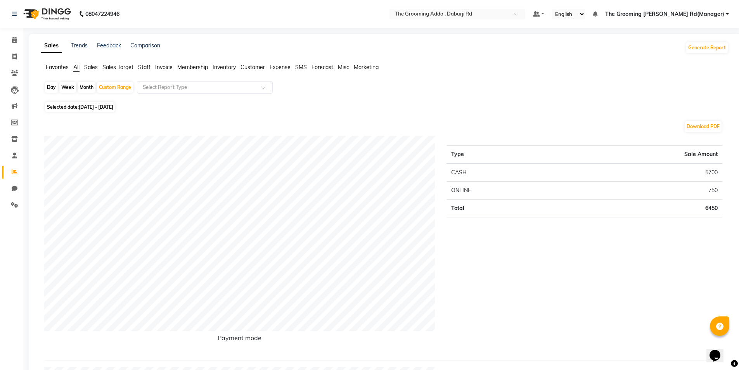
click at [105, 103] on span "Selected date: 01-10-2025 - 11-10-2025" at bounding box center [80, 107] width 70 height 10
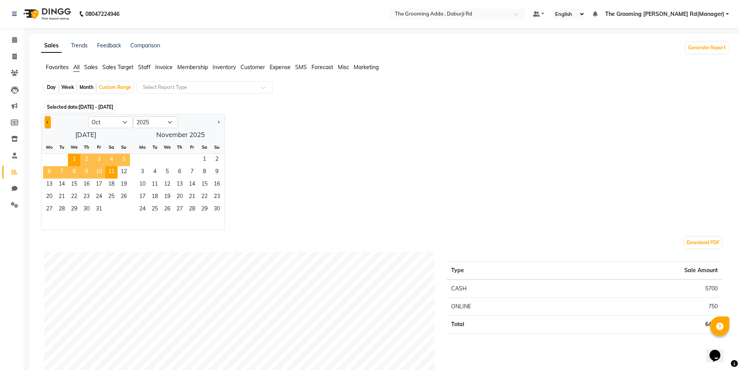
click at [50, 122] on button "Previous month" at bounding box center [48, 122] width 6 height 12
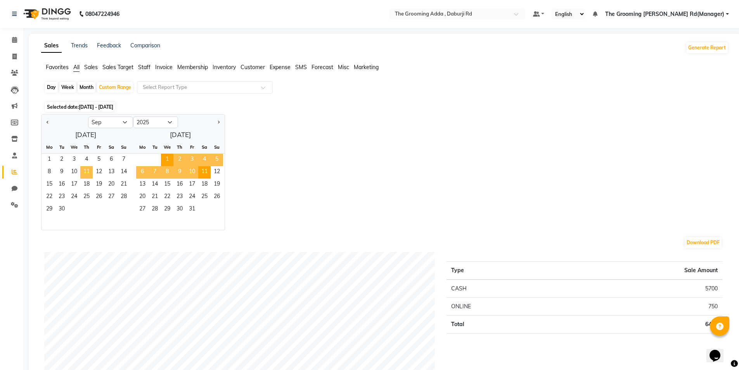
click at [85, 173] on span "11" at bounding box center [86, 172] width 12 height 12
click at [167, 161] on span "1" at bounding box center [167, 160] width 12 height 12
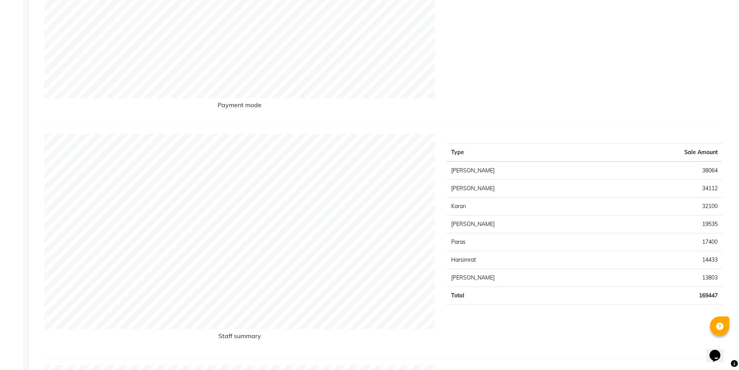
scroll to position [78, 0]
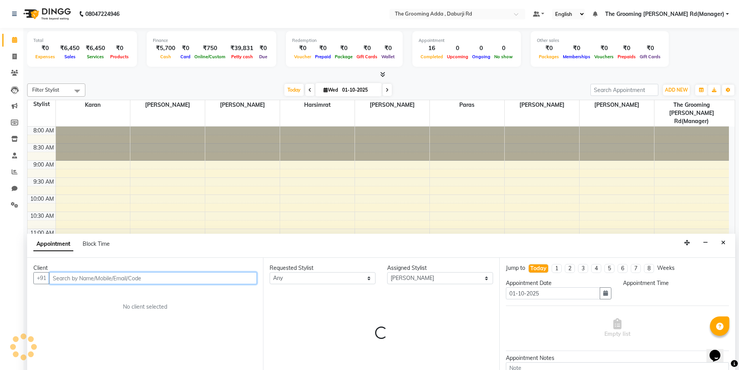
scroll to position [38, 0]
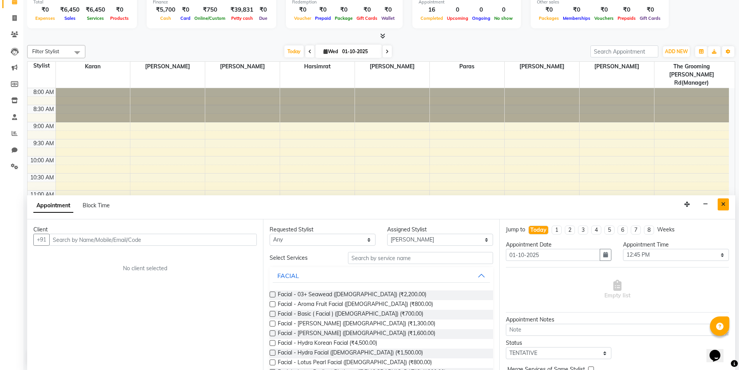
click at [726, 203] on button "Close" at bounding box center [723, 204] width 11 height 12
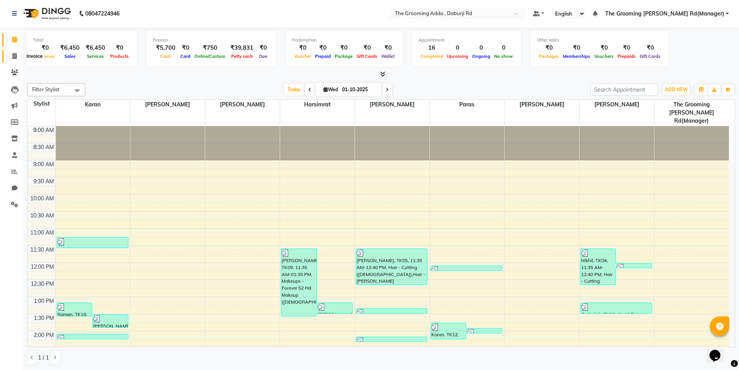
click at [15, 56] on icon at bounding box center [14, 56] width 4 height 6
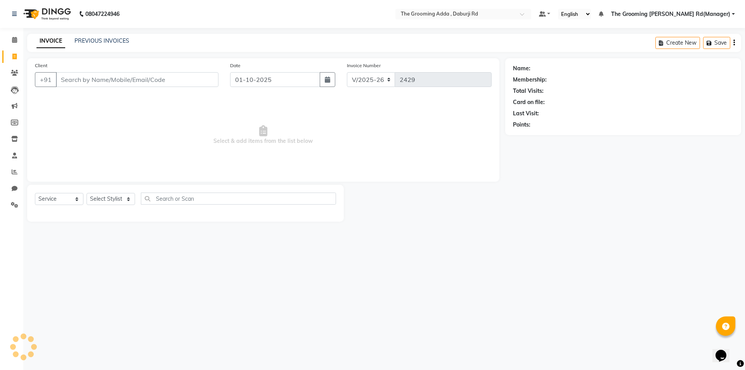
click at [72, 81] on input "Client" at bounding box center [137, 79] width 163 height 15
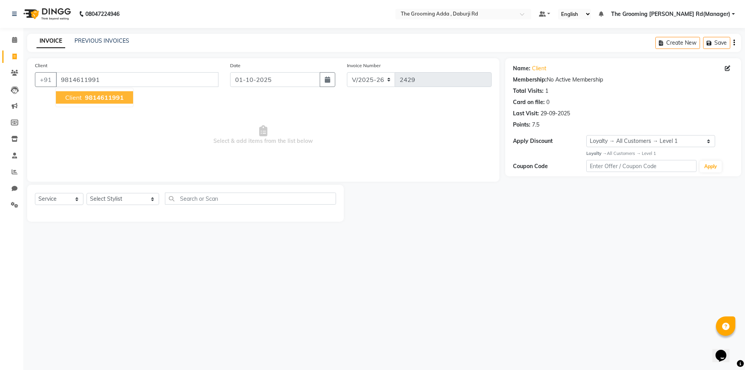
click at [88, 99] on span "9814611991" at bounding box center [104, 98] width 39 height 8
click at [103, 202] on select "Select Stylist Baljinder Bhawna Harsimrat Jobandeep Singh Karan Mehak Muskan Gu…" at bounding box center [123, 199] width 73 height 12
click at [87, 193] on select "Select Stylist Baljinder Bhawna Harsimrat Jobandeep Singh Karan Mehak Muskan Gu…" at bounding box center [123, 199] width 73 height 12
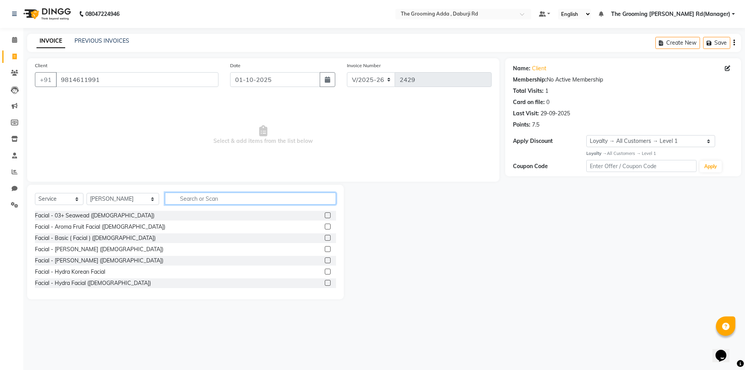
click at [188, 197] on input "text" at bounding box center [250, 198] width 171 height 12
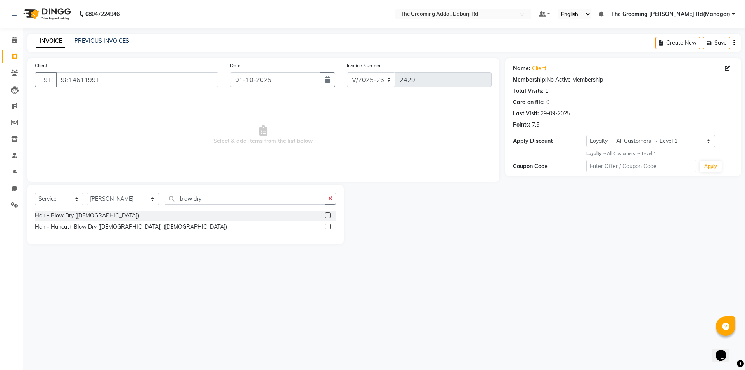
click at [321, 210] on div "Select Service Product Membership Package Voucher Prepaid Gift Card Select Styl…" at bounding box center [185, 201] width 301 height 18
click at [327, 215] on label at bounding box center [328, 215] width 6 height 6
click at [327, 215] on input "checkbox" at bounding box center [327, 215] width 5 height 5
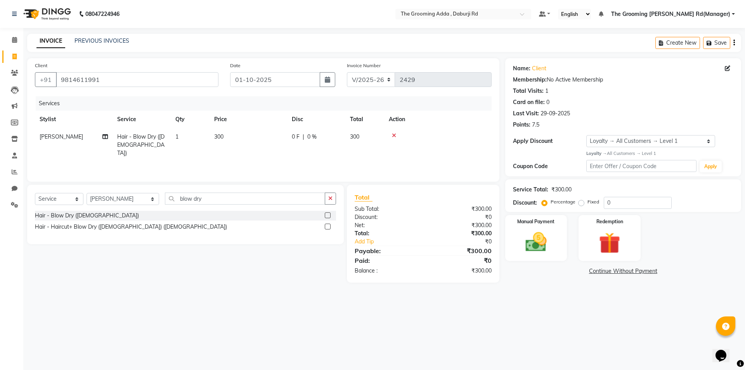
click at [102, 136] on td "Jobandeep Singh" at bounding box center [74, 145] width 78 height 34
click at [105, 148] on icon at bounding box center [104, 148] width 5 height 5
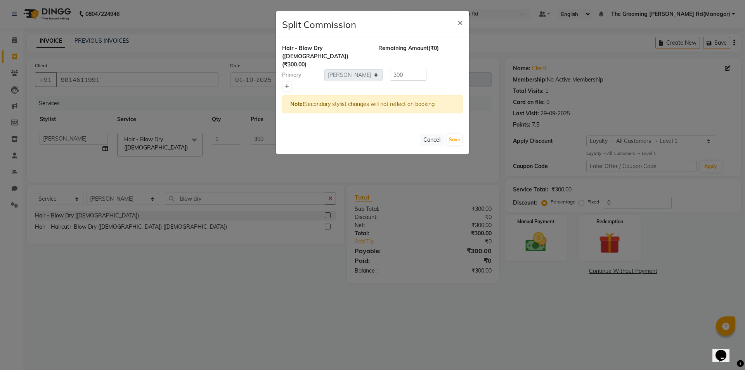
click at [286, 84] on icon at bounding box center [287, 86] width 4 height 5
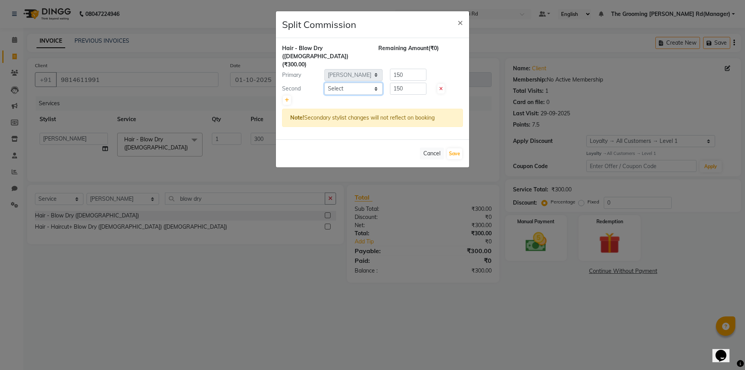
click at [349, 83] on select "Select Baljinder Bhawna Harsimrat Jobandeep Singh Karan Mehak Muskan Gupta Para…" at bounding box center [353, 89] width 58 height 12
click at [324, 83] on select "Select Baljinder Bhawna Harsimrat Jobandeep Singh Karan Mehak Muskan Gupta Para…" at bounding box center [353, 89] width 58 height 12
click at [452, 148] on button "Save" at bounding box center [454, 153] width 15 height 11
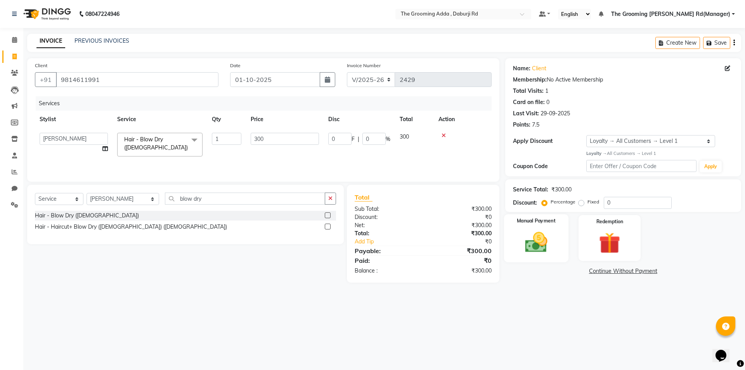
click at [528, 245] on img at bounding box center [536, 242] width 36 height 26
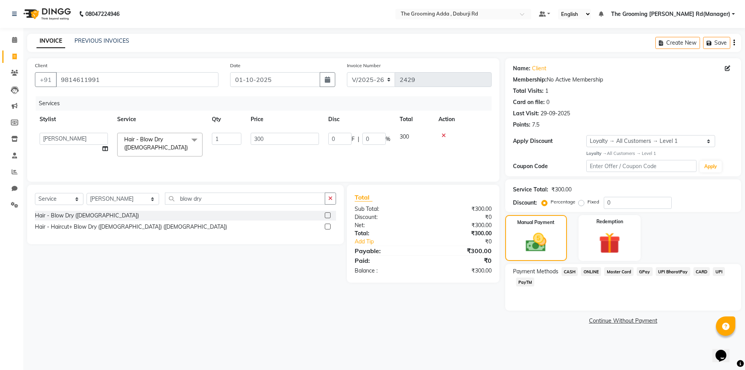
click at [572, 271] on span "CASH" at bounding box center [569, 271] width 17 height 9
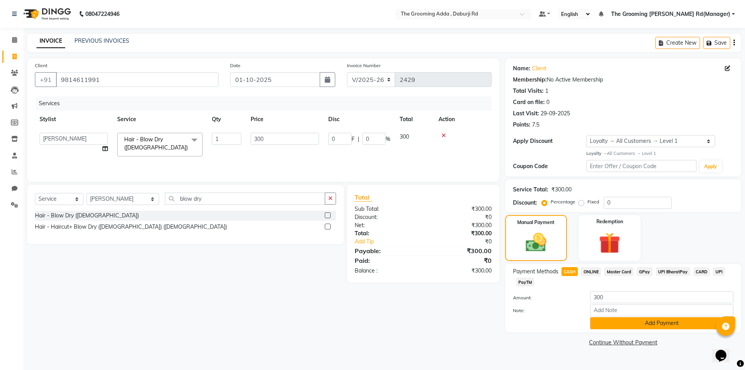
click at [604, 325] on button "Add Payment" at bounding box center [661, 323] width 143 height 12
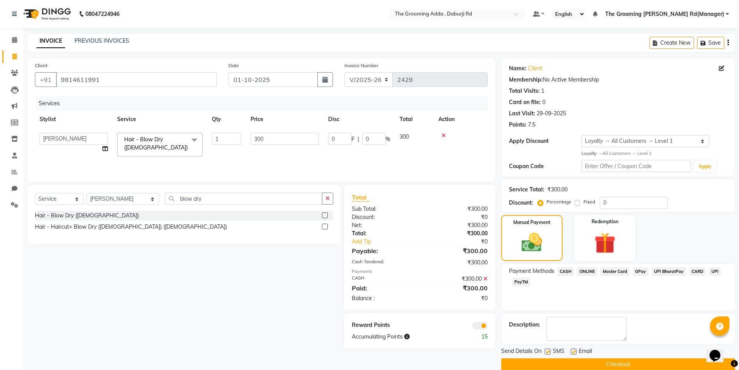
click at [574, 351] on label at bounding box center [574, 351] width 6 height 6
click at [574, 351] on input "checkbox" at bounding box center [573, 351] width 5 height 5
click at [548, 352] on label at bounding box center [548, 351] width 6 height 6
click at [548, 352] on input "checkbox" at bounding box center [547, 351] width 5 height 5
click at [545, 359] on button "Checkout" at bounding box center [618, 364] width 234 height 12
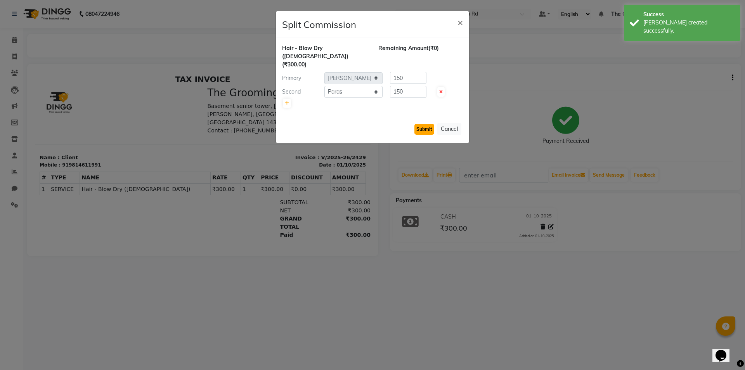
click at [420, 124] on button "Submit" at bounding box center [424, 129] width 20 height 11
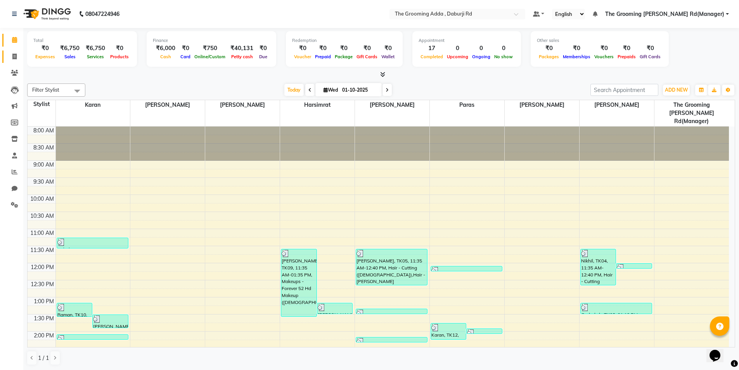
click at [11, 61] on link "Invoice" at bounding box center [11, 56] width 19 height 13
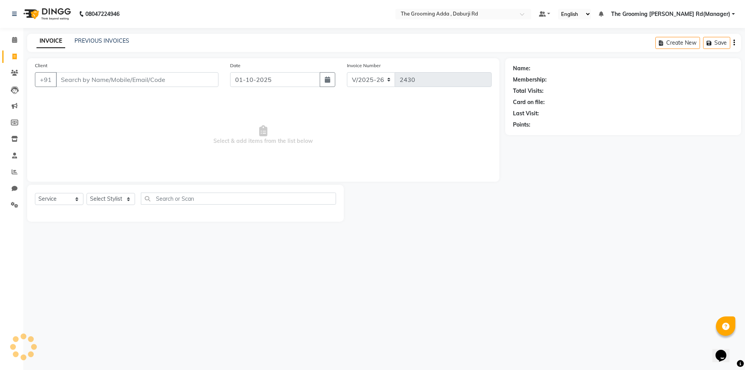
click at [107, 73] on input "Client" at bounding box center [137, 79] width 163 height 15
click at [102, 86] on input "Client" at bounding box center [137, 79] width 163 height 15
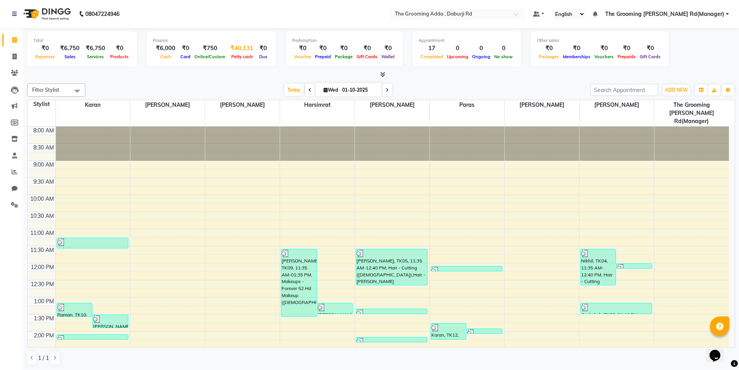
click at [231, 50] on div "₹40,131" at bounding box center [241, 48] width 29 height 9
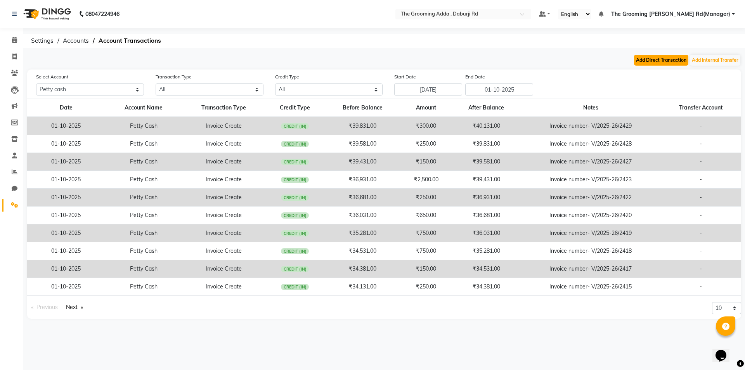
click at [656, 60] on button "Add Direct Transaction" at bounding box center [661, 60] width 54 height 11
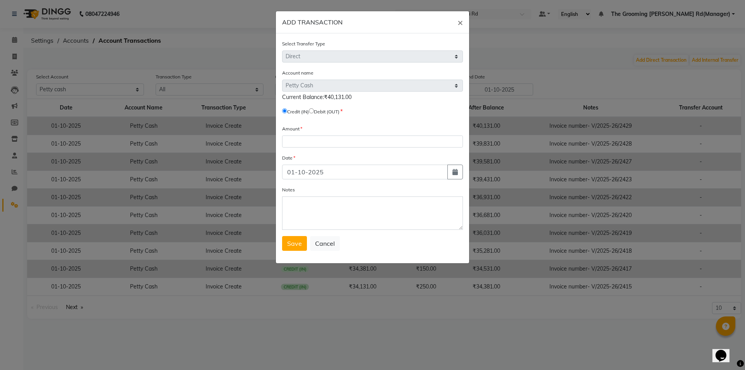
click at [319, 111] on label "Debit (OUT)" at bounding box center [327, 111] width 26 height 7
click at [314, 112] on input "radio" at bounding box center [311, 110] width 5 height 5
click at [312, 135] on input "number" at bounding box center [372, 141] width 181 height 12
click at [307, 220] on textarea "Notes" at bounding box center [372, 212] width 181 height 33
click at [299, 246] on span "Save" at bounding box center [294, 243] width 15 height 8
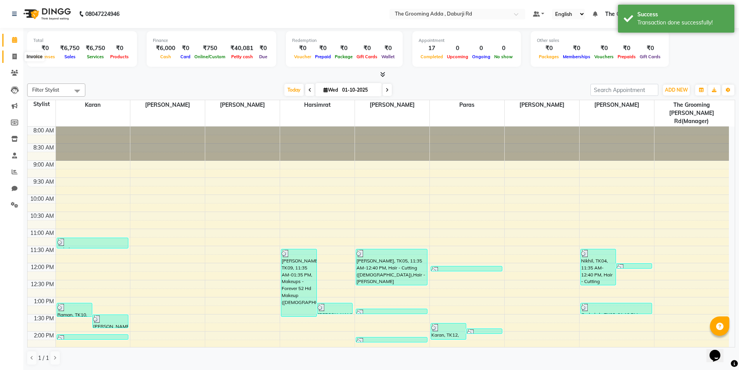
click at [10, 58] on span at bounding box center [15, 56] width 14 height 9
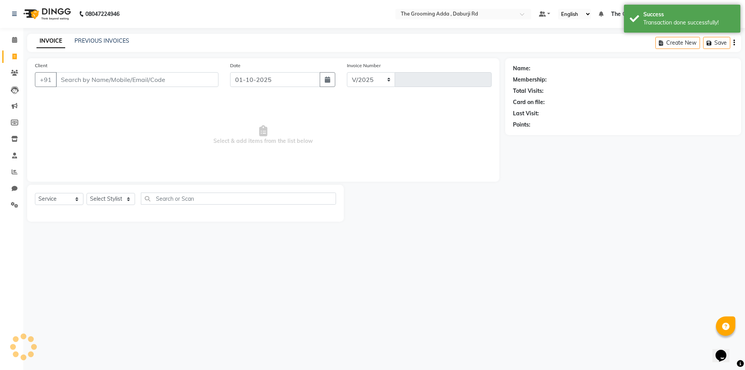
click at [77, 76] on input "Client" at bounding box center [137, 79] width 163 height 15
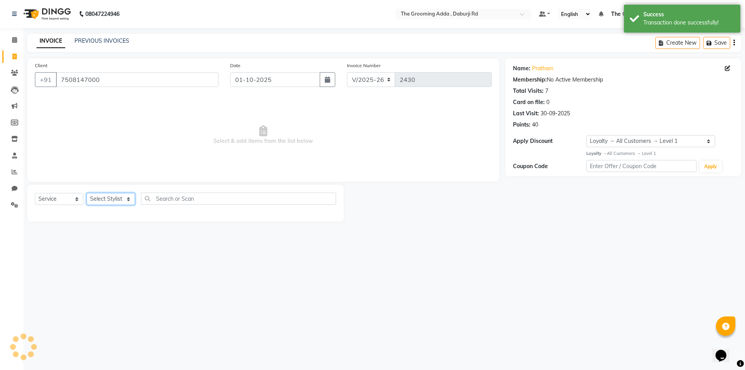
click at [128, 194] on select "Select Stylist" at bounding box center [111, 199] width 48 height 12
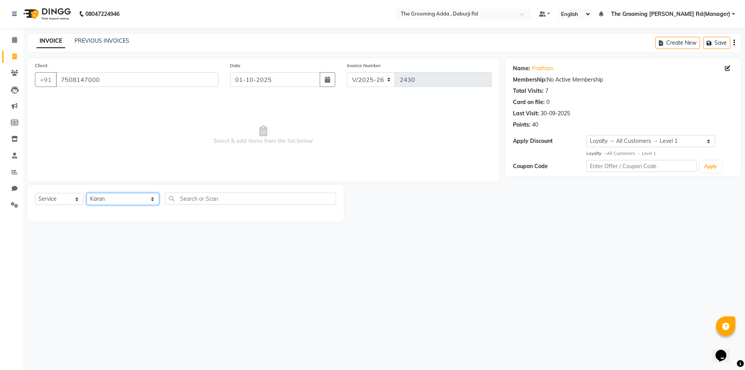
click at [87, 193] on select "Select Stylist Baljinder Bhawna Harsimrat Jobandeep Singh Karan Mehak Muskan Gu…" at bounding box center [123, 199] width 73 height 12
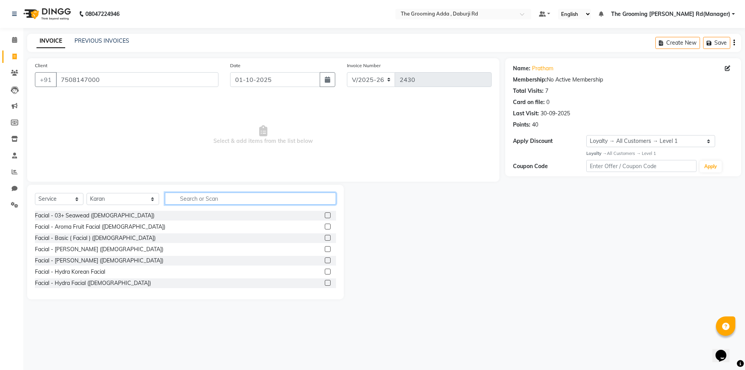
click at [189, 201] on input "text" at bounding box center [250, 198] width 171 height 12
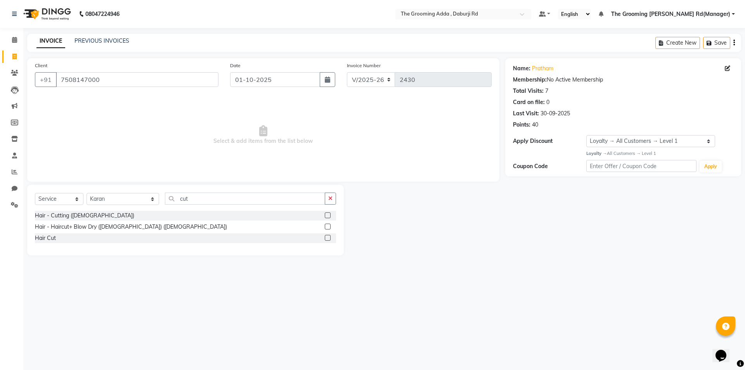
click at [326, 215] on label at bounding box center [328, 215] width 6 height 6
click at [326, 215] on input "checkbox" at bounding box center [327, 215] width 5 height 5
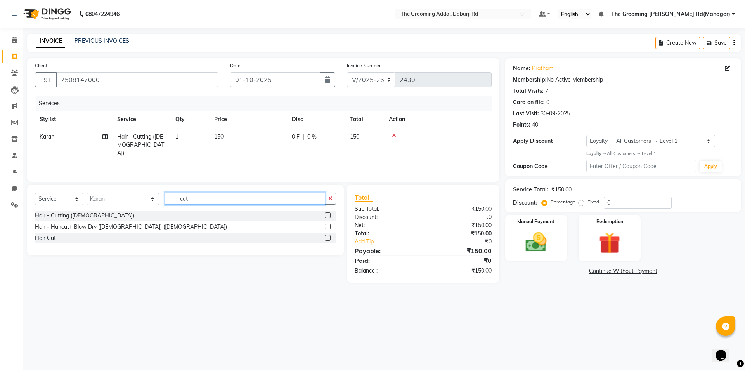
drag, startPoint x: 257, startPoint y: 201, endPoint x: 175, endPoint y: 200, distance: 82.3
click at [175, 200] on input "cut" at bounding box center [245, 198] width 160 height 12
click at [326, 213] on label at bounding box center [328, 215] width 6 height 6
click at [326, 213] on input "checkbox" at bounding box center [327, 215] width 5 height 5
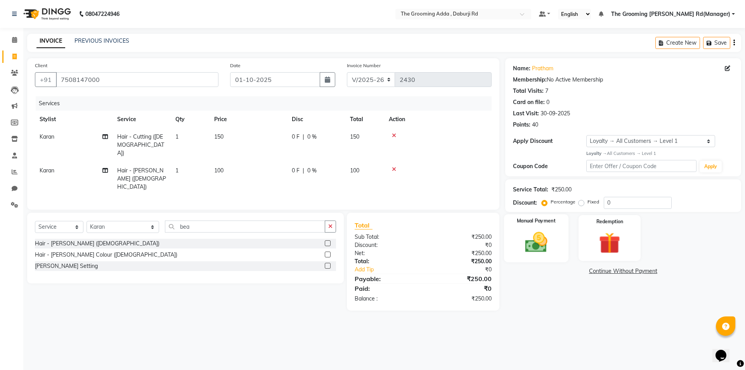
click at [529, 239] on img at bounding box center [536, 242] width 36 height 26
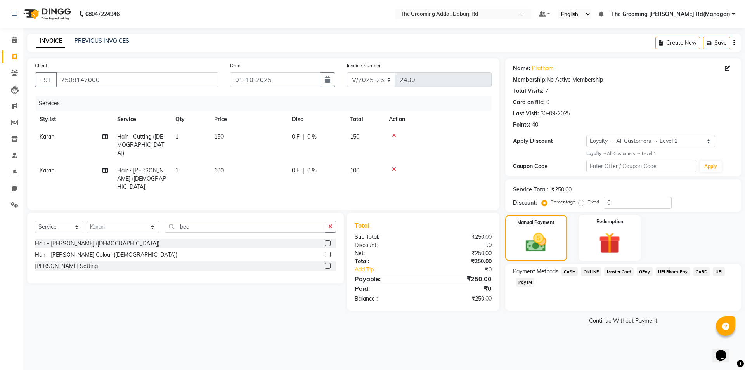
click at [574, 274] on span "CASH" at bounding box center [569, 271] width 17 height 9
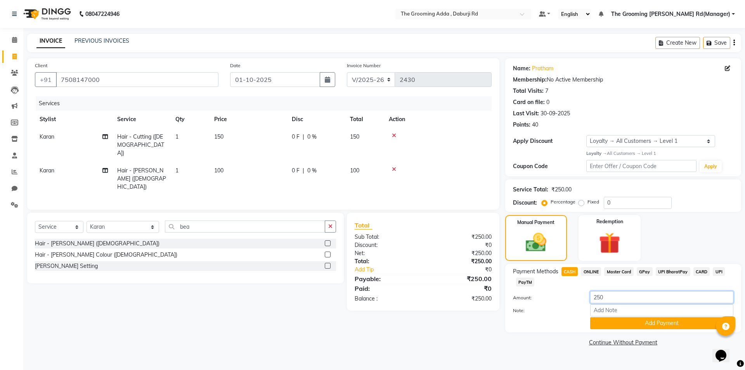
drag, startPoint x: 602, startPoint y: 296, endPoint x: 593, endPoint y: 295, distance: 8.6
click at [593, 295] on input "250" at bounding box center [661, 297] width 143 height 12
drag, startPoint x: 613, startPoint y: 296, endPoint x: 589, endPoint y: 295, distance: 23.3
click at [589, 295] on div "250" at bounding box center [661, 297] width 155 height 12
click at [606, 326] on button "Add Payment" at bounding box center [661, 323] width 143 height 12
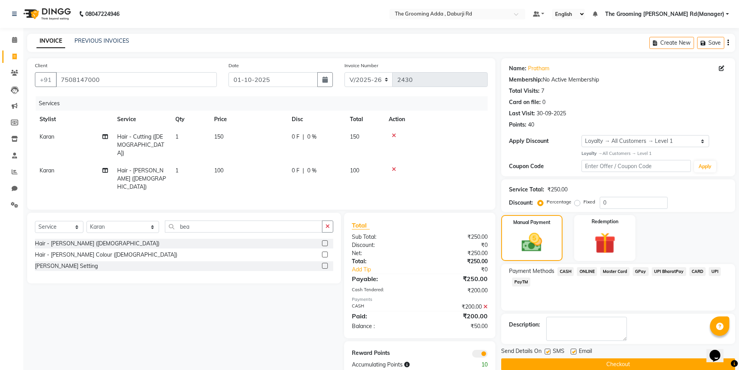
click at [581, 270] on span "ONLINE" at bounding box center [587, 271] width 20 height 9
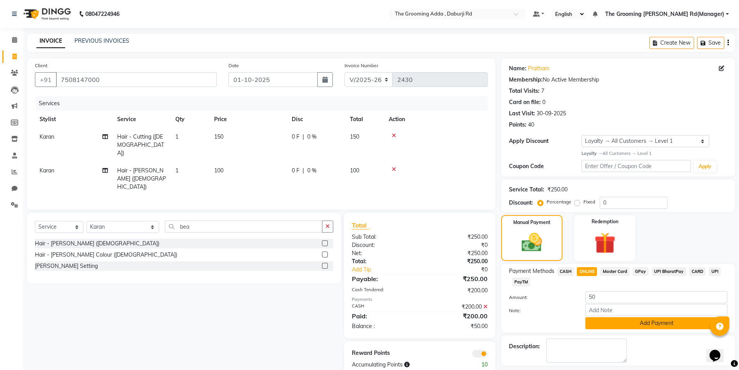
click at [615, 324] on button "Add Payment" at bounding box center [656, 323] width 142 height 12
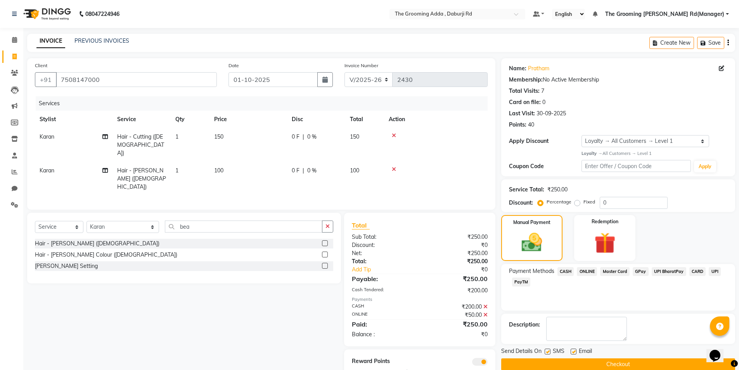
scroll to position [12, 0]
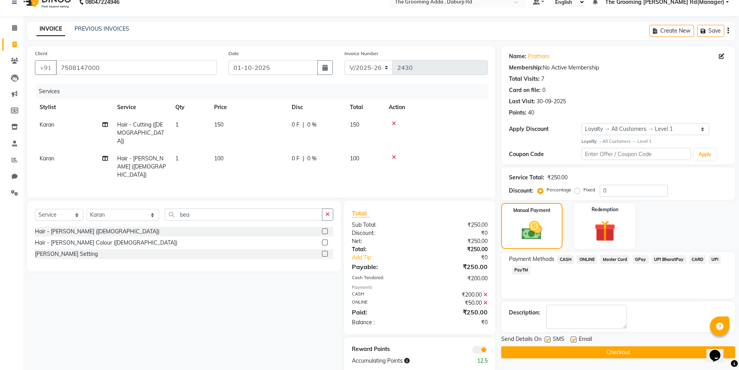
click at [573, 340] on label at bounding box center [574, 339] width 6 height 6
click at [573, 340] on input "checkbox" at bounding box center [573, 339] width 5 height 5
click at [545, 338] on label at bounding box center [548, 339] width 6 height 6
click at [545, 338] on input "checkbox" at bounding box center [547, 339] width 5 height 5
click at [567, 352] on button "Checkout" at bounding box center [618, 352] width 234 height 12
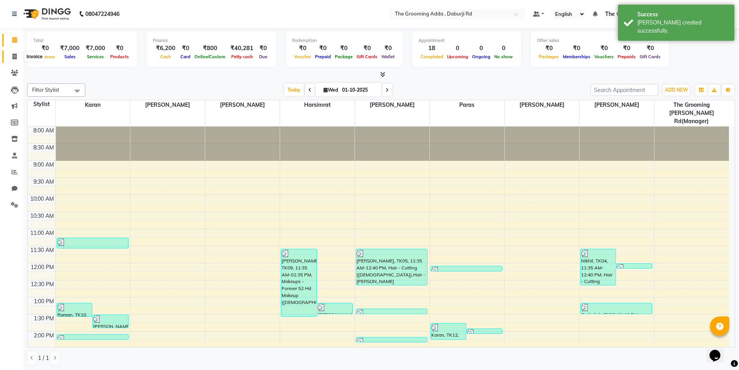
click at [13, 55] on icon at bounding box center [14, 57] width 4 height 6
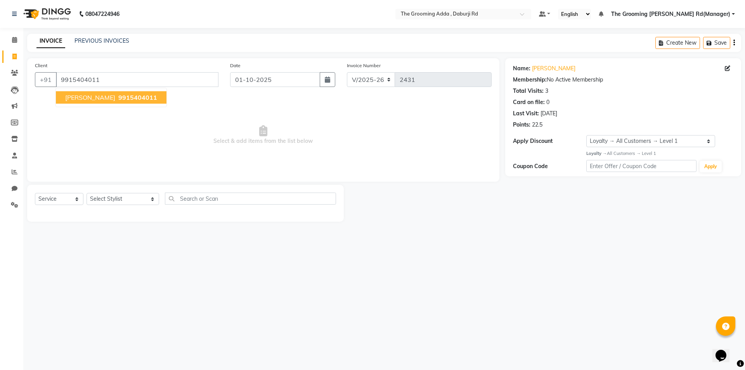
click at [109, 101] on button "harpreet singh 9915404011" at bounding box center [111, 97] width 111 height 12
click at [156, 144] on span "Select & add items from the list below" at bounding box center [263, 135] width 457 height 78
drag, startPoint x: 126, startPoint y: 196, endPoint x: 126, endPoint y: 201, distance: 4.7
click at [126, 196] on select "Select Stylist Baljinder Bhawna Harsimrat Jobandeep Singh Karan Mehak Muskan Gu…" at bounding box center [123, 199] width 73 height 12
click at [87, 193] on select "Select Stylist Baljinder Bhawna Harsimrat Jobandeep Singh Karan Mehak Muskan Gu…" at bounding box center [123, 199] width 73 height 12
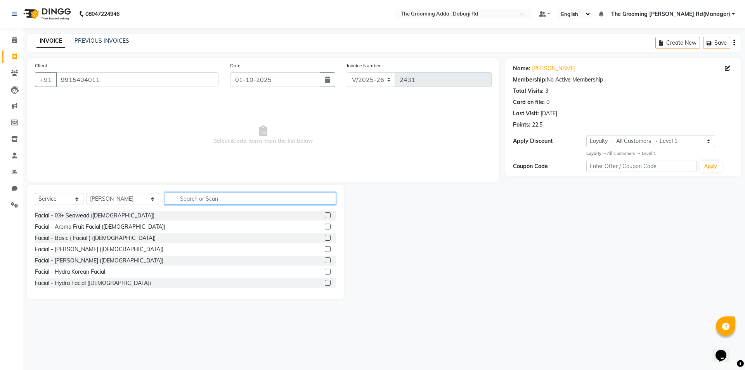
click at [186, 200] on input "text" at bounding box center [250, 198] width 171 height 12
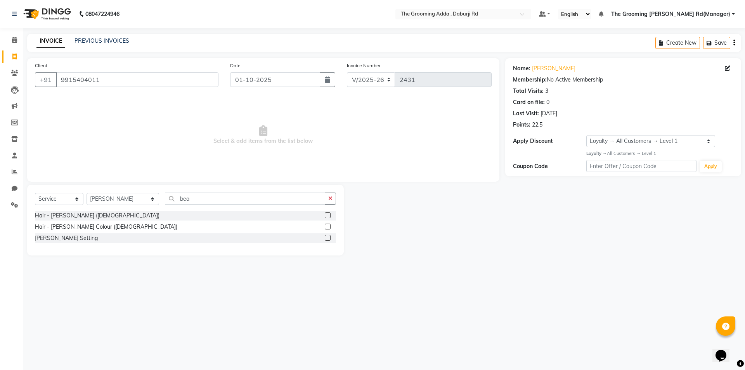
click at [326, 214] on label at bounding box center [328, 215] width 6 height 6
click at [326, 214] on input "checkbox" at bounding box center [327, 215] width 5 height 5
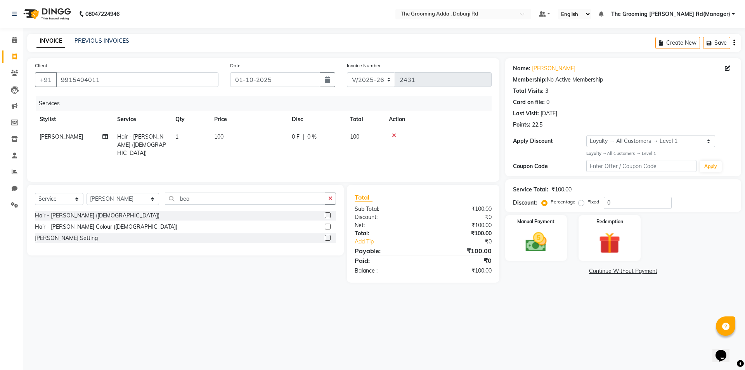
click at [327, 228] on label at bounding box center [328, 226] width 6 height 6
click at [327, 228] on input "checkbox" at bounding box center [327, 226] width 5 height 5
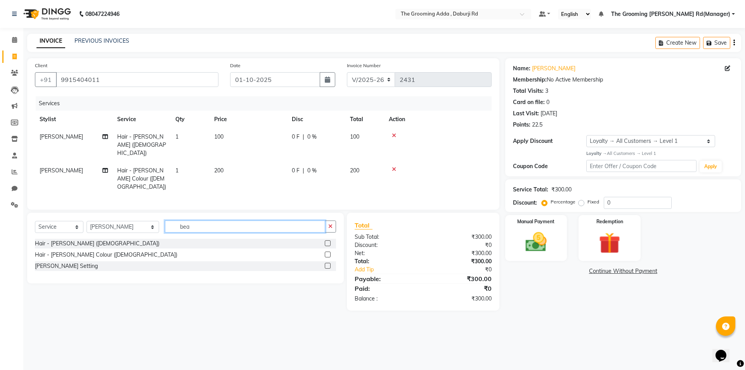
drag, startPoint x: 216, startPoint y: 211, endPoint x: 142, endPoint y: 204, distance: 74.8
click at [142, 220] on div "Select Service Product Membership Package Voucher Prepaid Gift Card Select Styl…" at bounding box center [185, 229] width 301 height 18
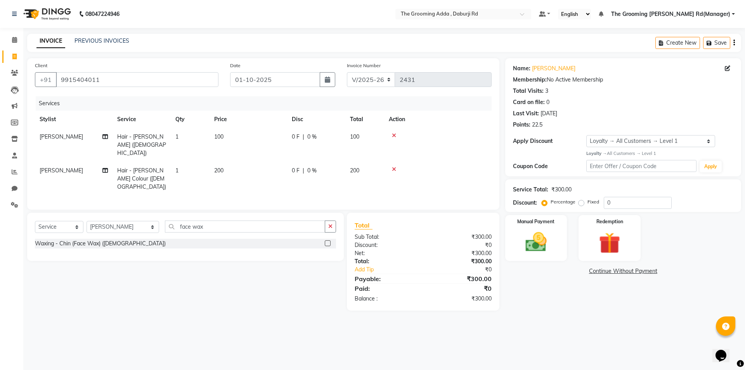
click at [326, 240] on label at bounding box center [328, 243] width 6 height 6
click at [326, 241] on input "checkbox" at bounding box center [327, 243] width 5 height 5
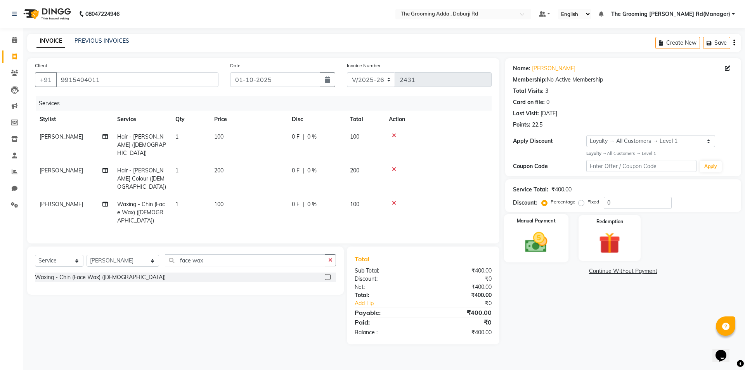
click at [542, 239] on img at bounding box center [536, 242] width 36 height 26
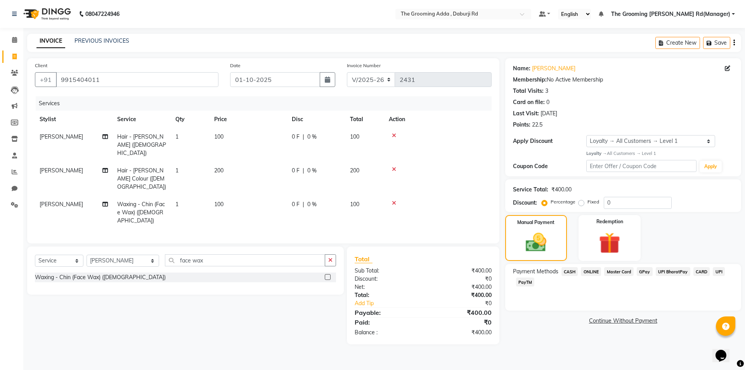
click at [588, 270] on span "ONLINE" at bounding box center [591, 271] width 20 height 9
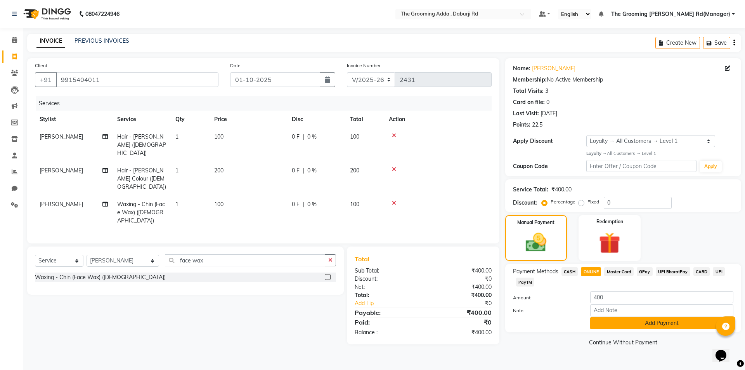
click at [613, 320] on button "Add Payment" at bounding box center [661, 323] width 143 height 12
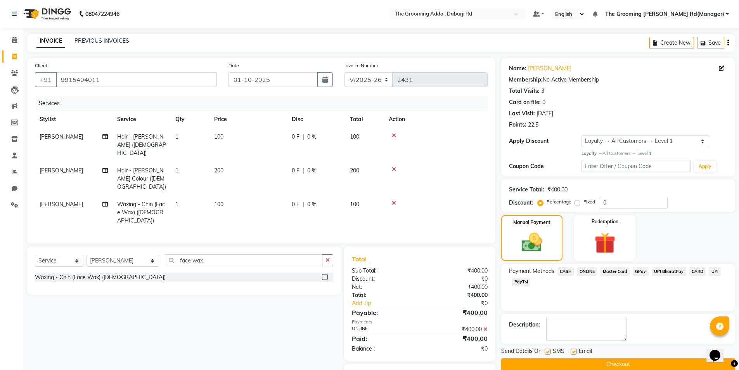
click at [574, 350] on label at bounding box center [574, 351] width 6 height 6
click at [574, 350] on input "checkbox" at bounding box center [573, 351] width 5 height 5
click at [547, 351] on label at bounding box center [548, 351] width 6 height 6
click at [547, 351] on input "checkbox" at bounding box center [547, 351] width 5 height 5
click at [547, 358] on button "Checkout" at bounding box center [618, 364] width 234 height 12
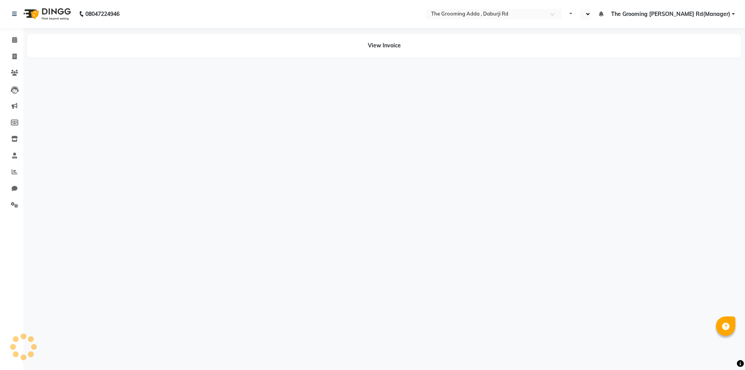
select select "en"
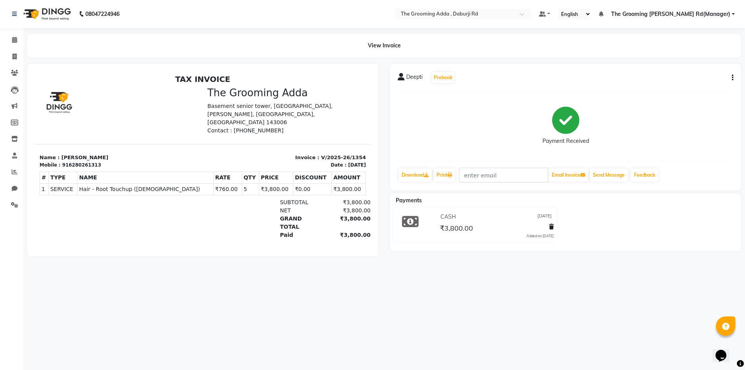
click at [107, 208] on div at bounding box center [94, 218] width 109 height 41
